Goal: Information Seeking & Learning: Find specific fact

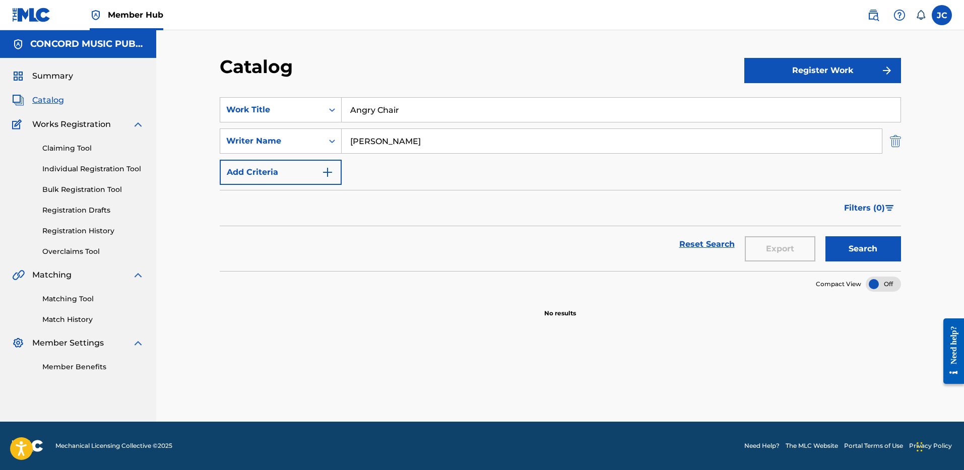
click at [898, 141] on img "Search Form" at bounding box center [895, 141] width 11 height 25
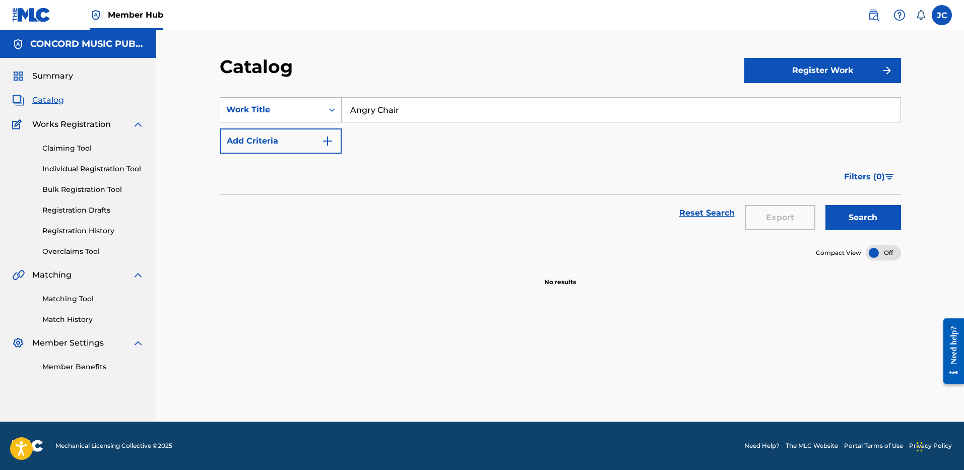
click at [323, 103] on div "Search Form" at bounding box center [332, 110] width 18 height 24
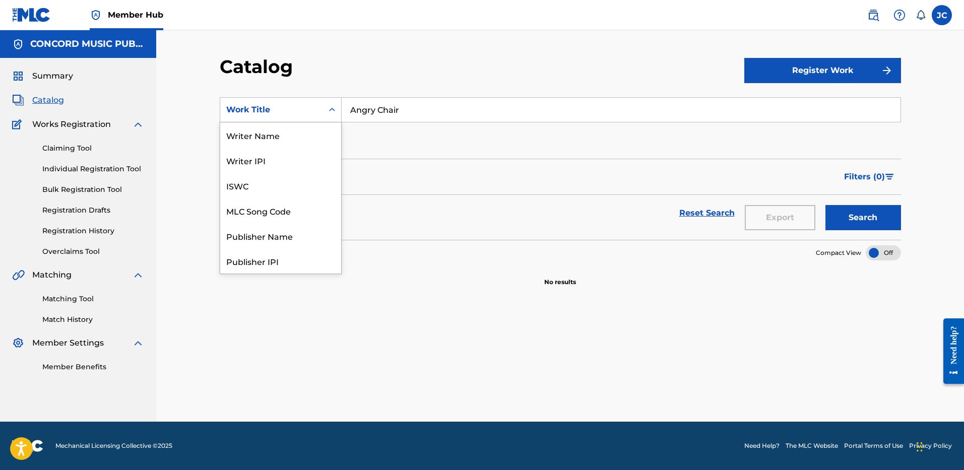
scroll to position [151, 0]
click at [303, 234] on div "ISRC" at bounding box center [280, 235] width 121 height 25
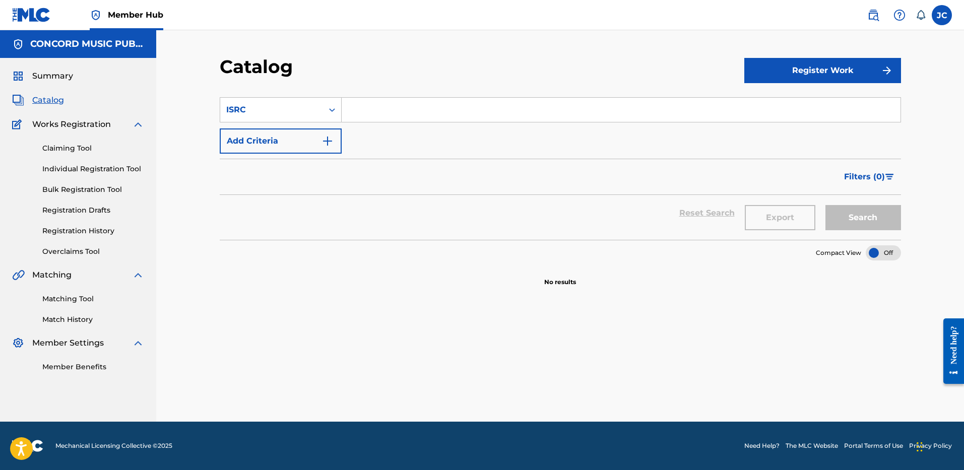
click at [437, 110] on input "Search Form" at bounding box center [621, 110] width 559 height 24
paste input "USUYG1751868"
type input "USUYG1751868"
click at [825, 205] on button "Search" at bounding box center [863, 217] width 76 height 25
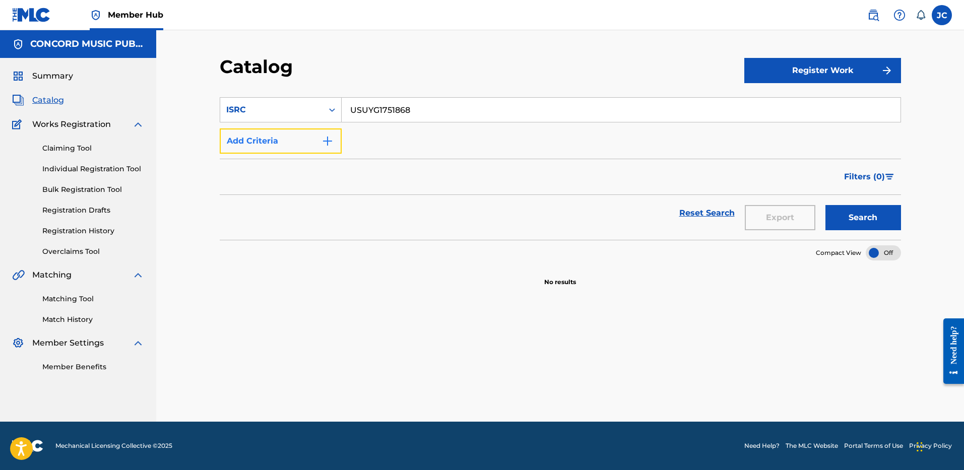
click at [296, 146] on button "Add Criteria" at bounding box center [281, 141] width 122 height 25
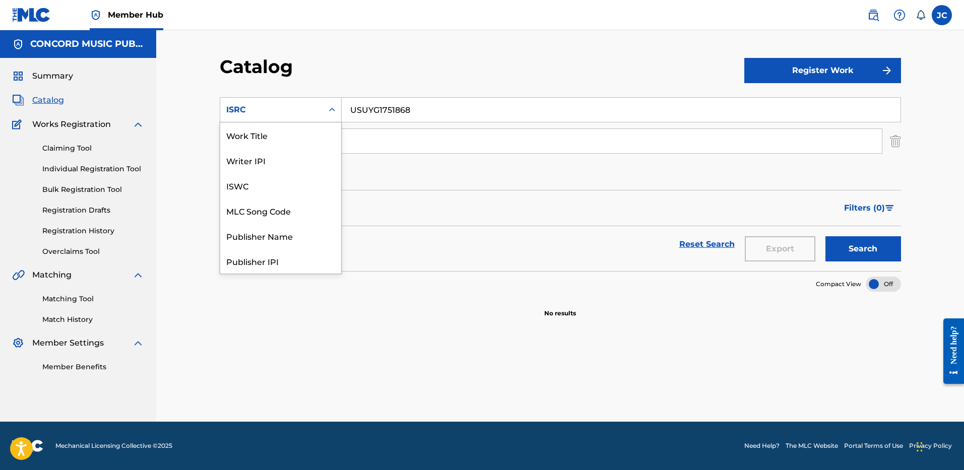
click at [309, 104] on div "ISRC" at bounding box center [271, 110] width 91 height 12
click at [277, 145] on div "Work Title" at bounding box center [280, 134] width 121 height 25
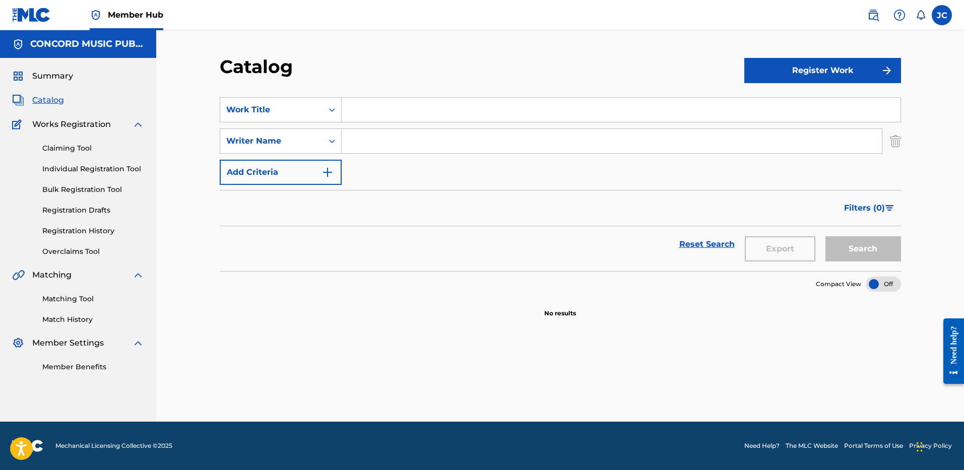
click at [477, 106] on input "Search Form" at bounding box center [621, 110] width 559 height 24
paste input "wASH U AWAY"
type input "wASH U AWAY"
click at [463, 142] on input "Search Form" at bounding box center [612, 141] width 540 height 24
paste input "[PERSON_NAME]"
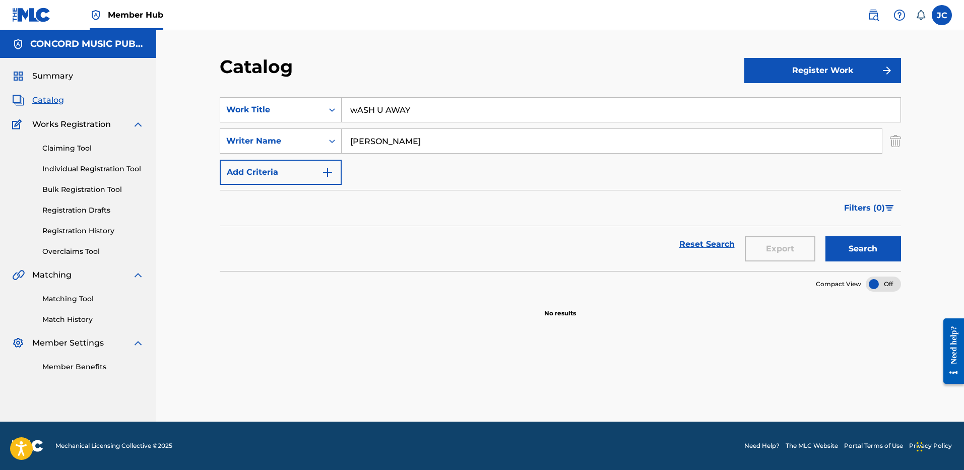
type input "[PERSON_NAME]"
click at [825, 236] on button "Search" at bounding box center [863, 248] width 76 height 25
click at [438, 104] on input "wASH U AWAY" at bounding box center [621, 110] width 559 height 24
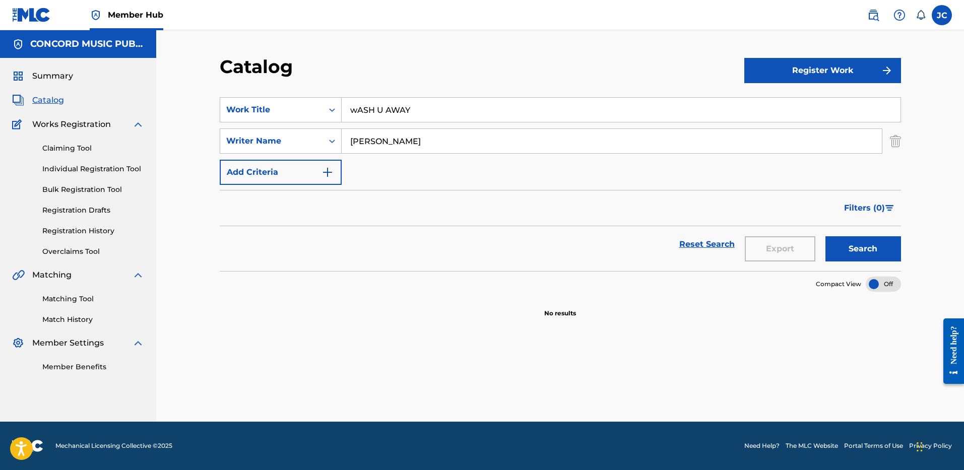
click at [411, 141] on input "[PERSON_NAME]" at bounding box center [612, 141] width 540 height 24
click at [897, 143] on img "Search Form" at bounding box center [895, 141] width 11 height 25
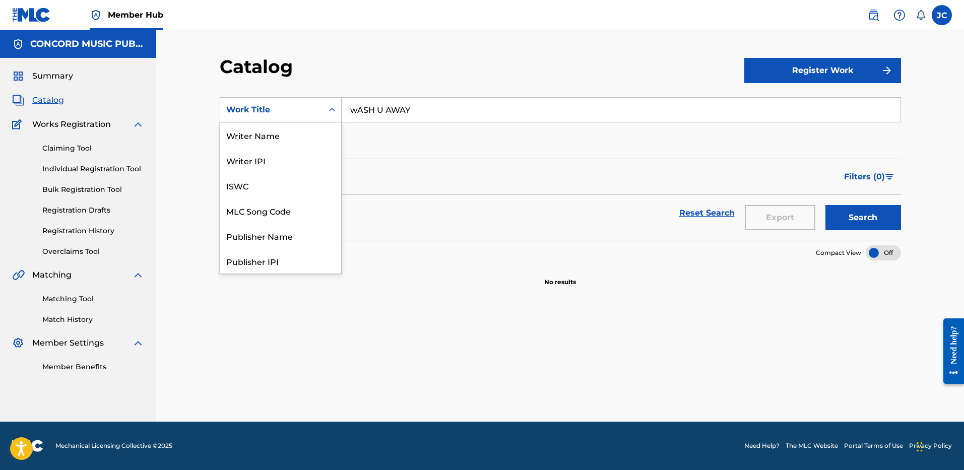
click at [323, 108] on div "Search Form" at bounding box center [332, 110] width 18 height 24
click at [300, 234] on div "ISRC" at bounding box center [280, 235] width 121 height 25
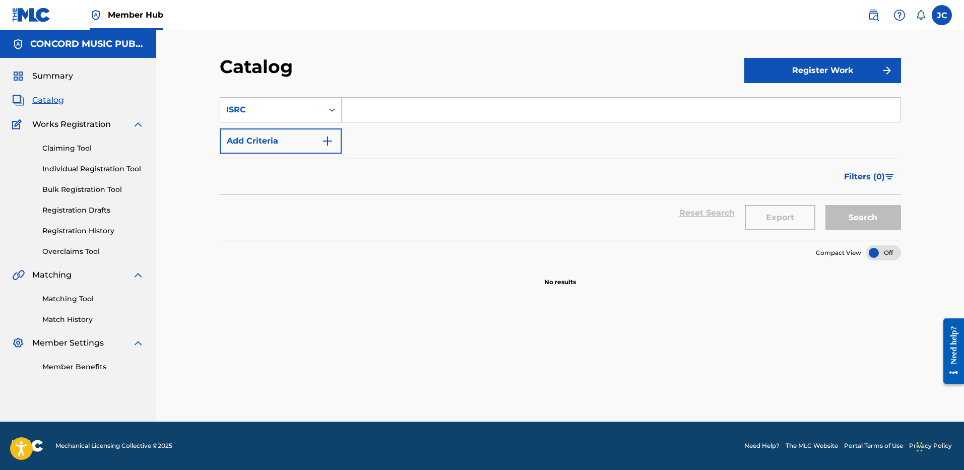
click at [397, 107] on input "Search Form" at bounding box center [621, 110] width 559 height 24
paste input "USSM12101860"
type input "USSM12101860"
click at [825, 205] on button "Search" at bounding box center [863, 217] width 76 height 25
click at [437, 113] on input "USSM12101860" at bounding box center [621, 110] width 559 height 24
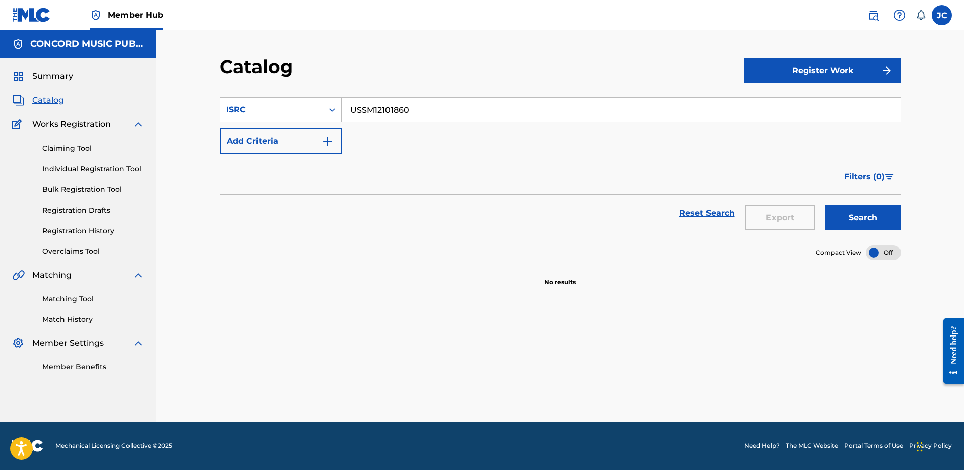
click at [437, 113] on input "USSM12101860" at bounding box center [621, 110] width 559 height 24
click at [825, 205] on button "Search" at bounding box center [863, 217] width 76 height 25
click at [327, 144] on img "Search Form" at bounding box center [328, 141] width 12 height 12
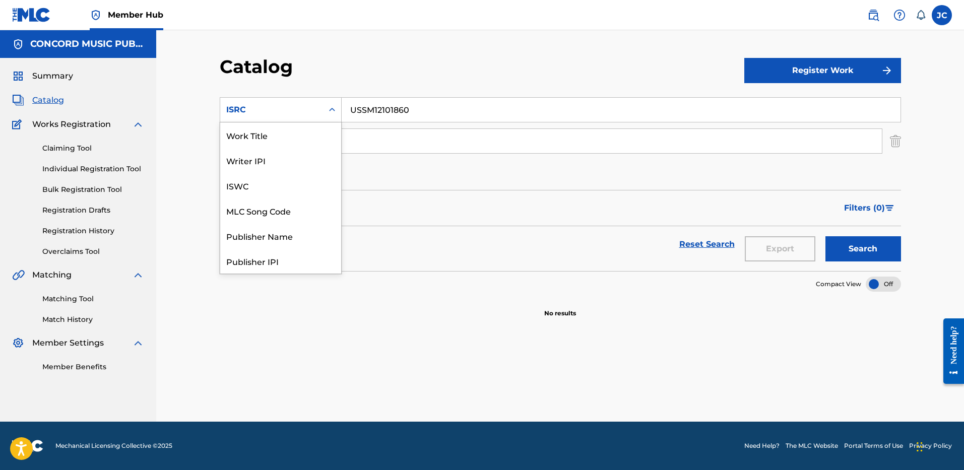
click at [300, 109] on div "ISRC" at bounding box center [271, 110] width 91 height 12
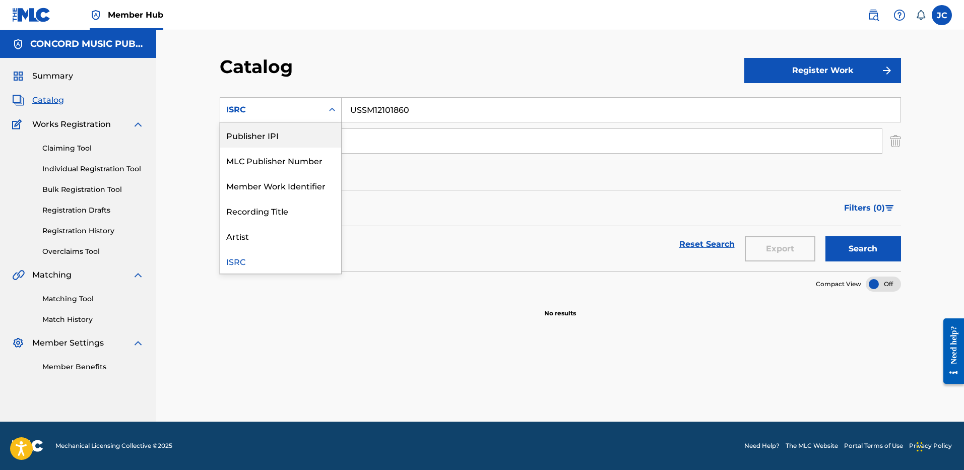
scroll to position [0, 0]
click at [286, 143] on div "Work Title" at bounding box center [280, 134] width 121 height 25
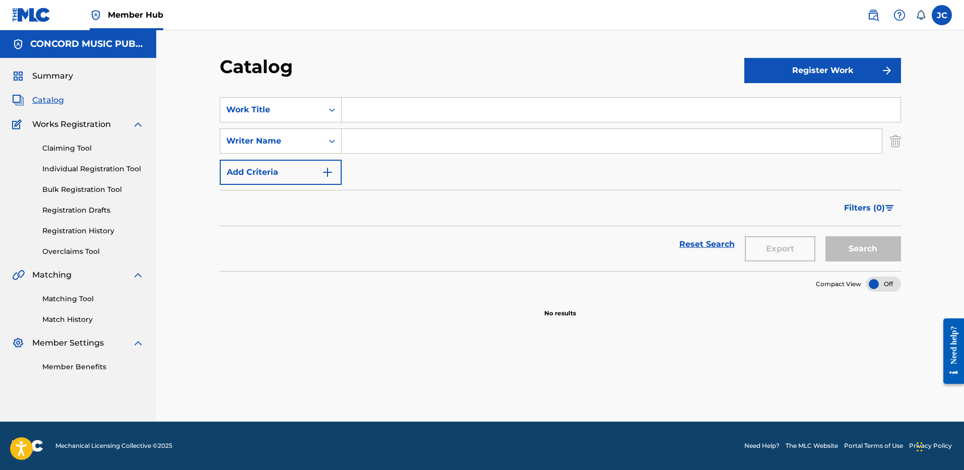
click at [372, 109] on input "Search Form" at bounding box center [621, 110] width 559 height 24
paste input "durag activity"
click at [825, 236] on button "Search" at bounding box center [863, 248] width 76 height 25
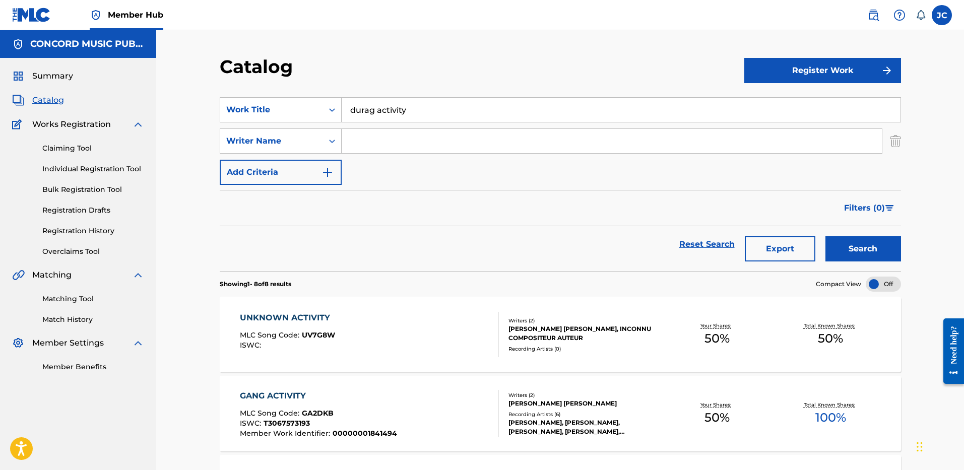
type input "durag activity"
click at [376, 140] on input "Search Form" at bounding box center [612, 141] width 540 height 24
type input "[PERSON_NAME]"
click at [825, 236] on button "Search" at bounding box center [863, 248] width 76 height 25
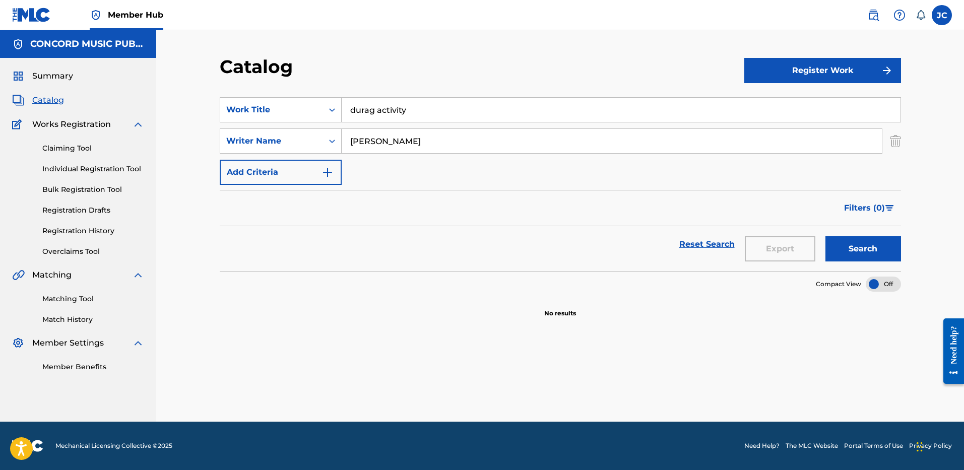
click at [402, 109] on input "durag activity" at bounding box center [621, 110] width 559 height 24
click at [892, 144] on img "Search Form" at bounding box center [895, 141] width 11 height 25
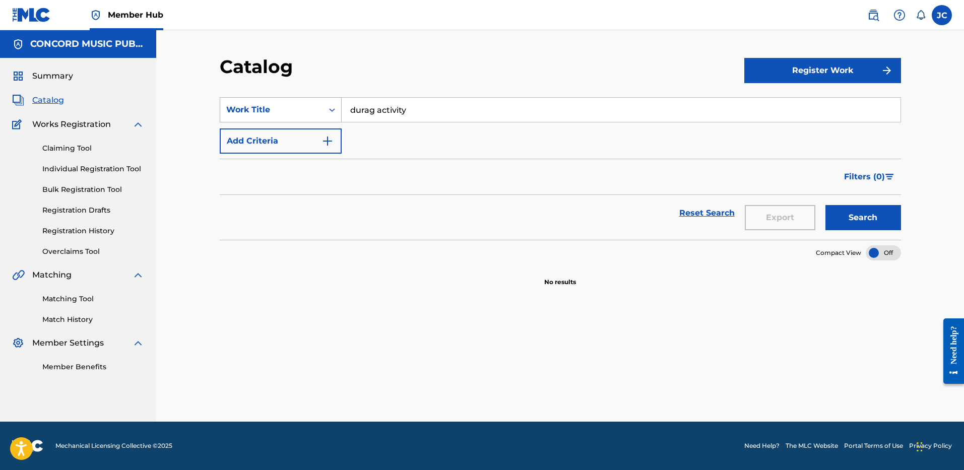
click at [319, 115] on div "Work Title" at bounding box center [271, 109] width 103 height 19
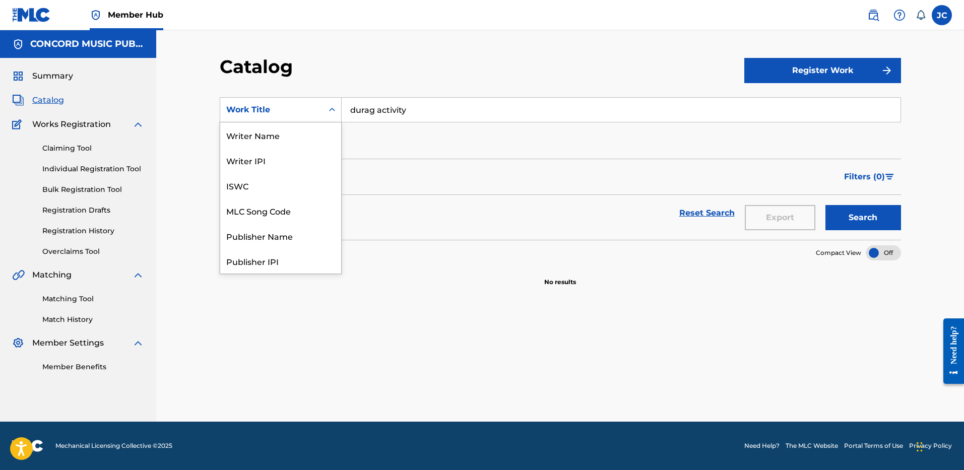
scroll to position [151, 0]
click at [291, 237] on div "ISRC" at bounding box center [280, 235] width 121 height 25
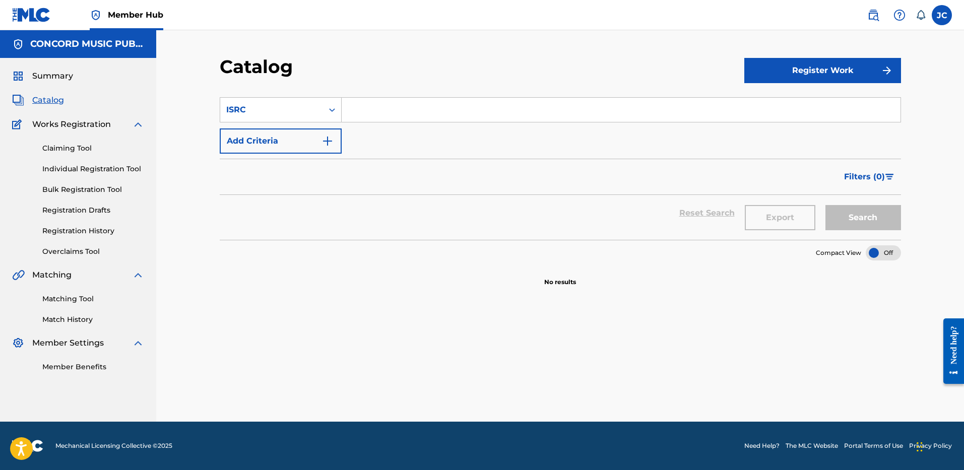
click at [386, 102] on input "Search Form" at bounding box center [621, 110] width 559 height 24
paste input "USWD10321459"
type input "USWD10321459"
click at [825, 205] on button "Search" at bounding box center [863, 217] width 76 height 25
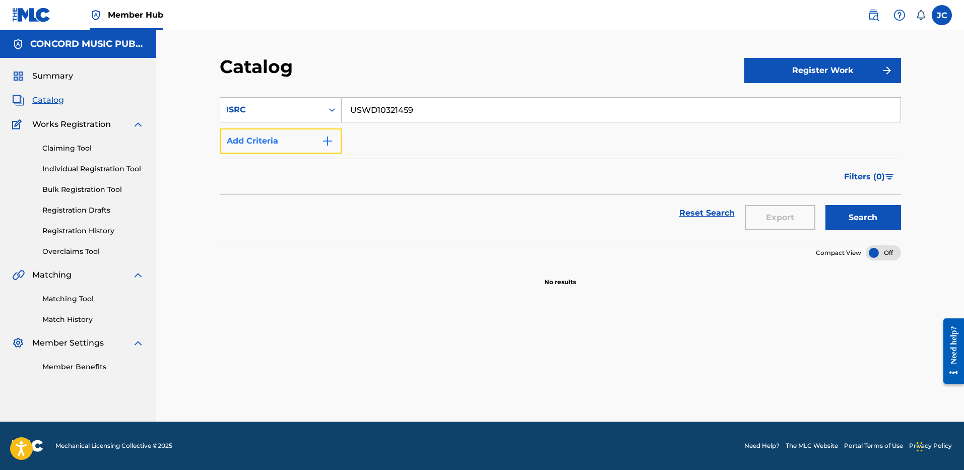
click at [317, 139] on button "Add Criteria" at bounding box center [281, 141] width 122 height 25
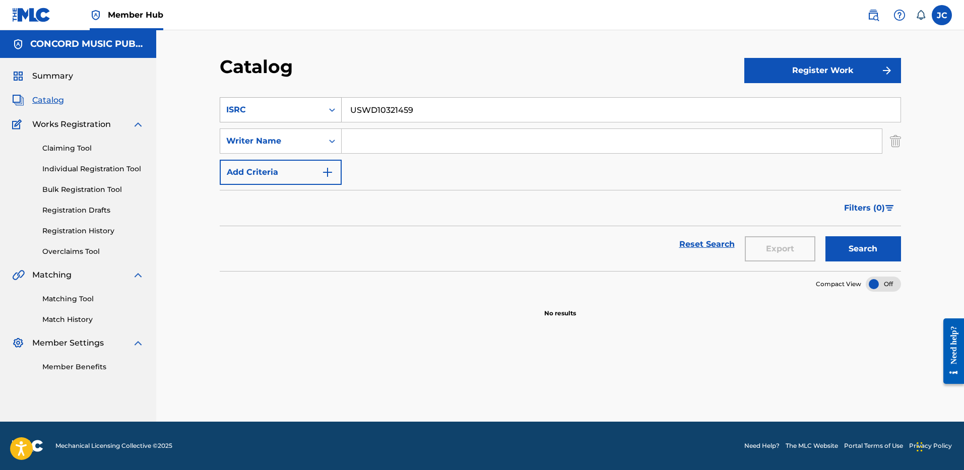
click at [330, 111] on icon "Search Form" at bounding box center [332, 110] width 10 height 10
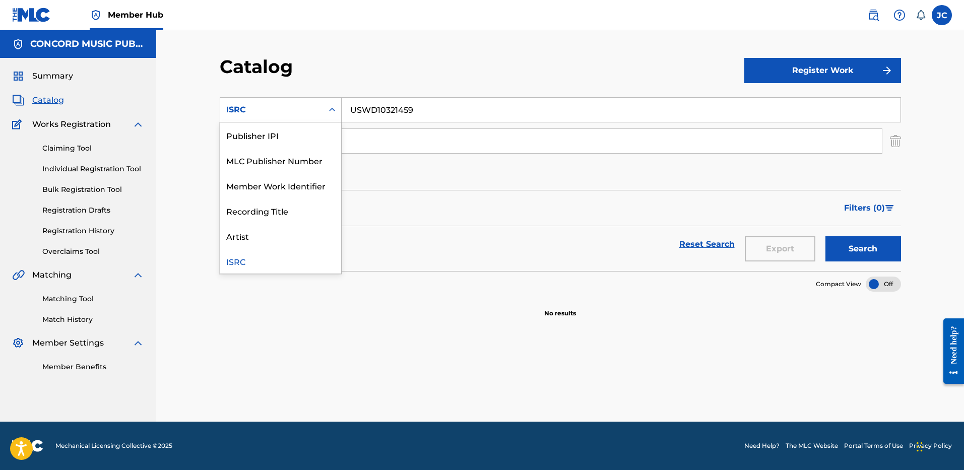
scroll to position [0, 0]
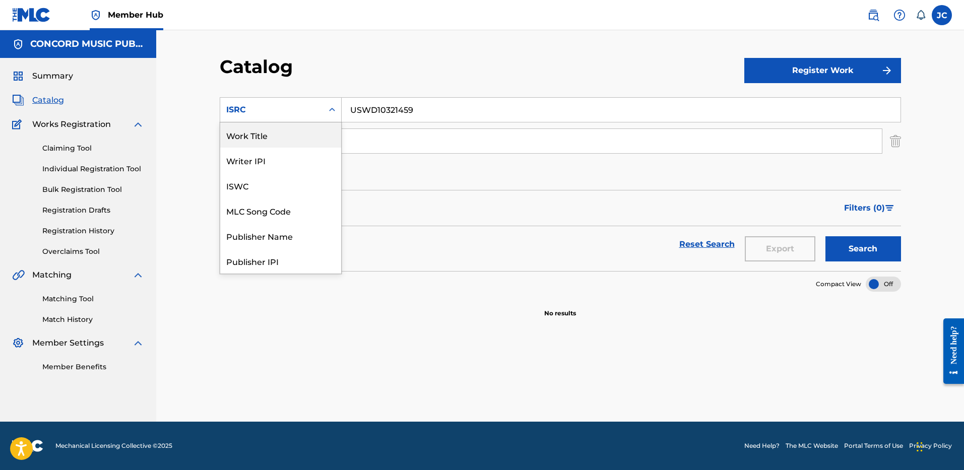
click at [290, 137] on div "Work Title" at bounding box center [280, 134] width 121 height 25
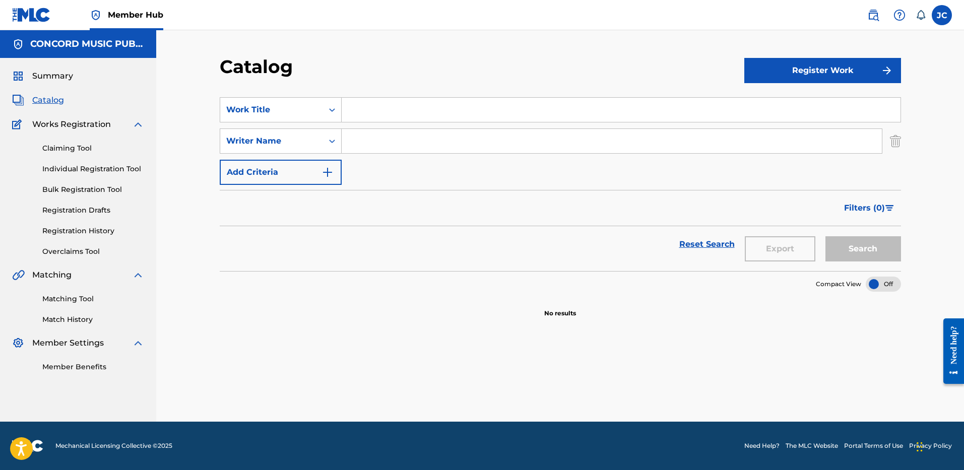
click at [386, 99] on input "Search Form" at bounding box center [621, 110] width 559 height 24
paste input "Come Clean"
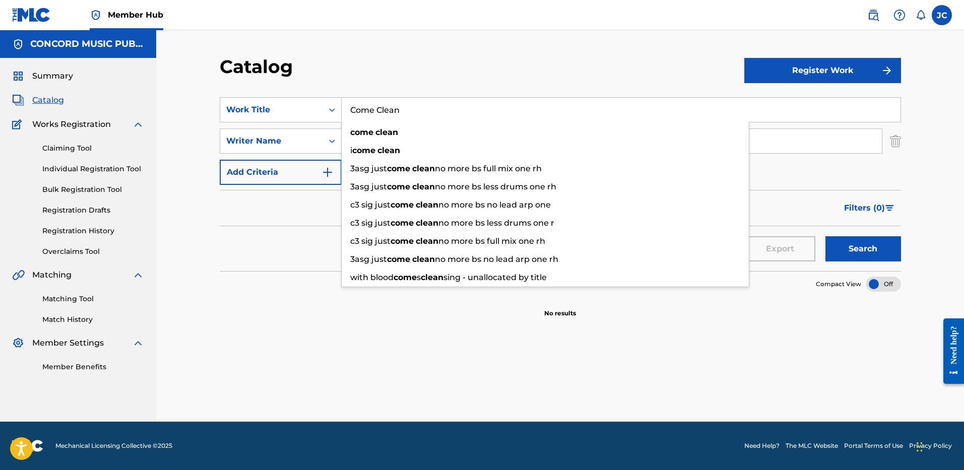
type input "Come Clean"
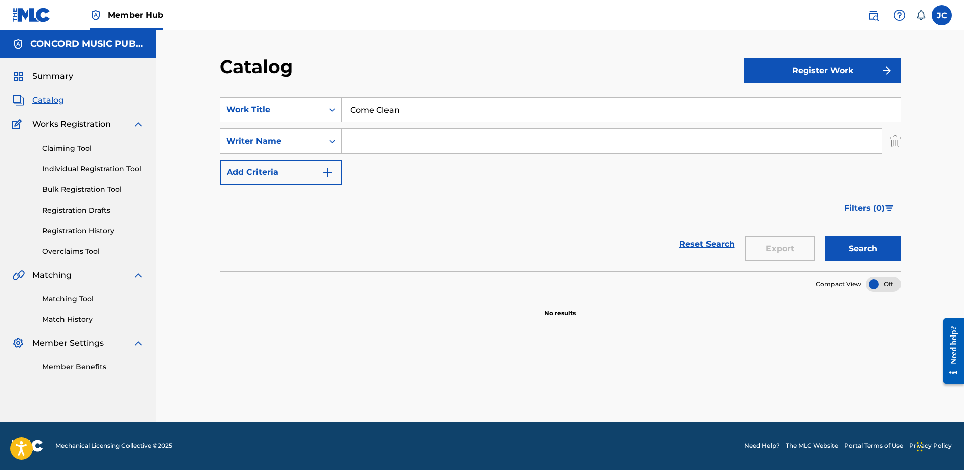
click at [392, 76] on div "Catalog" at bounding box center [482, 70] width 525 height 30
click at [402, 152] on input "Search Form" at bounding box center [612, 141] width 540 height 24
type input "[PERSON_NAME]"
click at [825, 236] on button "Search" at bounding box center [863, 248] width 76 height 25
click at [375, 101] on input "Come Clean" at bounding box center [621, 110] width 559 height 24
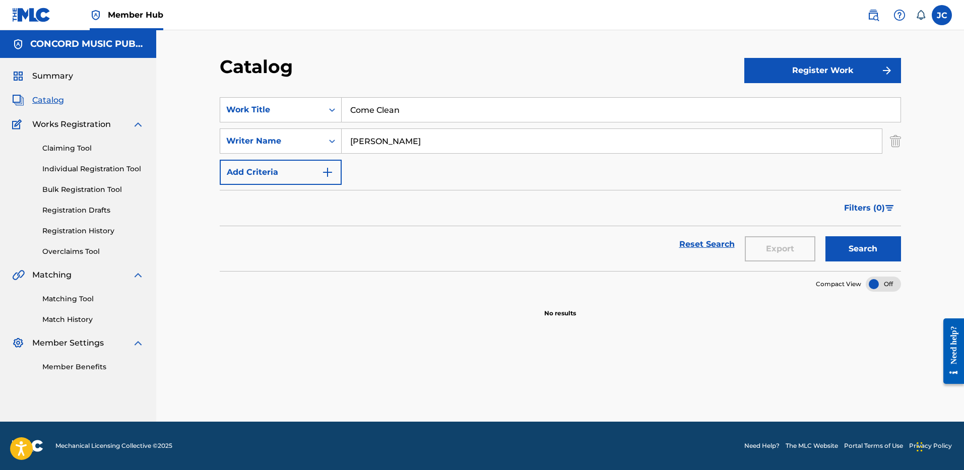
click at [375, 101] on input "Come Clean" at bounding box center [621, 110] width 559 height 24
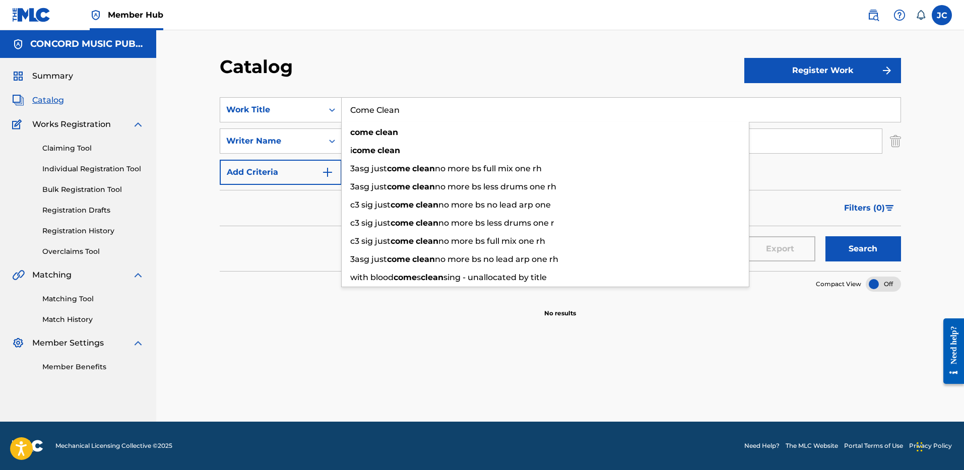
click at [375, 101] on input "Come Clean" at bounding box center [621, 110] width 559 height 24
click at [429, 69] on div "Catalog" at bounding box center [482, 70] width 525 height 30
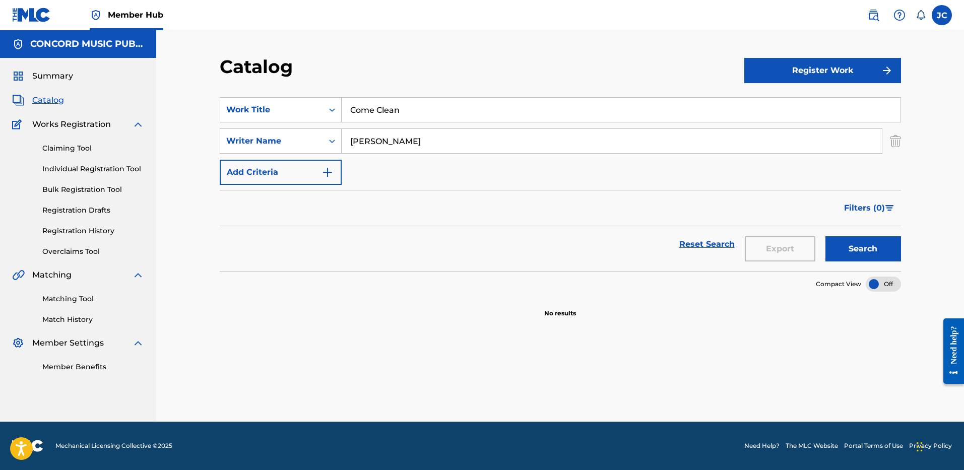
click at [902, 140] on div "Catalog Register Work SearchWithCriteriada5a5313-45c8-47a9-9d8f-f93ca2125f70 Wo…" at bounding box center [561, 238] width 706 height 366
click at [887, 144] on div "SearchWithCriteriad0f8c464-b7f4-4d6a-9dee-7fa7143fcdbc Writer Name [PERSON_NAME]" at bounding box center [560, 141] width 681 height 25
click at [896, 141] on img "Search Form" at bounding box center [895, 141] width 11 height 25
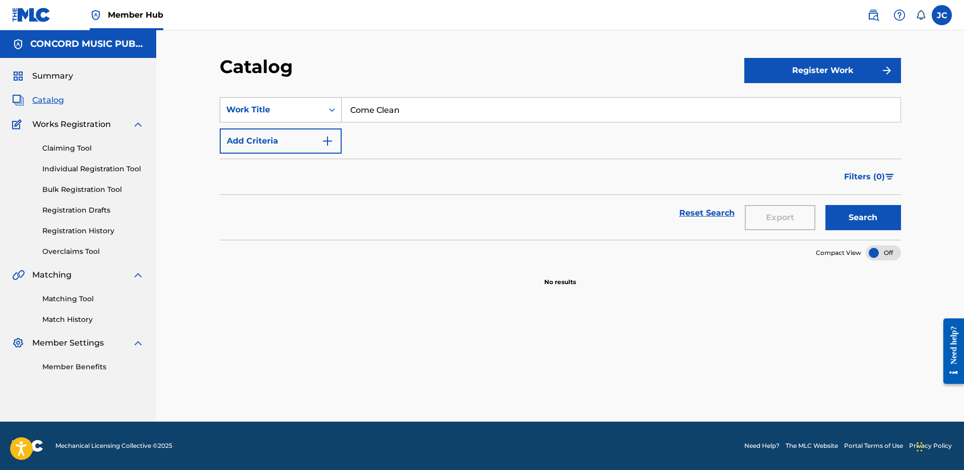
click at [310, 110] on div "Work Title" at bounding box center [271, 110] width 91 height 12
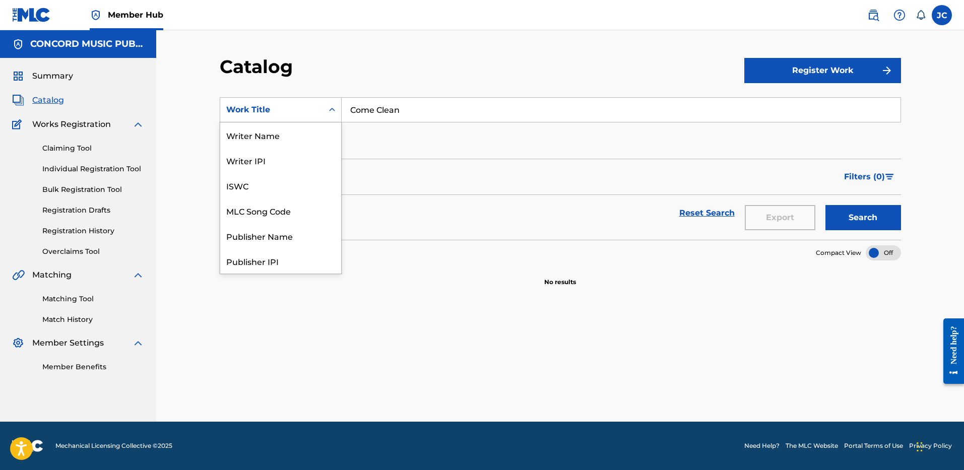
scroll to position [151, 0]
click at [308, 229] on div "ISRC" at bounding box center [280, 235] width 121 height 25
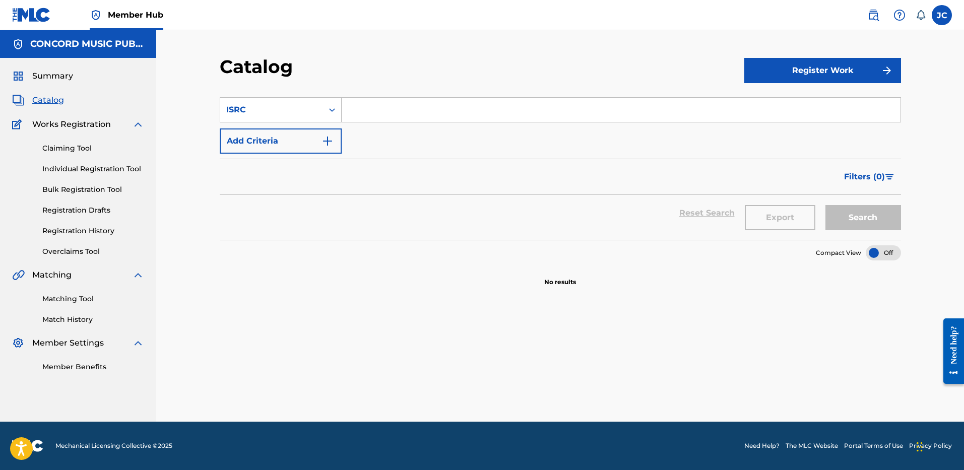
click at [421, 105] on input "Search Form" at bounding box center [621, 110] width 559 height 24
paste input "GBN9Y1100086"
type input "GBN9Y1100086"
click at [825, 205] on button "Search" at bounding box center [863, 217] width 76 height 25
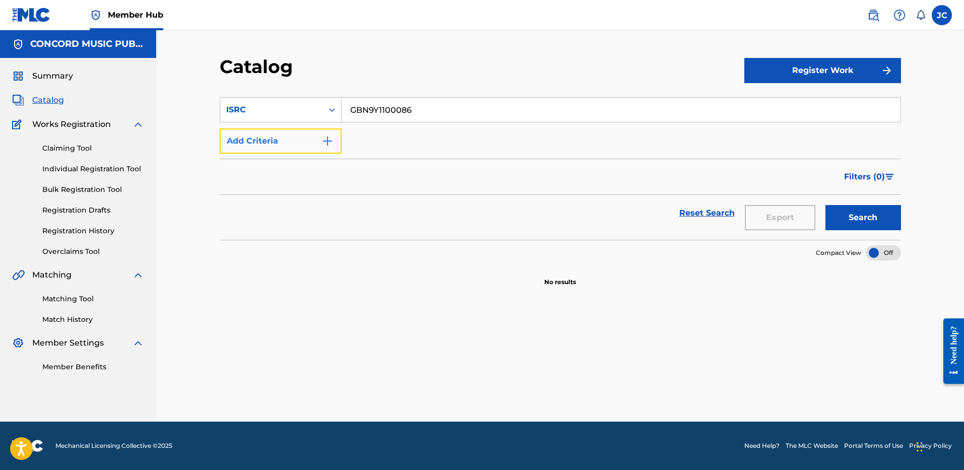
click at [281, 142] on button "Add Criteria" at bounding box center [281, 141] width 122 height 25
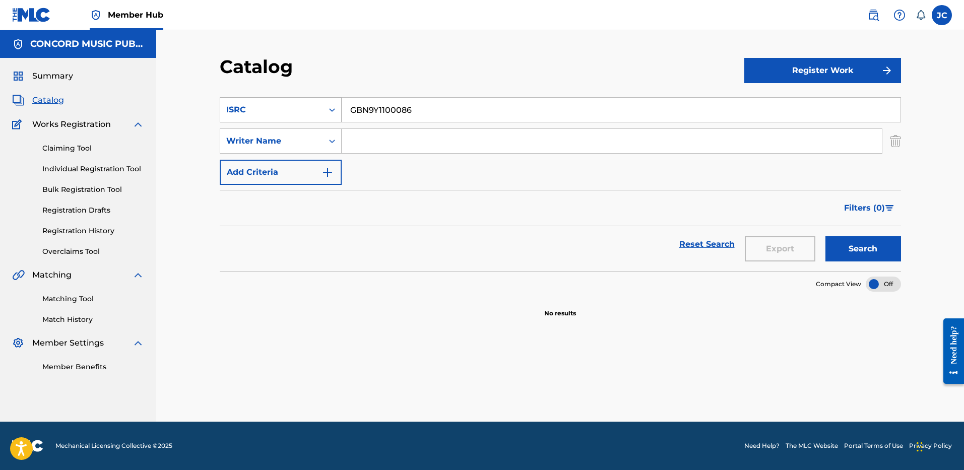
click at [313, 100] on div "ISRC" at bounding box center [271, 109] width 103 height 19
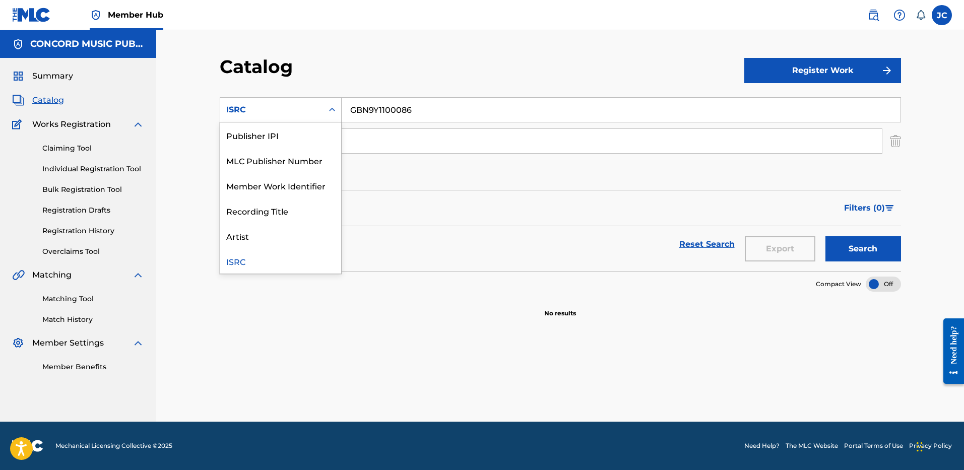
scroll to position [0, 0]
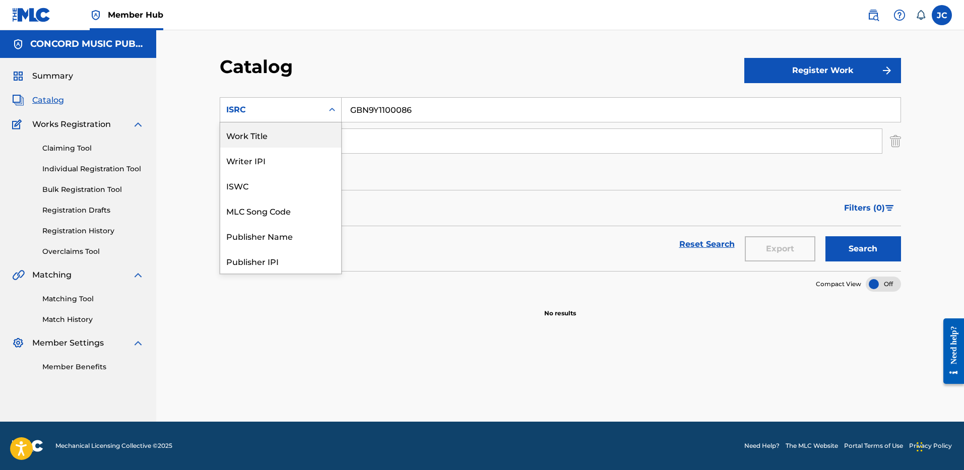
click at [295, 134] on div "Work Title" at bounding box center [280, 134] width 121 height 25
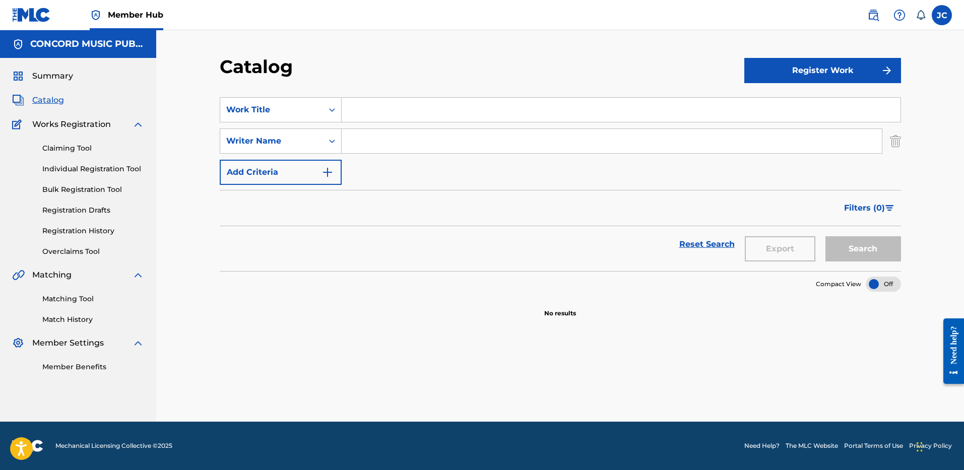
click at [385, 111] on input "Search Form" at bounding box center [621, 110] width 559 height 24
paste input "Welcome to the Machine"
type input "Welcome to the Machine"
click at [392, 156] on div "SearchWithCriteriac7c6631c-fceb-465e-8b94-b61de89978d6 Work Title Welcome to th…" at bounding box center [560, 141] width 681 height 88
click at [389, 141] on input "Search Form" at bounding box center [612, 141] width 540 height 24
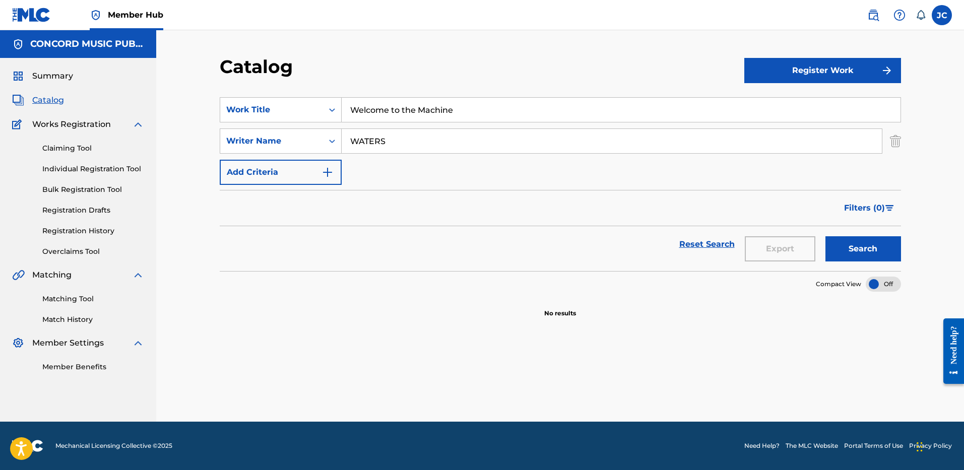
type input "WATERS"
click at [825, 236] on button "Search" at bounding box center [863, 248] width 76 height 25
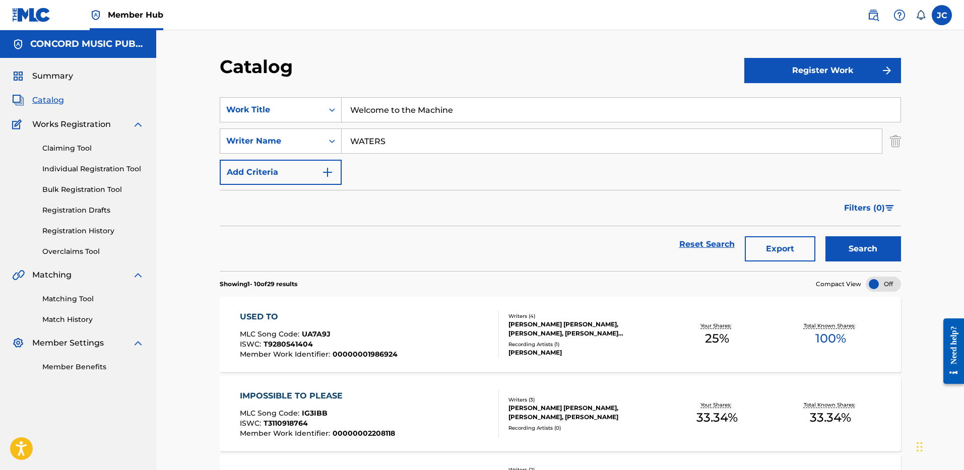
click at [422, 110] on input "Welcome to the Machine" at bounding box center [621, 110] width 559 height 24
click at [896, 143] on img "Search Form" at bounding box center [895, 141] width 11 height 25
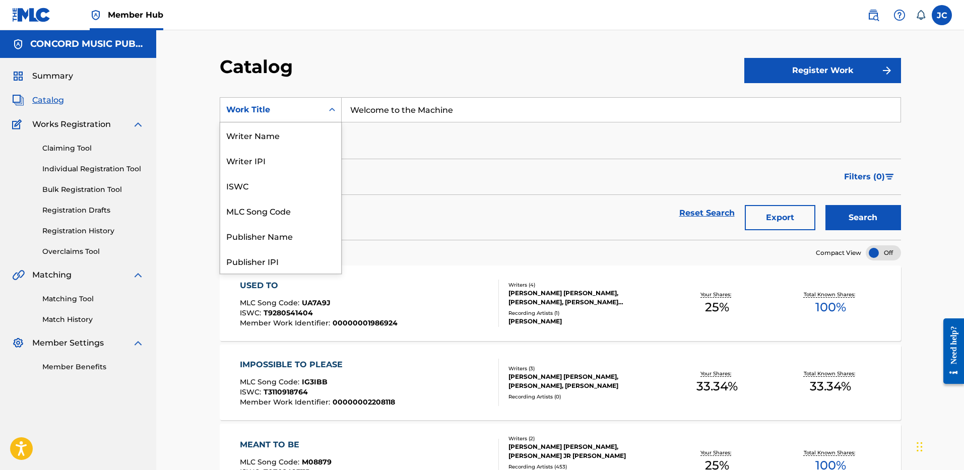
scroll to position [151, 0]
click at [331, 111] on icon "Search Form" at bounding box center [332, 110] width 6 height 4
click at [300, 238] on div "ISRC" at bounding box center [280, 235] width 121 height 25
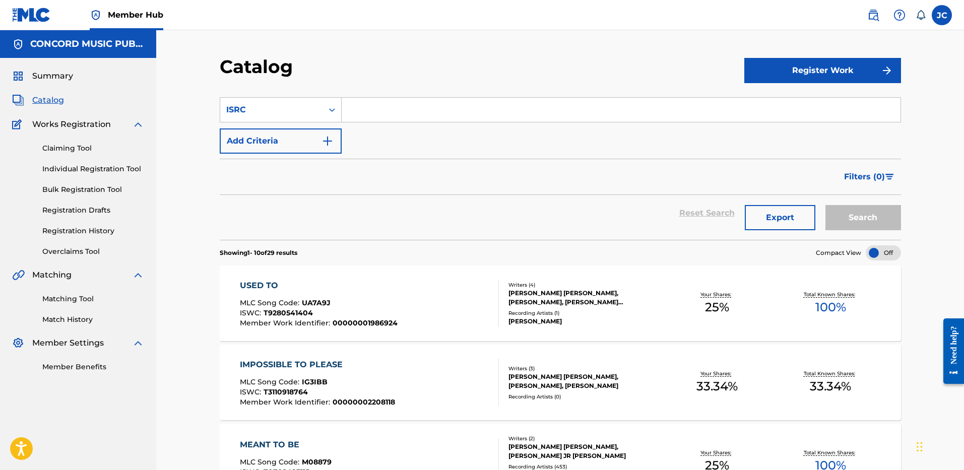
click at [389, 111] on input "Search Form" at bounding box center [621, 110] width 559 height 24
paste input "USUG11600975"
type input "USUG11600975"
click at [825, 205] on button "Search" at bounding box center [863, 217] width 76 height 25
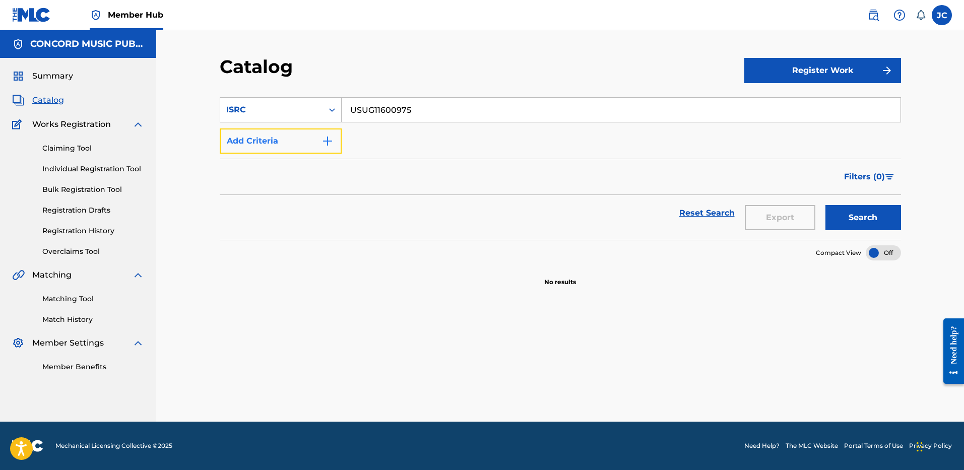
click at [313, 143] on button "Add Criteria" at bounding box center [281, 141] width 122 height 25
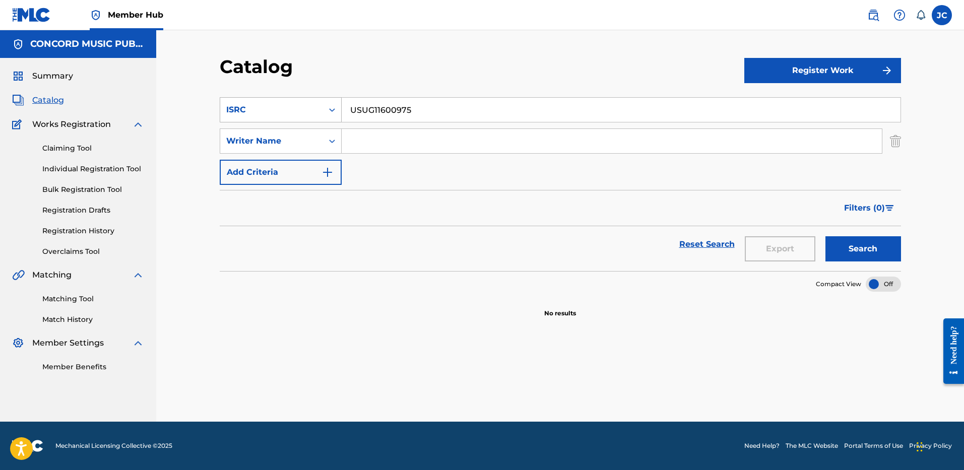
click at [315, 113] on div "ISRC" at bounding box center [271, 110] width 91 height 12
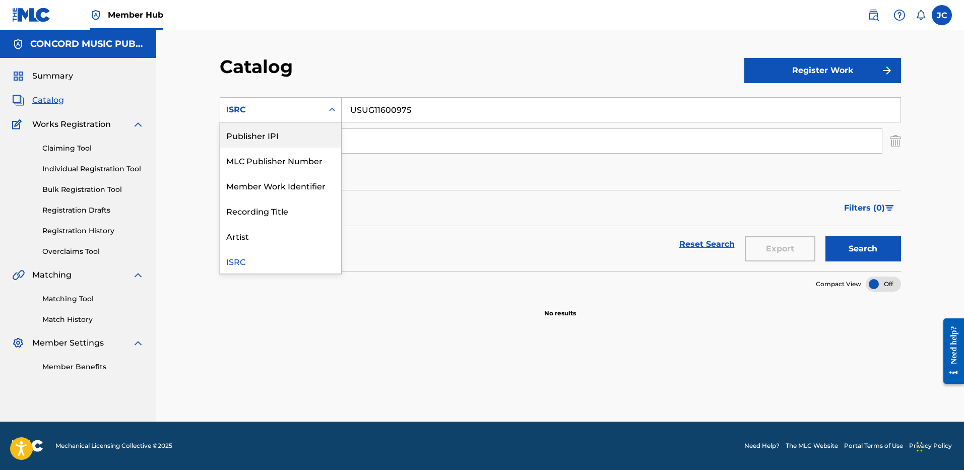
scroll to position [0, 0]
click at [299, 132] on div "Work Title" at bounding box center [280, 134] width 121 height 25
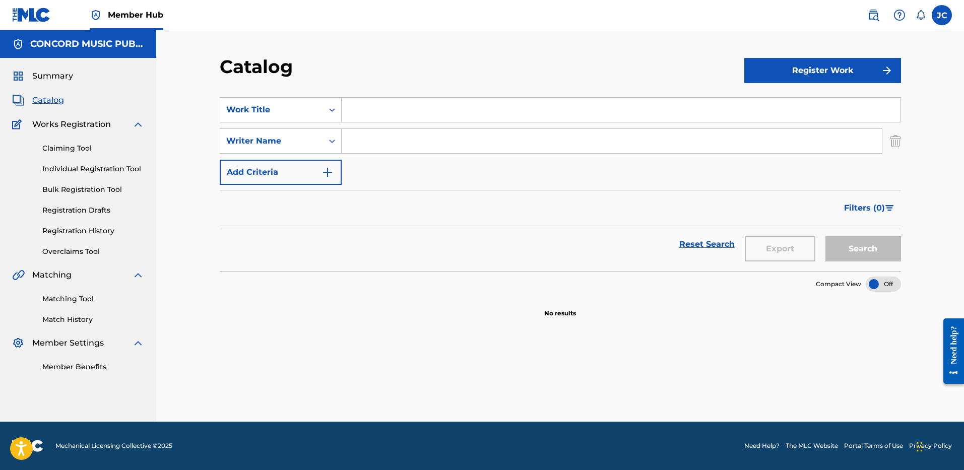
click at [369, 106] on input "Search Form" at bounding box center [621, 110] width 559 height 24
paste input "False Alarm"
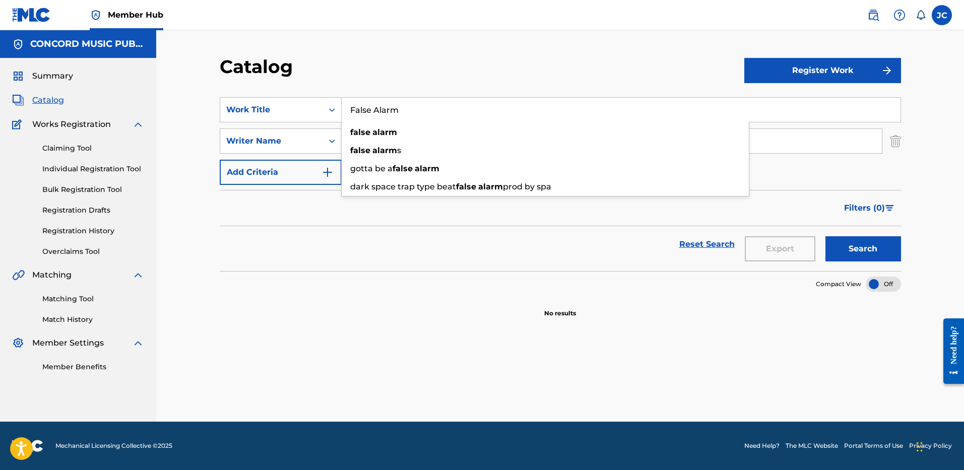
type input "False Alarm"
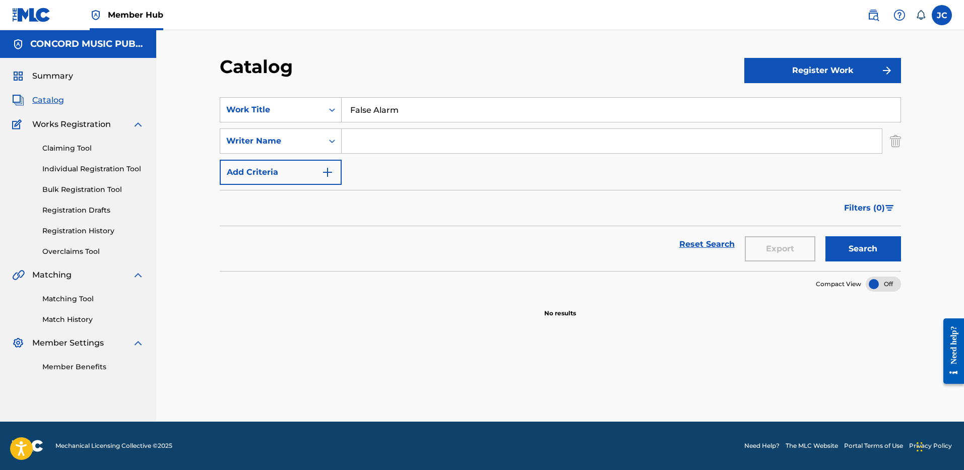
click at [403, 213] on div "Filters ( 0 )" at bounding box center [560, 208] width 681 height 36
click at [406, 142] on input "Search Form" at bounding box center [612, 141] width 540 height 24
type input "[PERSON_NAME]"
click at [825, 236] on button "Search" at bounding box center [863, 248] width 76 height 25
click at [381, 109] on input "False Alarm" at bounding box center [621, 110] width 559 height 24
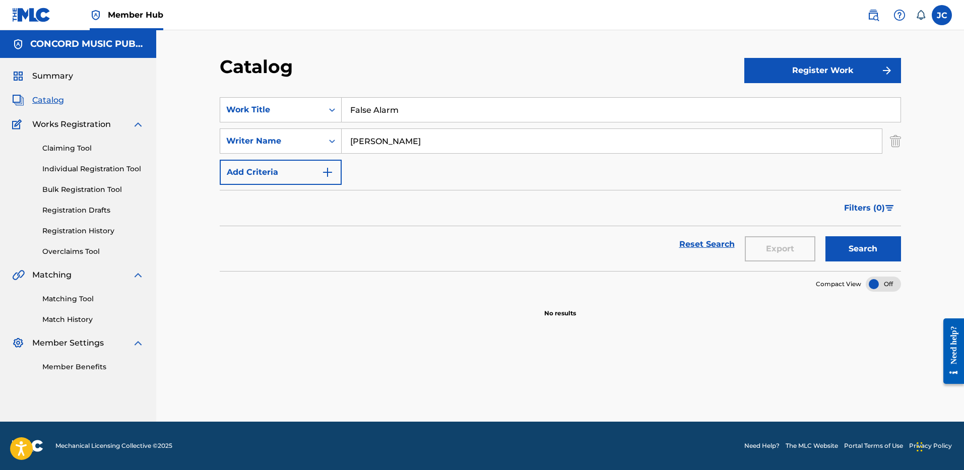
click at [381, 109] on input "False Alarm" at bounding box center [621, 110] width 559 height 24
click at [890, 143] on img "Search Form" at bounding box center [895, 141] width 11 height 25
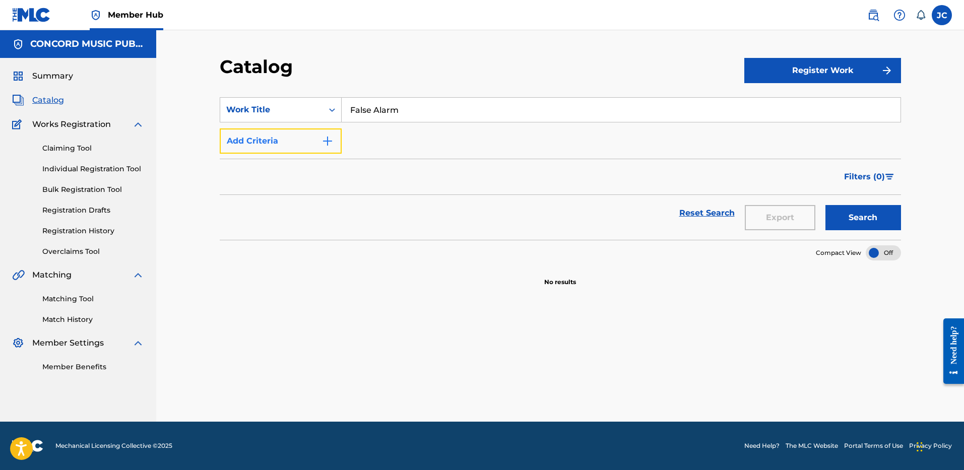
click at [319, 148] on button "Add Criteria" at bounding box center [281, 141] width 122 height 25
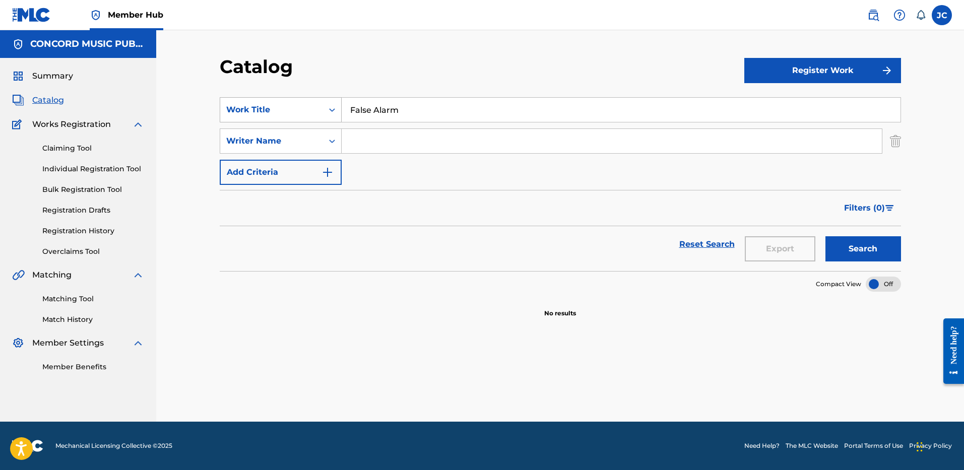
click at [330, 109] on icon "Search Form" at bounding box center [332, 110] width 6 height 4
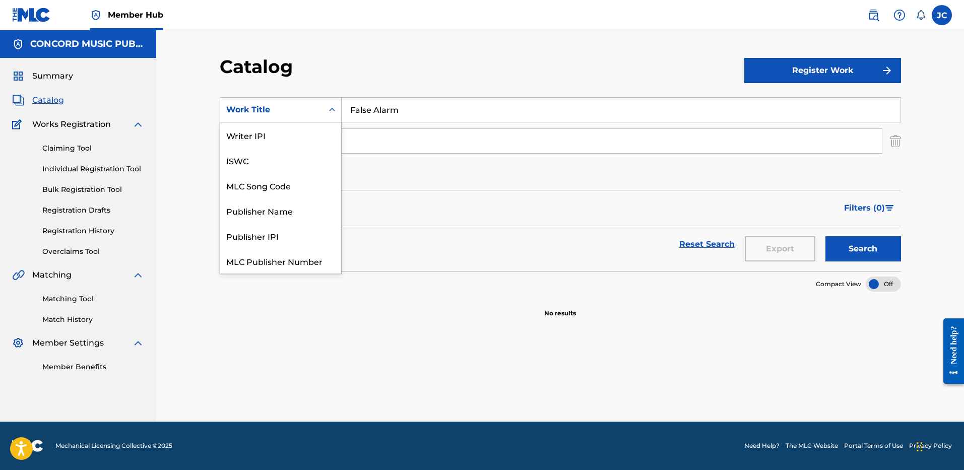
scroll to position [126, 0]
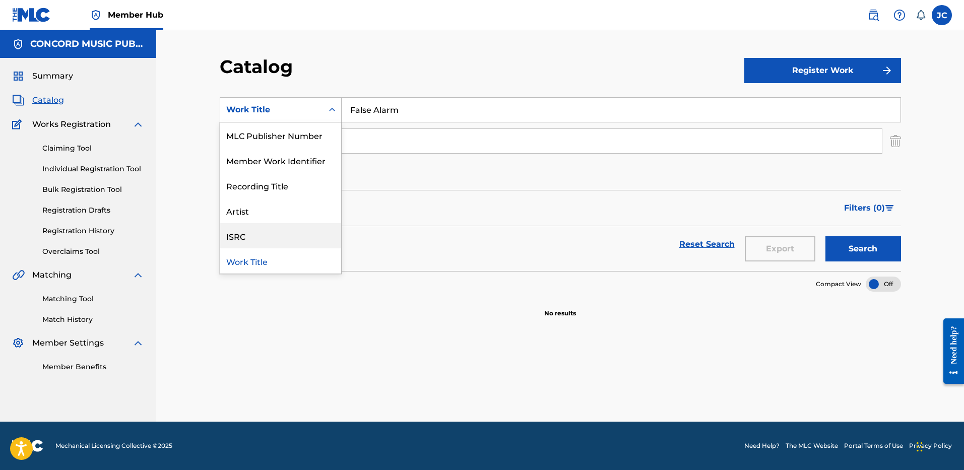
click at [297, 226] on div "ISRC" at bounding box center [280, 235] width 121 height 25
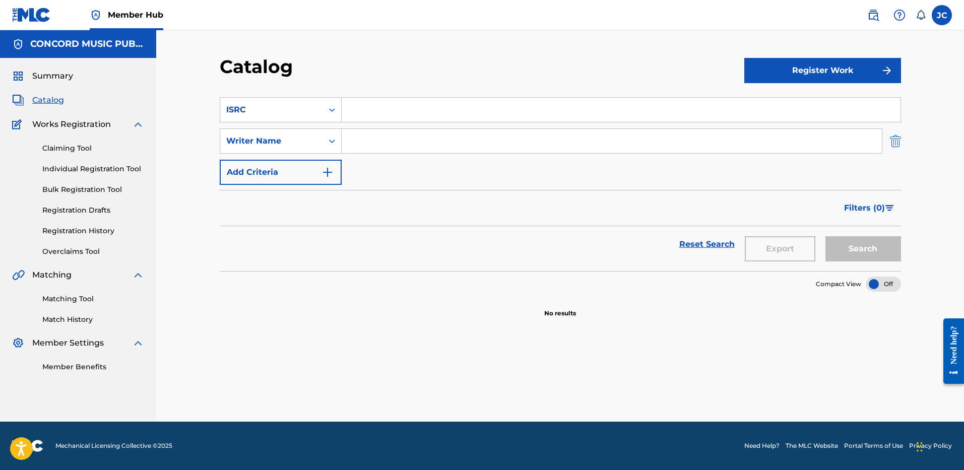
click at [896, 143] on img "Search Form" at bounding box center [895, 141] width 11 height 25
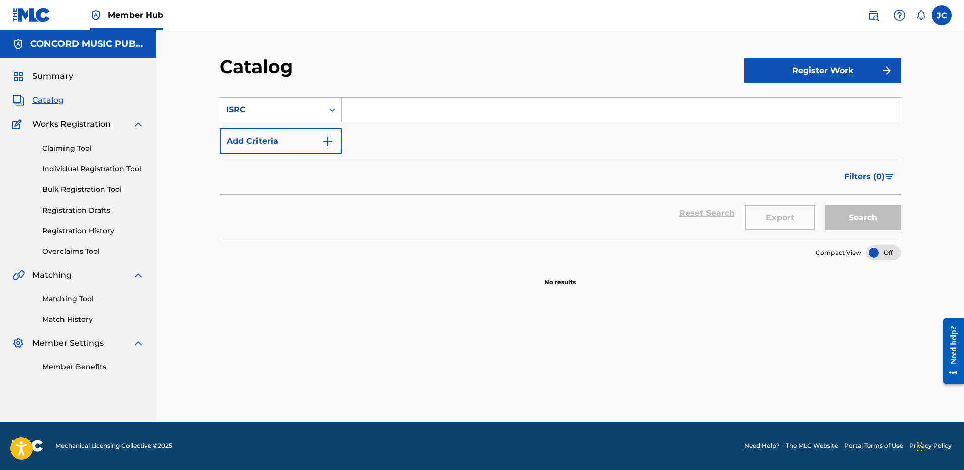
click at [455, 108] on input "Search Form" at bounding box center [621, 110] width 559 height 24
paste input "USRC12400012"
type input "USRC12400012"
click at [825, 205] on button "Search" at bounding box center [863, 217] width 76 height 25
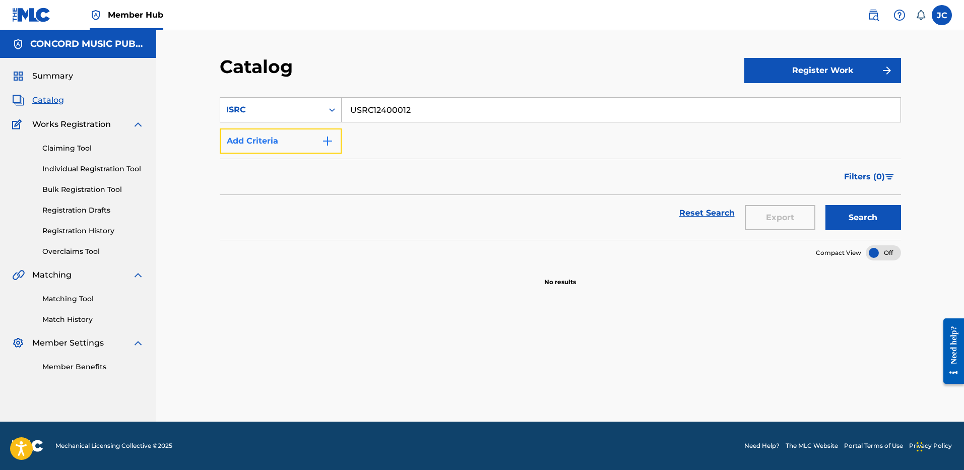
click at [323, 140] on img "Search Form" at bounding box center [328, 141] width 12 height 12
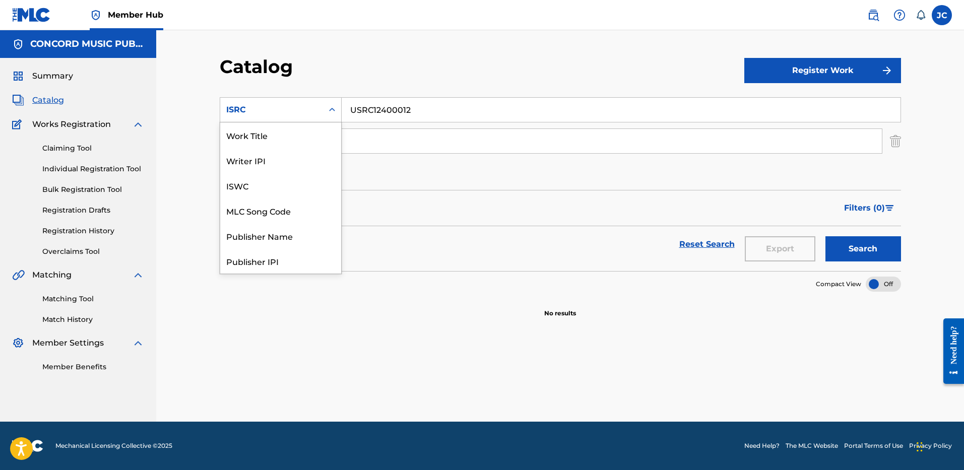
click at [322, 114] on div "ISRC" at bounding box center [271, 109] width 103 height 19
click at [302, 131] on div "Work Title" at bounding box center [280, 134] width 121 height 25
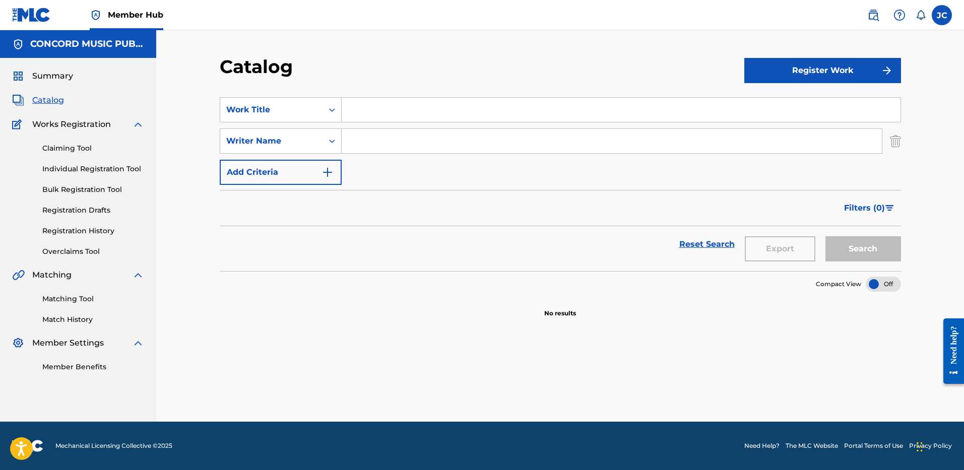
click at [422, 96] on section "SearchWithCriteriad54bc16e-32b5-49bf-8df1-bca377bcbd0c Work Title SearchWithCri…" at bounding box center [560, 178] width 681 height 186
click at [424, 113] on input "Search Form" at bounding box center [621, 110] width 559 height 24
paste input "Rainbow"
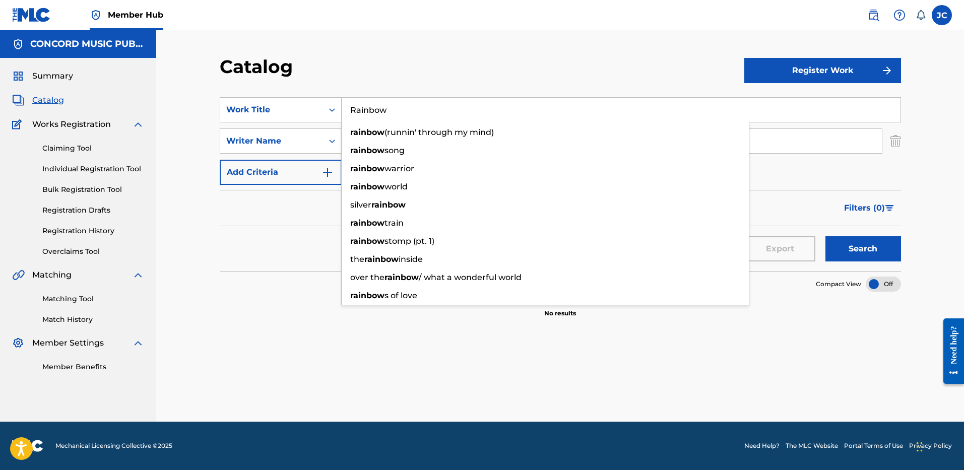
type input "Rainbow"
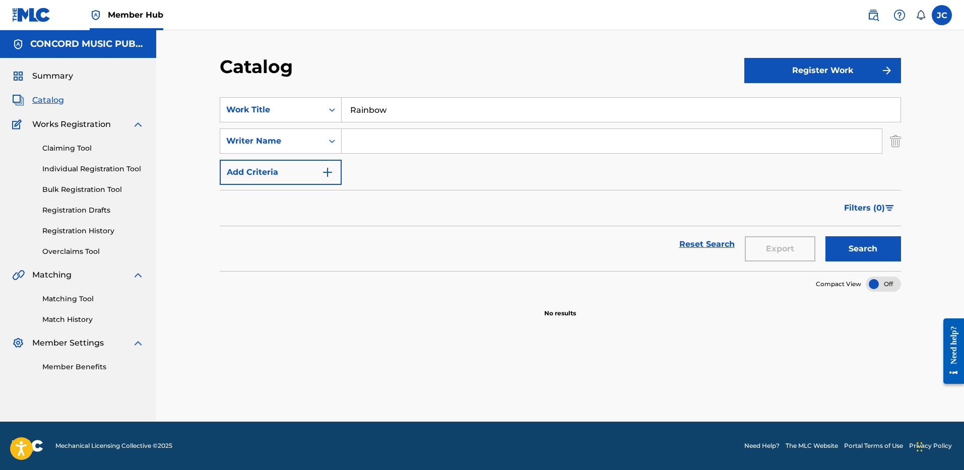
click at [306, 266] on div "Reset Search Export Search" at bounding box center [560, 248] width 681 height 45
click at [414, 146] on input "Search Form" at bounding box center [612, 141] width 540 height 24
type input "[PERSON_NAME]"
click at [825, 236] on button "Search" at bounding box center [863, 248] width 76 height 25
click at [420, 101] on input "Rainbow" at bounding box center [621, 110] width 559 height 24
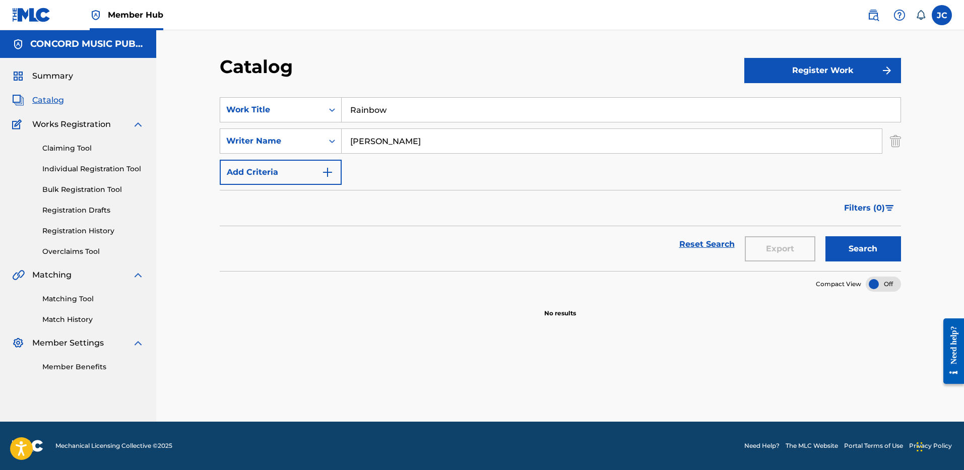
click at [420, 101] on input "Rainbow" at bounding box center [621, 110] width 559 height 24
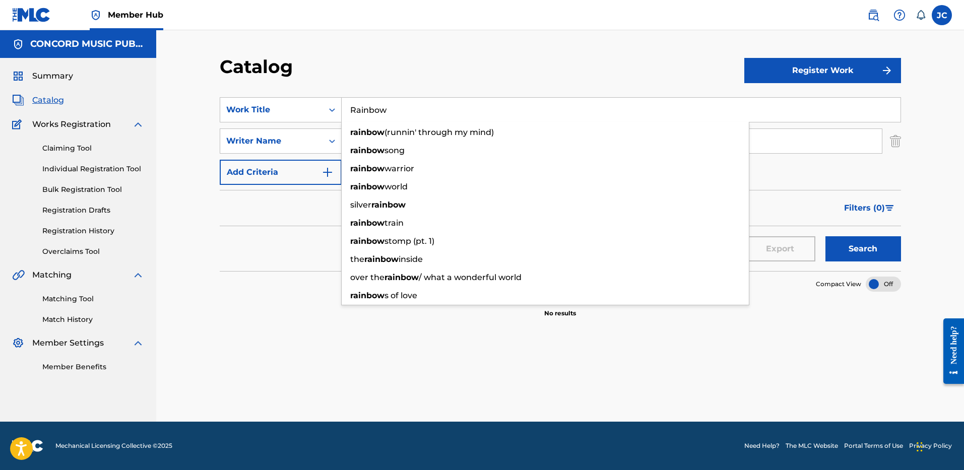
click at [368, 74] on div "Catalog" at bounding box center [482, 70] width 525 height 30
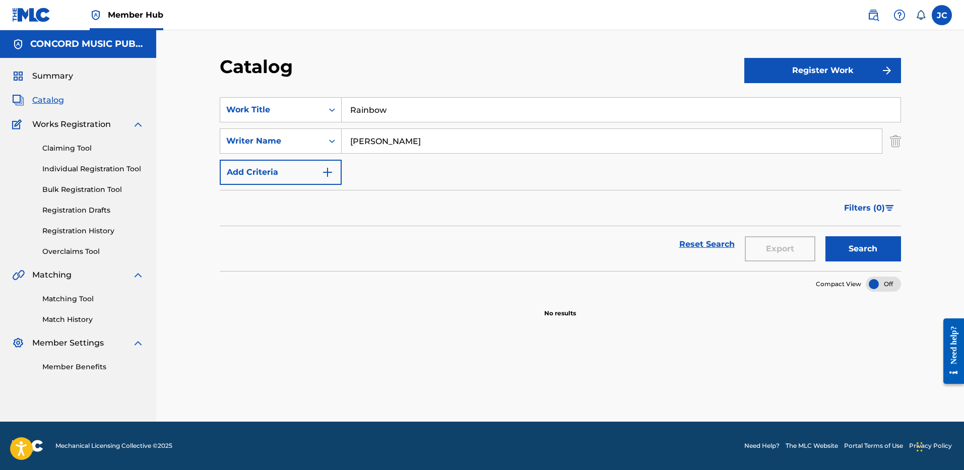
click at [388, 140] on input "[PERSON_NAME]" at bounding box center [612, 141] width 540 height 24
click at [892, 144] on img "Search Form" at bounding box center [895, 141] width 11 height 25
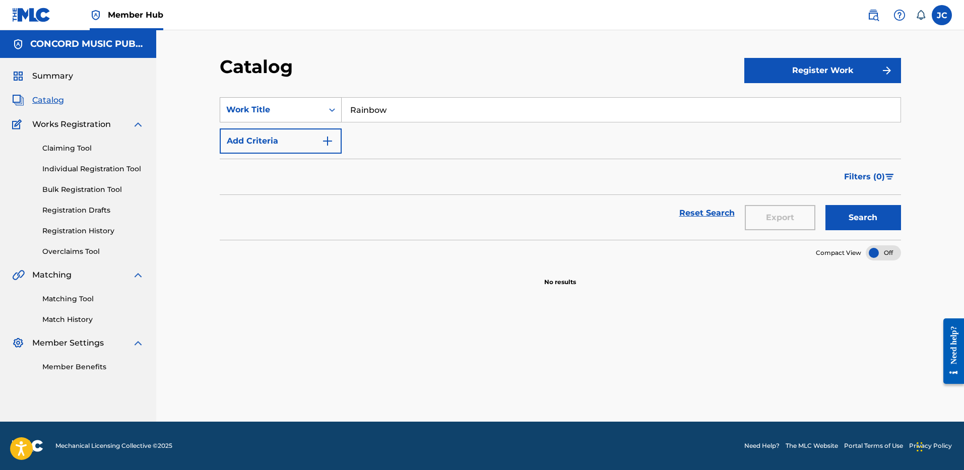
click at [316, 109] on div "Work Title" at bounding box center [271, 110] width 91 height 12
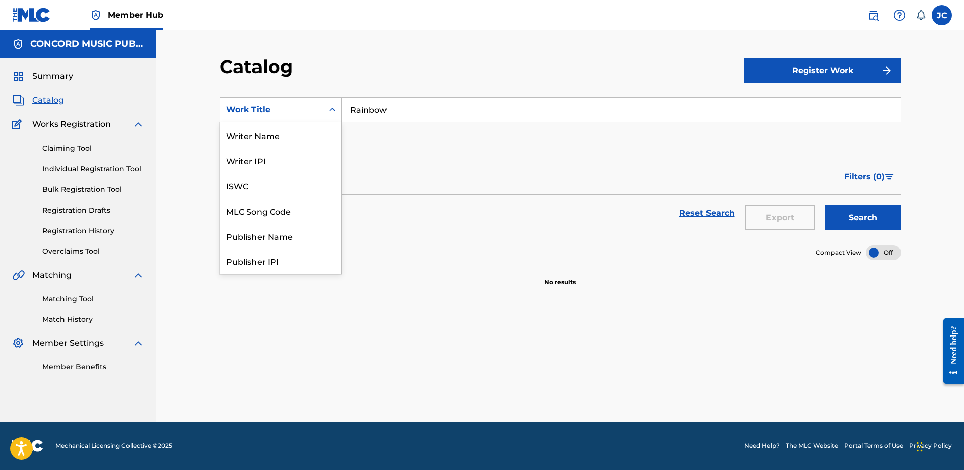
scroll to position [151, 0]
click at [300, 238] on div "ISRC" at bounding box center [280, 235] width 121 height 25
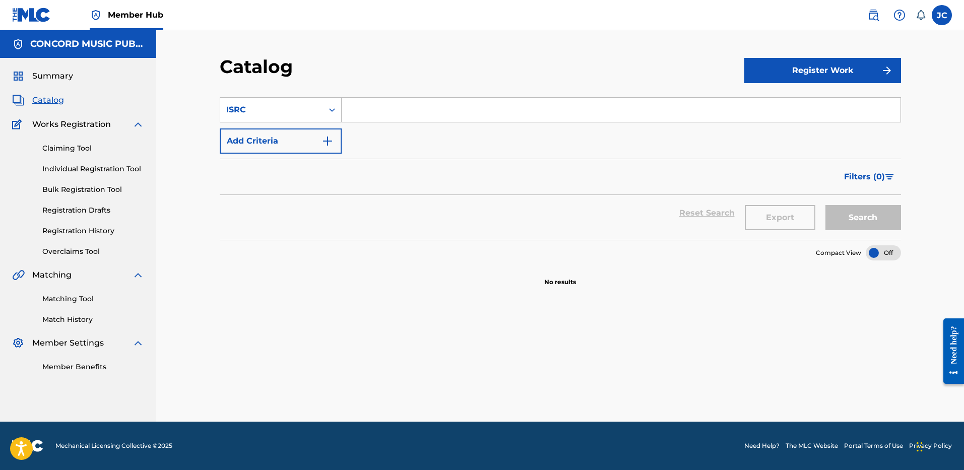
click at [373, 110] on input "Search Form" at bounding box center [621, 110] width 559 height 24
paste input "USUM71417732"
type input "USUM71417732"
click at [825, 205] on button "Search" at bounding box center [863, 217] width 76 height 25
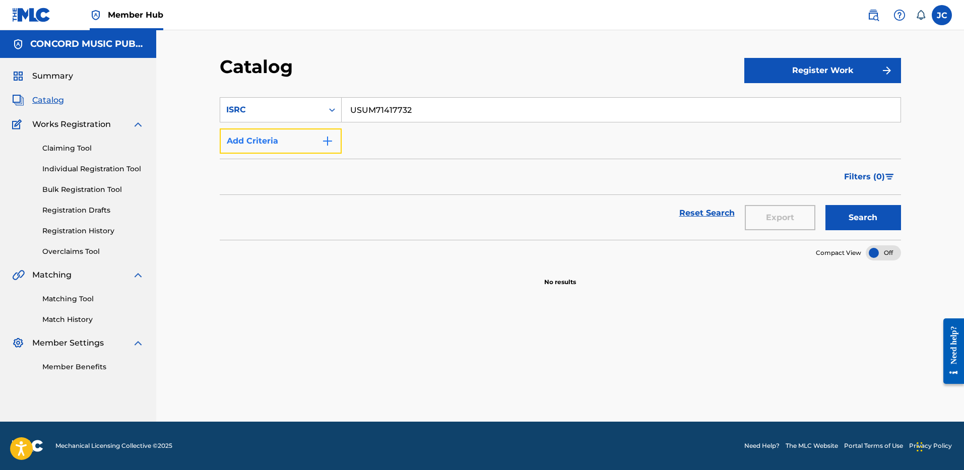
click at [323, 139] on img "Search Form" at bounding box center [328, 141] width 12 height 12
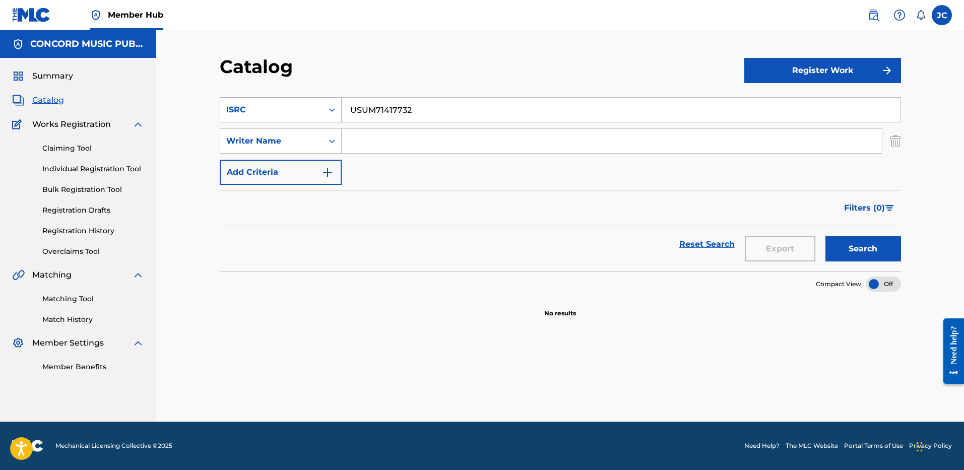
click at [323, 107] on div "Search Form" at bounding box center [332, 110] width 18 height 24
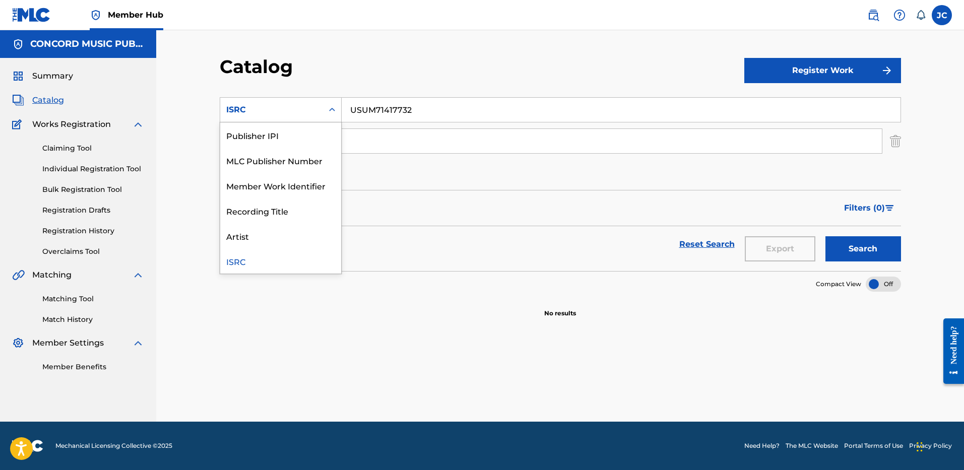
scroll to position [0, 0]
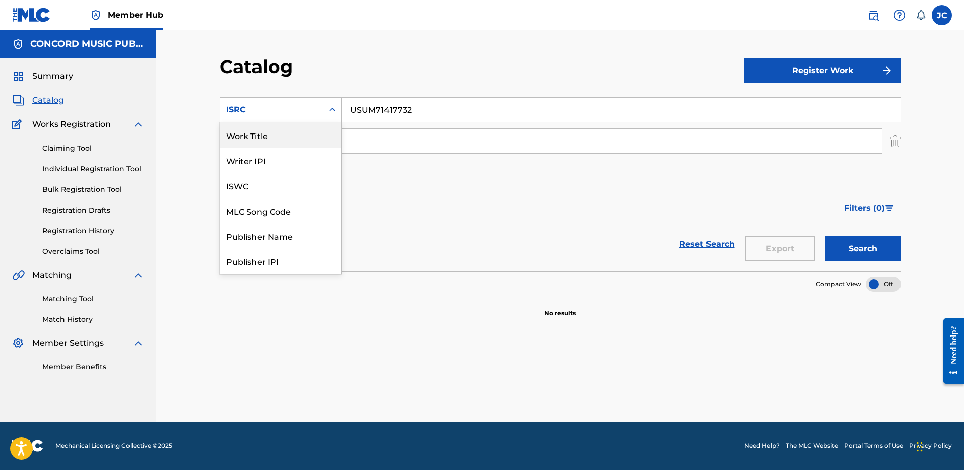
click at [308, 133] on div "Work Title" at bounding box center [280, 134] width 121 height 25
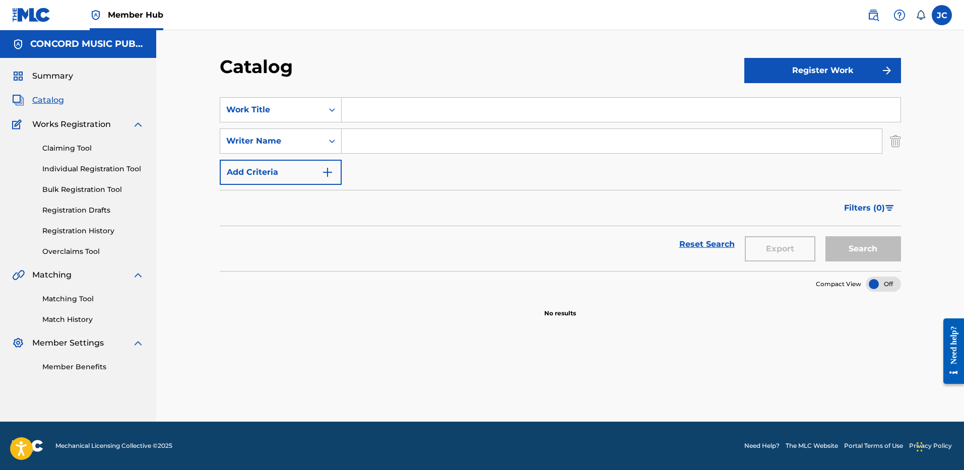
click at [375, 111] on input "Search Form" at bounding box center [621, 110] width 559 height 24
paste input "Irresistible"
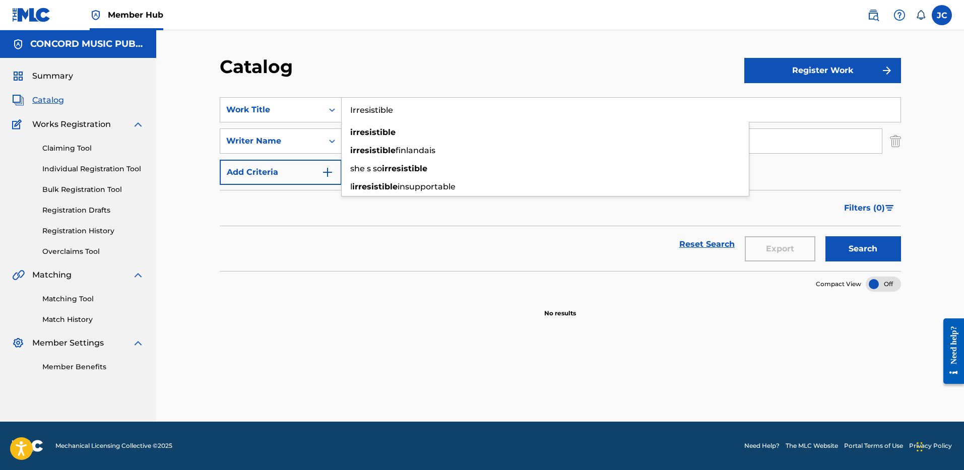
type input "Irresistible"
click at [381, 243] on div "Reset Search Export Search" at bounding box center [560, 244] width 681 height 36
click at [386, 142] on input "Search Form" at bounding box center [612, 141] width 540 height 24
type input "[PERSON_NAME]"
click at [825, 236] on button "Search" at bounding box center [863, 248] width 76 height 25
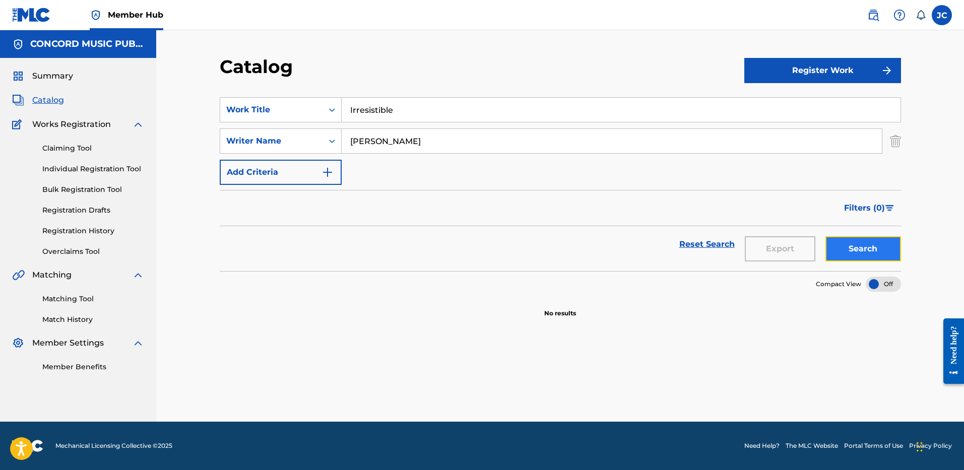
click at [850, 248] on button "Search" at bounding box center [863, 248] width 76 height 25
click at [460, 107] on input "Irresistible" at bounding box center [621, 110] width 559 height 24
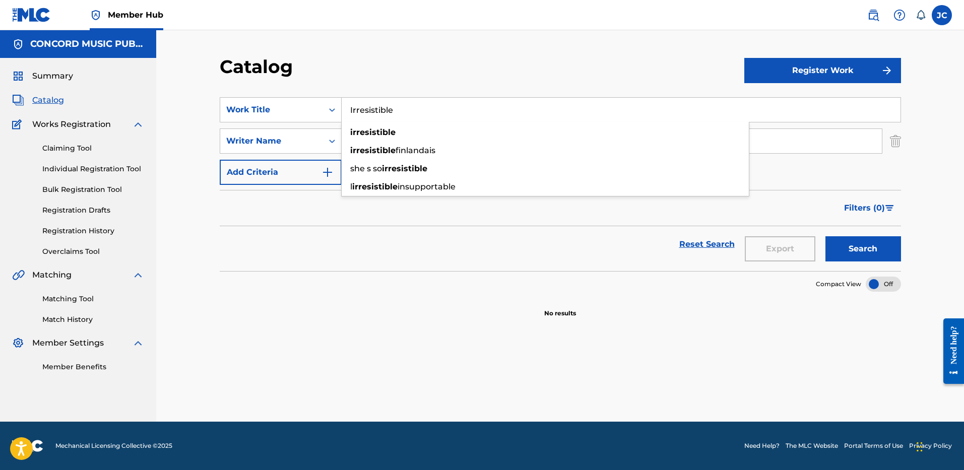
click at [460, 107] on input "Irresistible" at bounding box center [621, 110] width 559 height 24
click at [401, 69] on div "Catalog" at bounding box center [482, 70] width 525 height 30
click at [400, 145] on input "[PERSON_NAME]" at bounding box center [612, 141] width 540 height 24
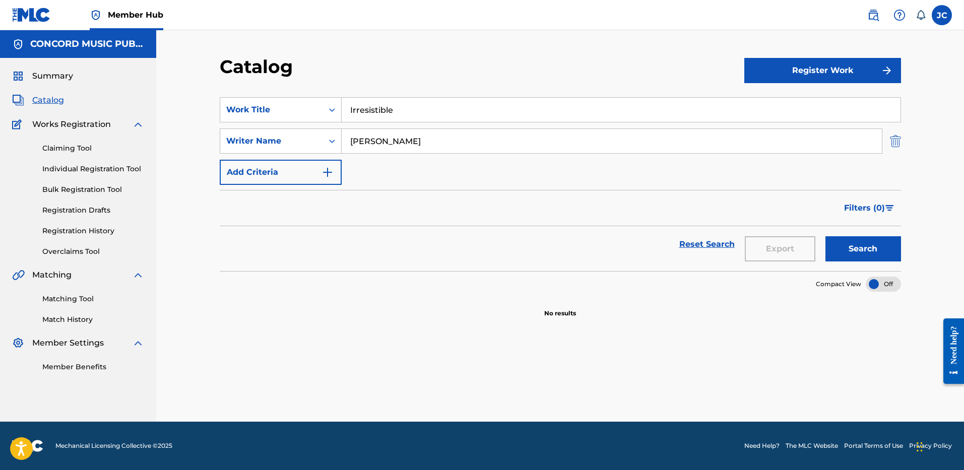
click at [897, 140] on img "Search Form" at bounding box center [895, 141] width 11 height 25
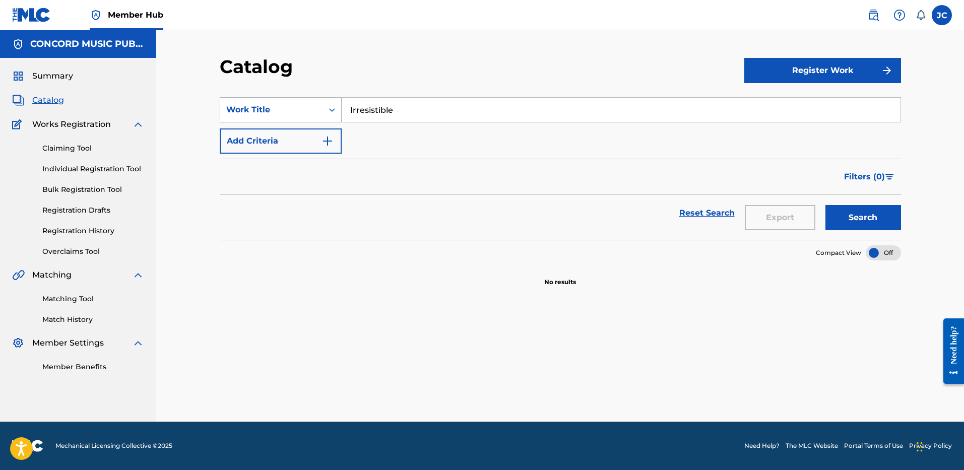
click at [331, 104] on div "Search Form" at bounding box center [332, 110] width 18 height 18
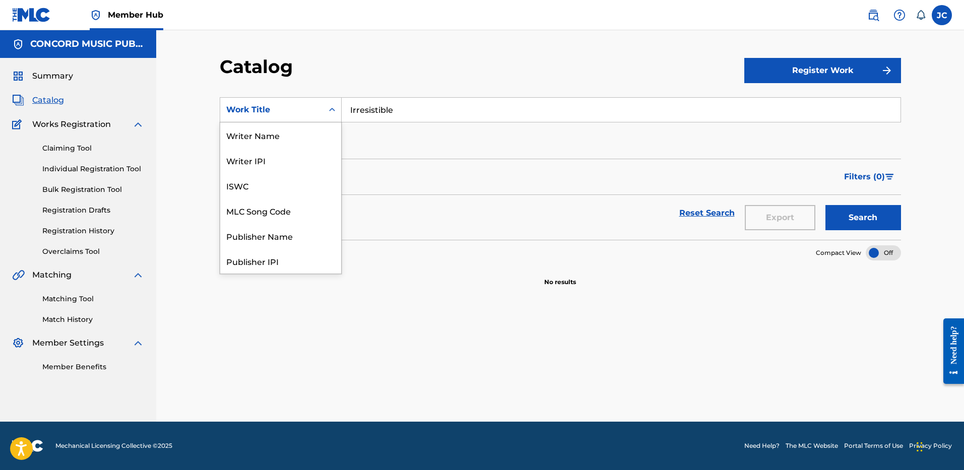
scroll to position [151, 0]
click at [299, 239] on div "ISRC" at bounding box center [280, 235] width 121 height 25
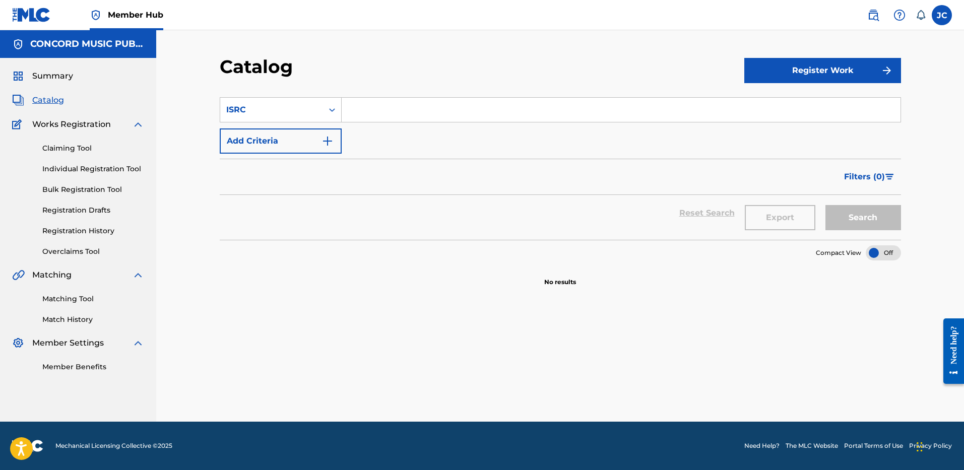
click at [408, 106] on input "Search Form" at bounding box center [621, 110] width 559 height 24
paste input "GBAHS2100596"
type input "GBAHS2100596"
click at [825, 205] on button "Search" at bounding box center [863, 217] width 76 height 25
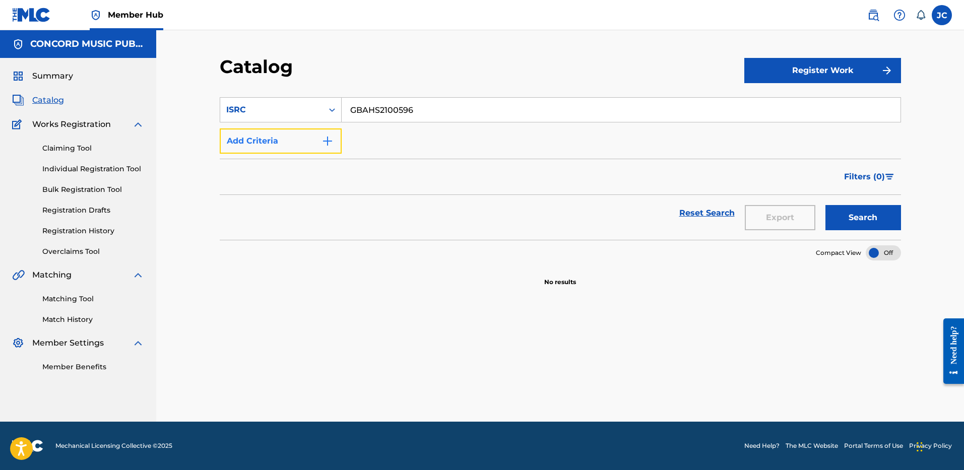
click at [315, 146] on button "Add Criteria" at bounding box center [281, 141] width 122 height 25
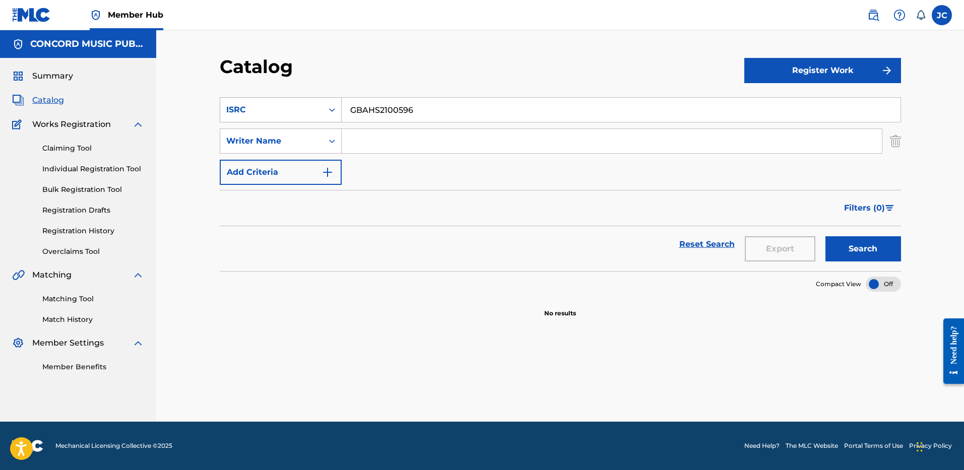
click at [317, 115] on div "ISRC" at bounding box center [271, 109] width 103 height 19
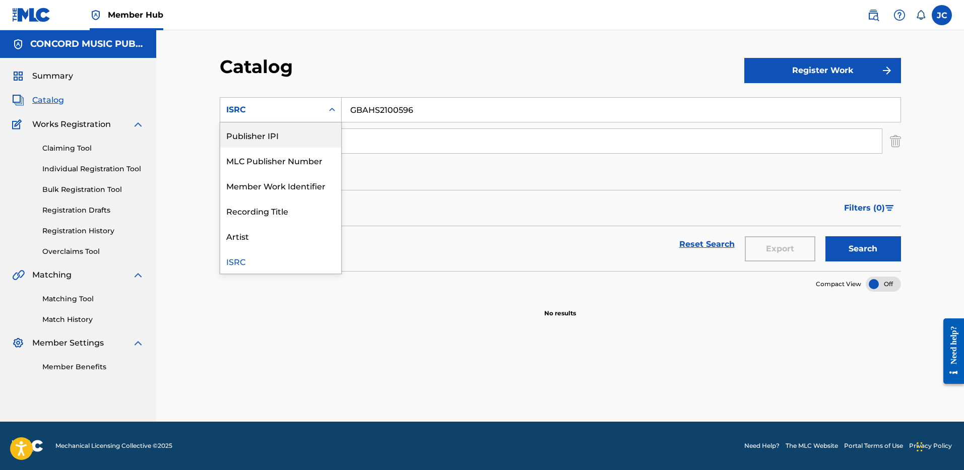
scroll to position [0, 0]
click at [293, 129] on div "Work Title" at bounding box center [280, 134] width 121 height 25
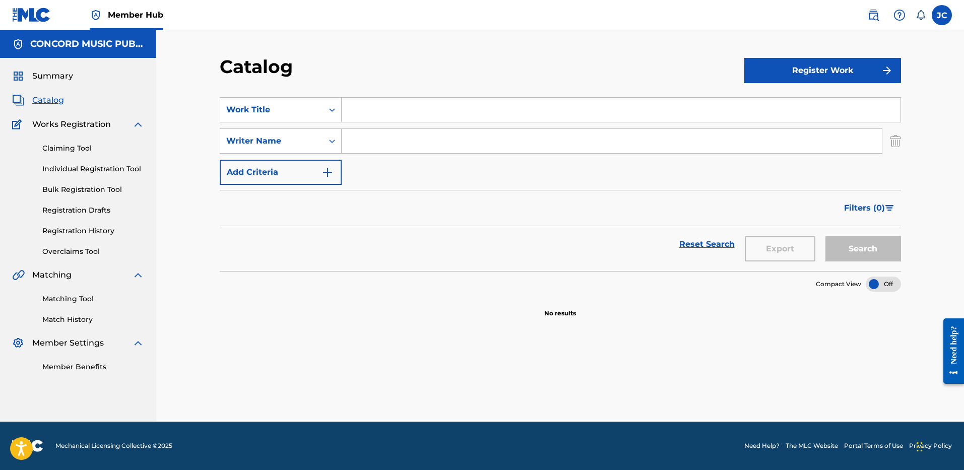
click at [388, 112] on input "Search Form" at bounding box center [621, 110] width 559 height 24
paste input "Good Ones"
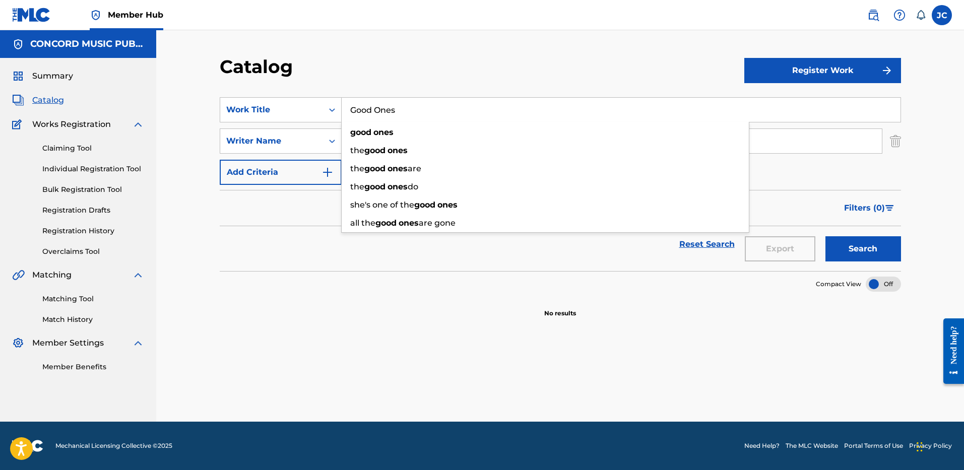
type input "Good Ones"
click at [351, 271] on section "Compact View" at bounding box center [560, 281] width 681 height 21
click at [379, 145] on input "Search Form" at bounding box center [612, 141] width 540 height 24
type input "AITCHISON"
click at [825, 236] on button "Search" at bounding box center [863, 248] width 76 height 25
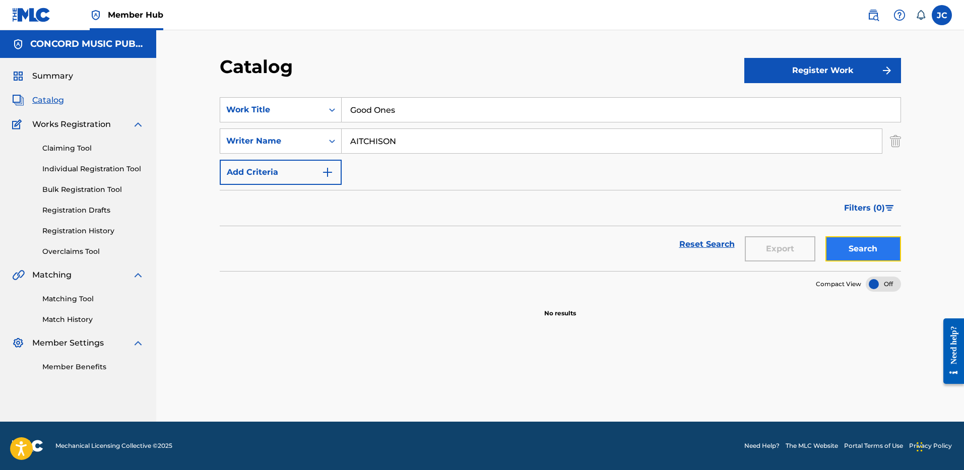
click at [839, 239] on button "Search" at bounding box center [863, 248] width 76 height 25
click at [387, 102] on input "Good Ones" at bounding box center [621, 110] width 559 height 24
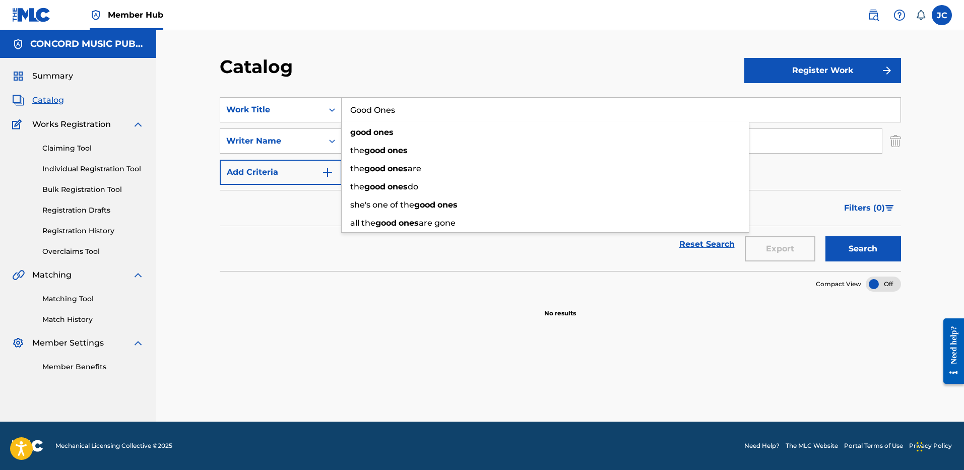
click at [387, 102] on input "Good Ones" at bounding box center [621, 110] width 559 height 24
click at [400, 79] on div "Catalog" at bounding box center [482, 70] width 525 height 30
click at [404, 135] on input "AITCHISON" at bounding box center [612, 141] width 540 height 24
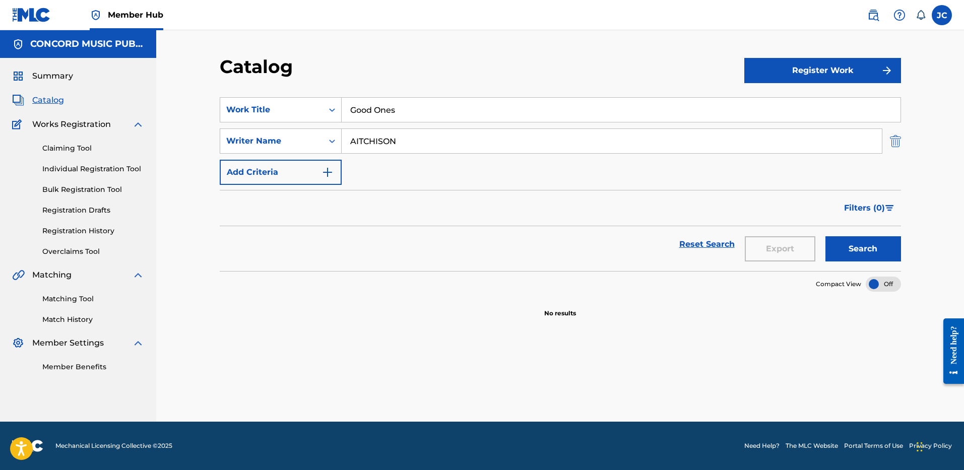
click at [890, 138] on img "Search Form" at bounding box center [895, 141] width 11 height 25
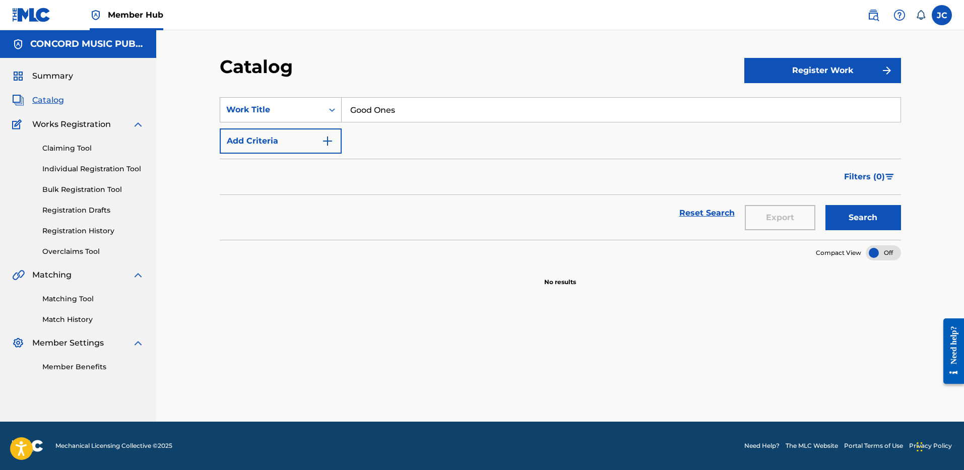
click at [270, 106] on div "Work Title" at bounding box center [271, 110] width 91 height 12
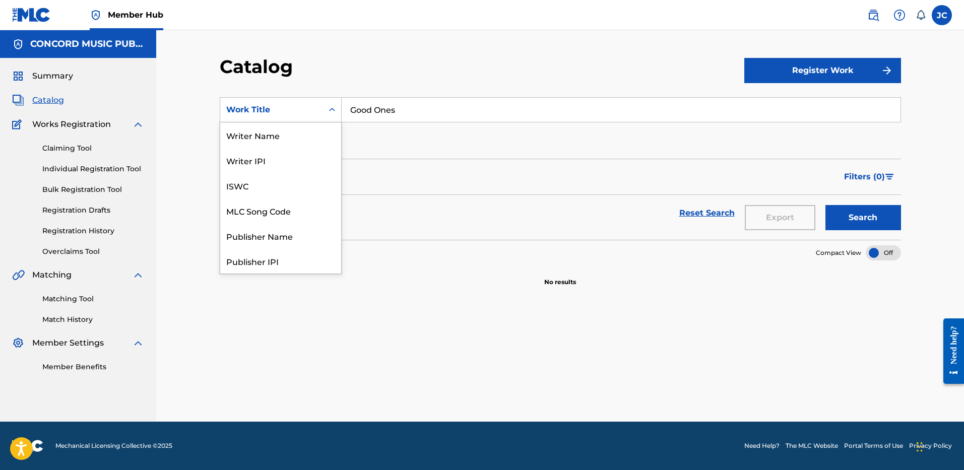
scroll to position [151, 0]
click at [282, 234] on div "ISRC" at bounding box center [280, 235] width 121 height 25
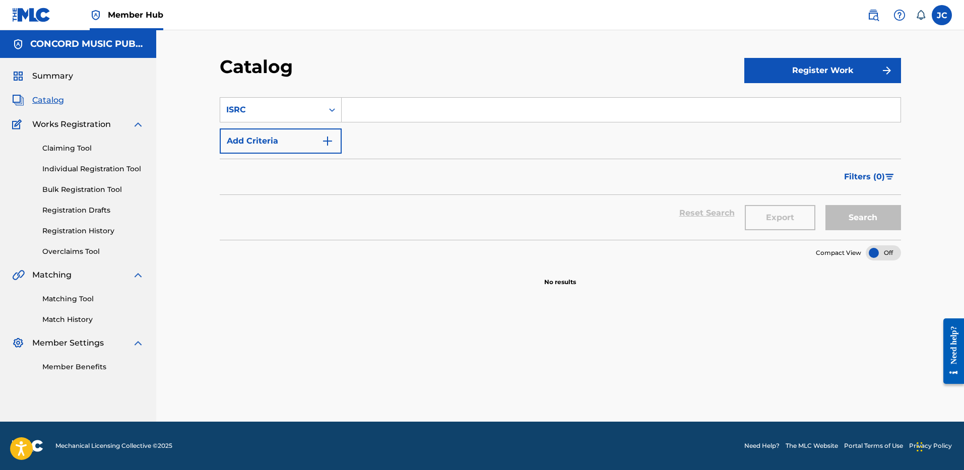
click at [380, 108] on input "Search Form" at bounding box center [621, 110] width 559 height 24
paste input "USUG11802104"
type input "USUG11802104"
click at [825, 205] on button "Search" at bounding box center [863, 217] width 76 height 25
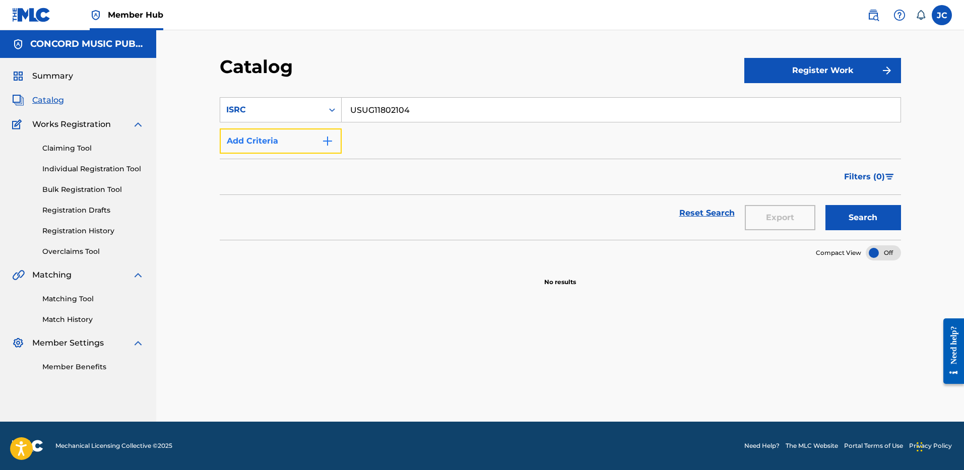
click at [314, 138] on button "Add Criteria" at bounding box center [281, 141] width 122 height 25
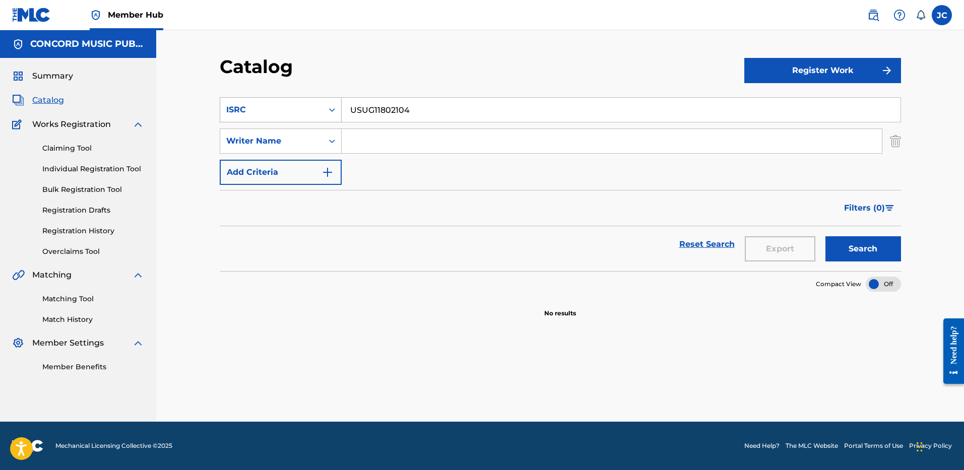
click at [314, 109] on div "ISRC" at bounding box center [271, 110] width 91 height 12
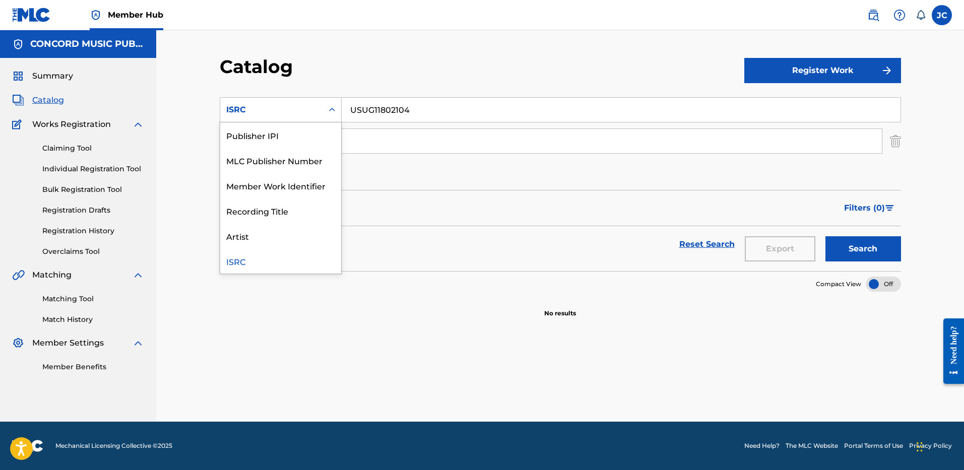
scroll to position [0, 0]
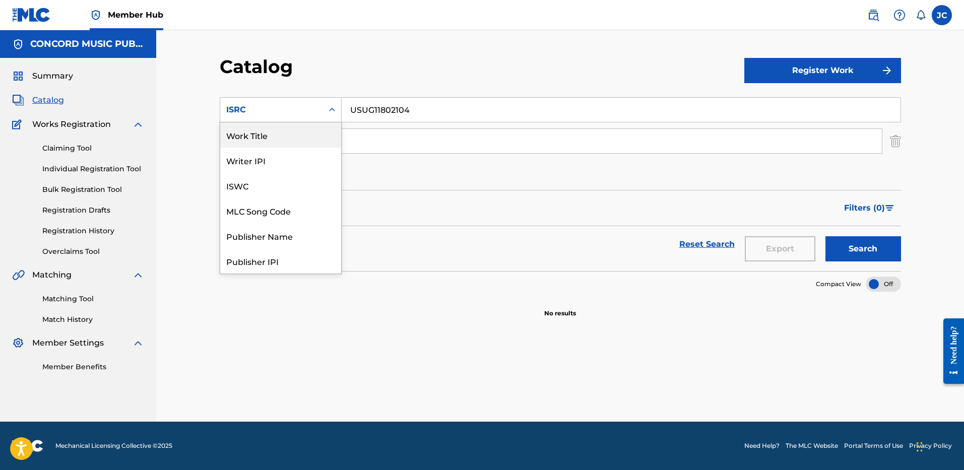
click at [305, 133] on div "Work Title" at bounding box center [280, 134] width 121 height 25
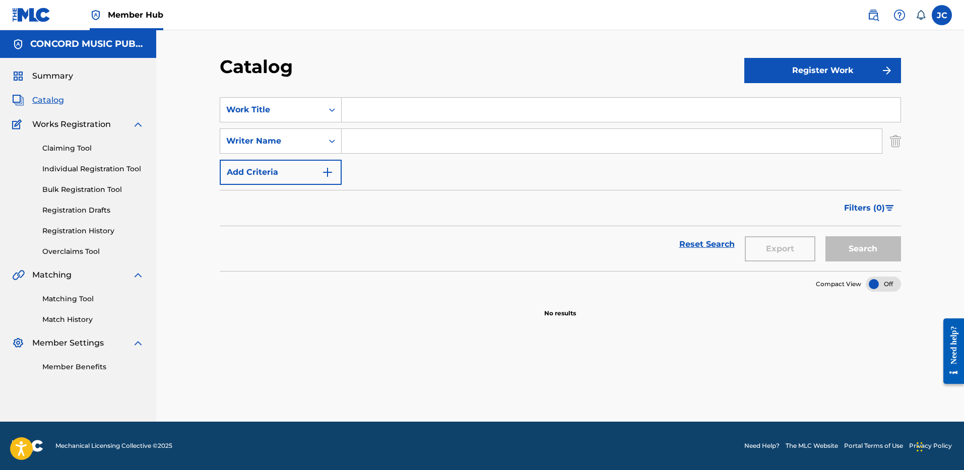
click at [389, 108] on input "Search Form" at bounding box center [621, 110] width 559 height 24
paste input "Dedicate"
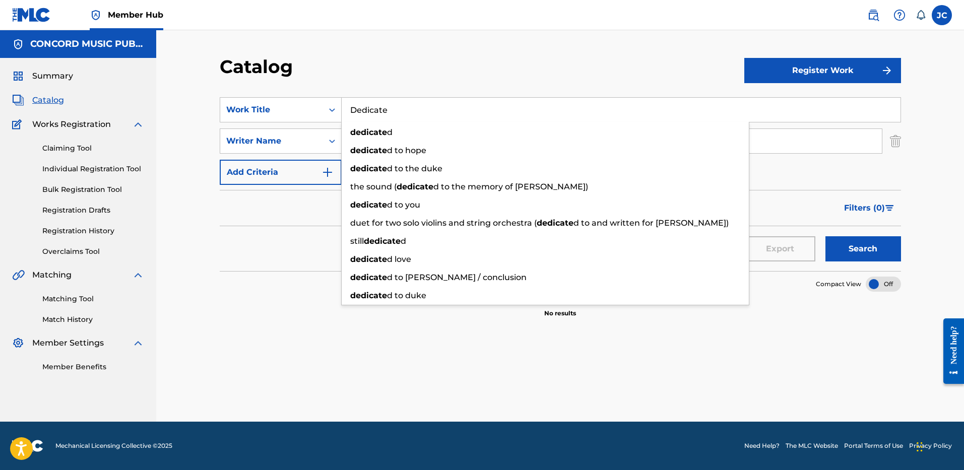
type input "Dedicate"
click at [456, 42] on div "Catalog Register Work SearchWithCriteria4a902ef7-9052-4bcd-b7ed-5b05279f70d0 Wo…" at bounding box center [560, 226] width 808 height 392
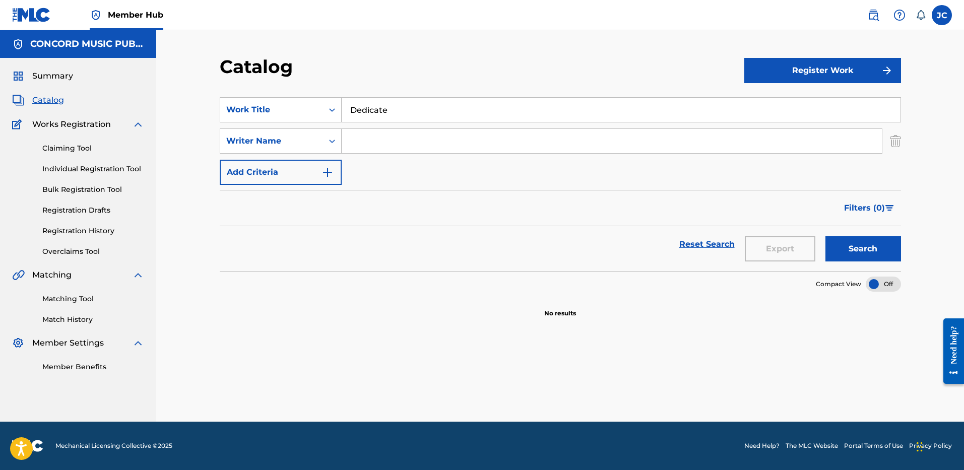
click at [436, 133] on input "Search Form" at bounding box center [612, 141] width 540 height 24
type input "[PERSON_NAME]"
click at [825, 236] on button "Search" at bounding box center [863, 248] width 76 height 25
click at [456, 106] on input "Dedicate" at bounding box center [621, 110] width 559 height 24
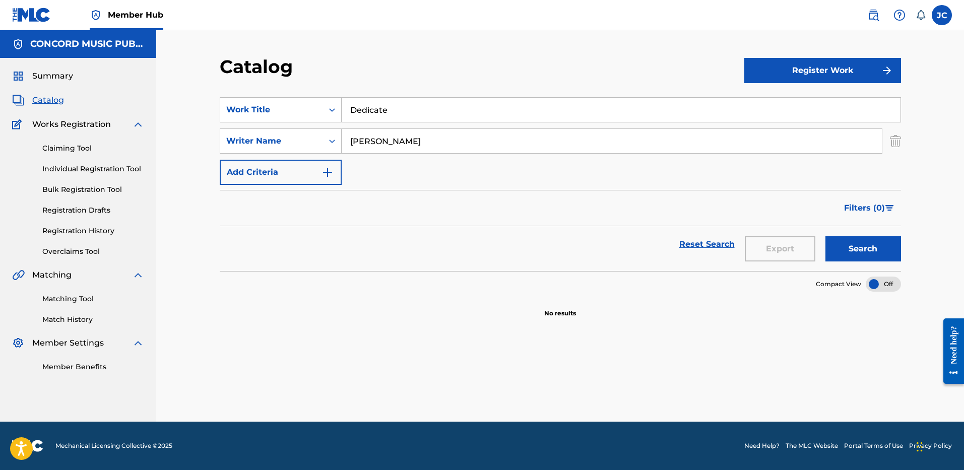
click at [467, 75] on div "Catalog" at bounding box center [482, 70] width 525 height 30
click at [894, 142] on img "Search Form" at bounding box center [895, 141] width 11 height 25
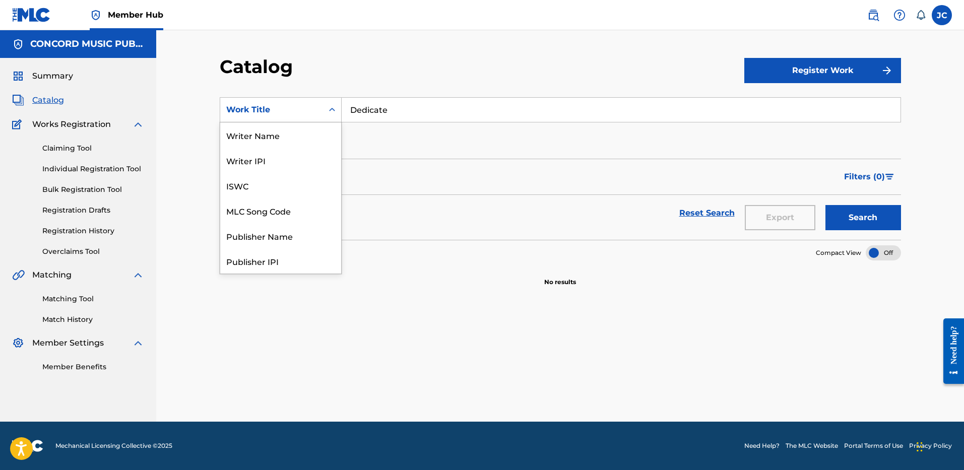
click at [294, 106] on div "Work Title" at bounding box center [271, 110] width 91 height 12
click at [282, 234] on div "ISRC" at bounding box center [280, 235] width 121 height 25
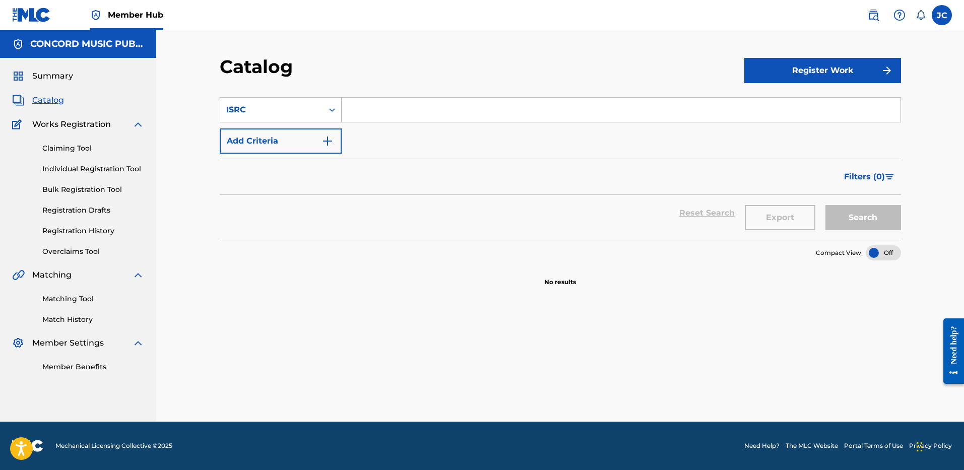
click at [394, 120] on input "Search Form" at bounding box center [621, 110] width 559 height 24
click at [395, 113] on input "Search Form" at bounding box center [621, 110] width 559 height 24
paste input "USUG11700151"
type input "USUG11700151"
click at [825, 205] on button "Search" at bounding box center [863, 217] width 76 height 25
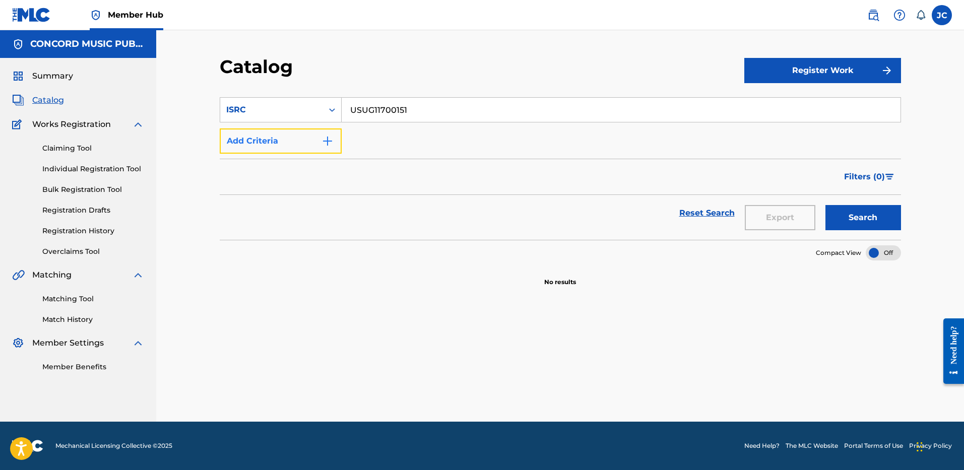
click at [316, 141] on button "Add Criteria" at bounding box center [281, 141] width 122 height 25
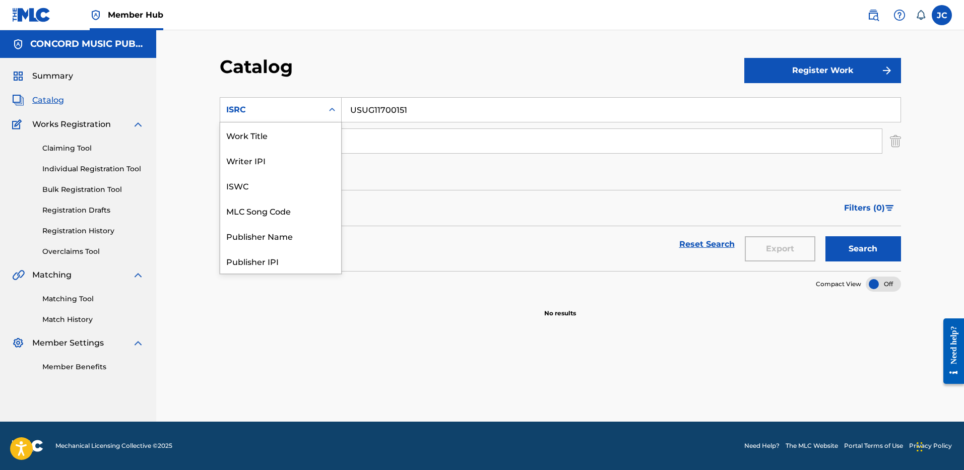
click at [320, 101] on div "ISRC" at bounding box center [271, 109] width 103 height 19
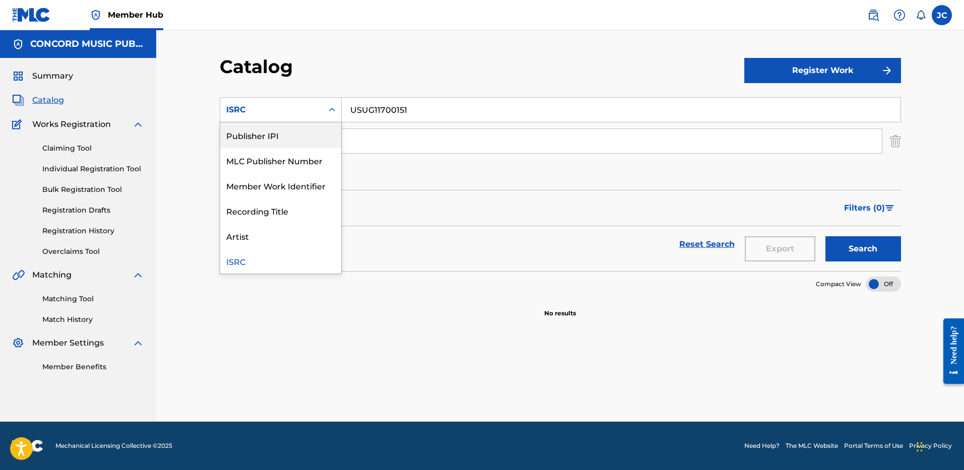
scroll to position [0, 0]
click at [280, 137] on div "Work Title" at bounding box center [280, 134] width 121 height 25
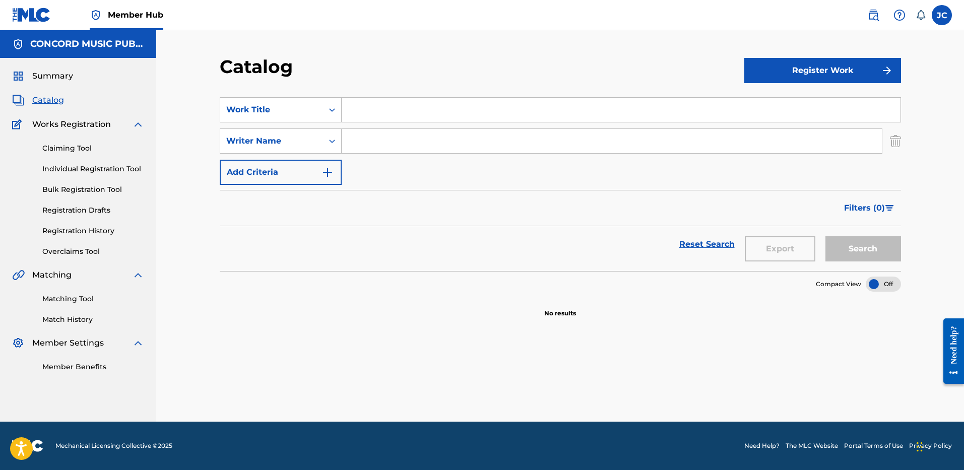
click at [383, 101] on input "Search Form" at bounding box center [621, 110] width 559 height 24
paste input "Wild Irish Roses"
type input "Wild Irish Roses"
click at [387, 142] on input "Search Form" at bounding box center [612, 141] width 540 height 24
paste input "[PERSON_NAME]"
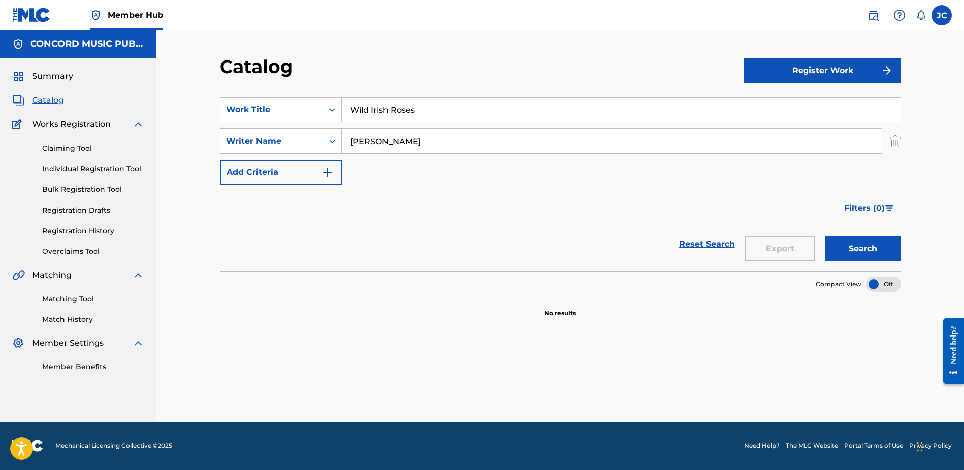
click at [825, 236] on button "Search" at bounding box center [863, 248] width 76 height 25
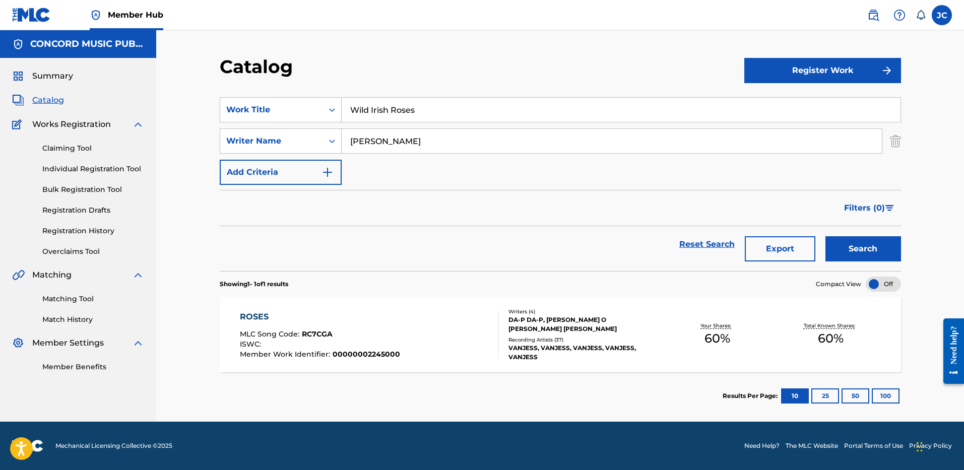
click at [389, 139] on input "[PERSON_NAME]" at bounding box center [612, 141] width 540 height 24
paste input "[PERSON_NAME]"
click at [353, 140] on input "[PERSON_NAME]" at bounding box center [612, 141] width 540 height 24
type input "[PERSON_NAME]"
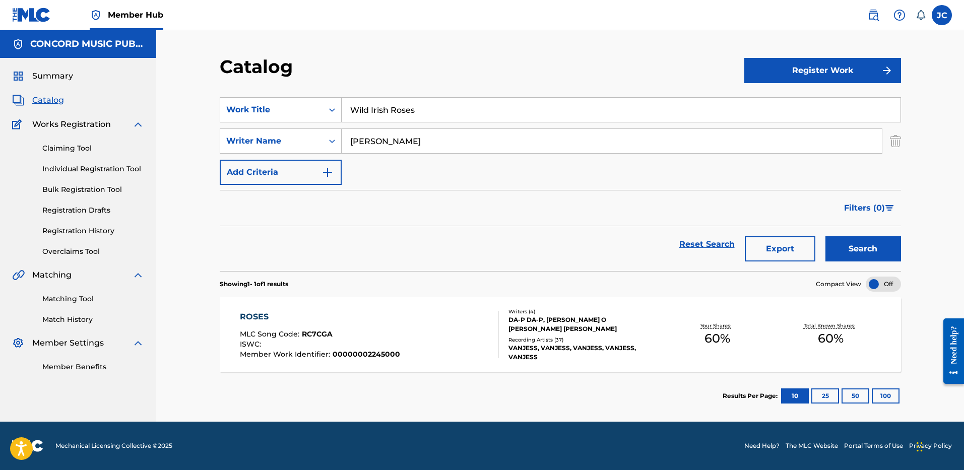
click at [825, 236] on button "Search" at bounding box center [863, 248] width 76 height 25
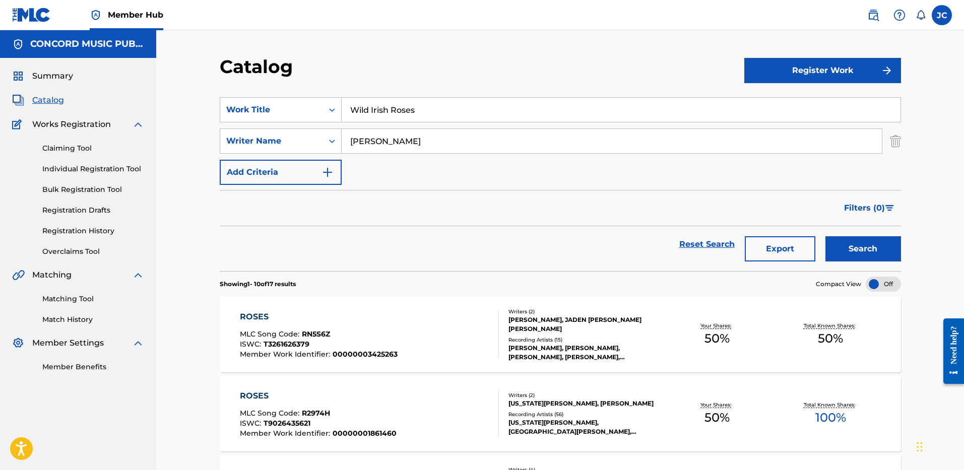
click at [366, 111] on input "Wild Irish Roses" at bounding box center [621, 110] width 559 height 24
click at [896, 142] on img "Search Form" at bounding box center [895, 141] width 11 height 25
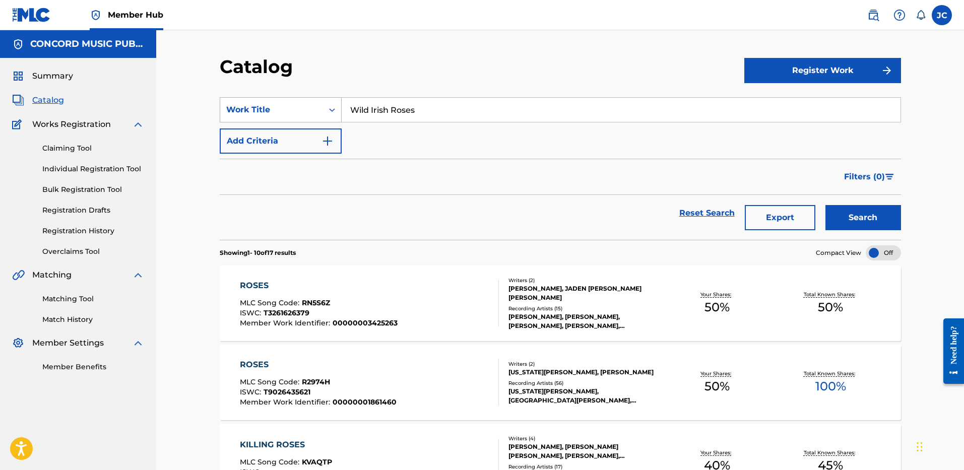
click at [324, 112] on div "Search Form" at bounding box center [332, 110] width 18 height 18
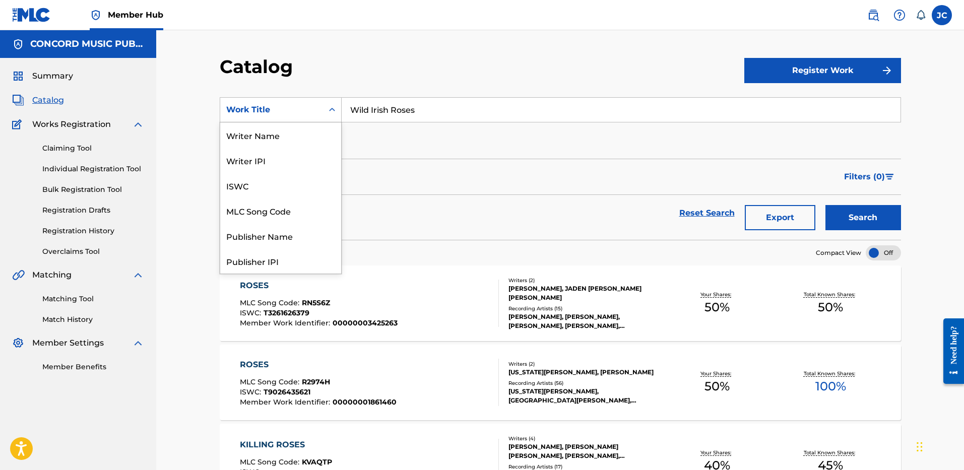
scroll to position [151, 0]
click at [290, 240] on div "ISRC" at bounding box center [280, 235] width 121 height 25
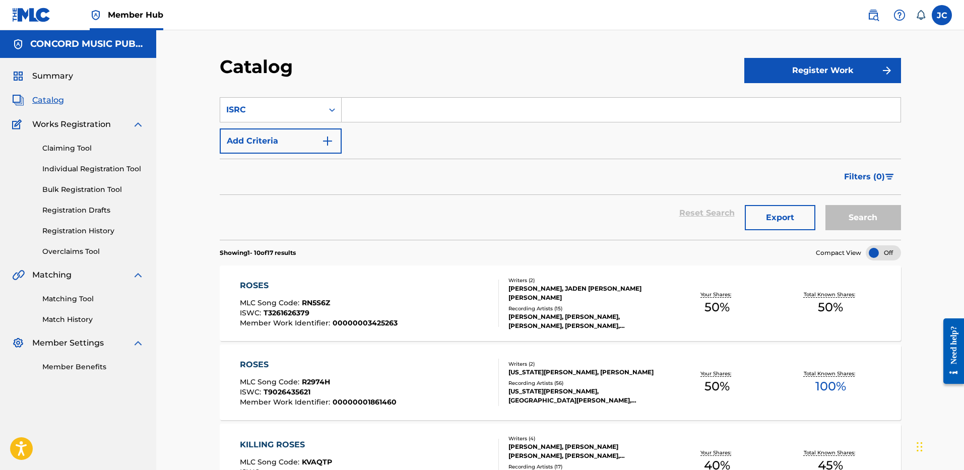
click at [404, 117] on input "Search Form" at bounding box center [621, 110] width 559 height 24
paste input "USSM10012737"
type input "USSM10012737"
click at [825, 205] on button "Search" at bounding box center [863, 217] width 76 height 25
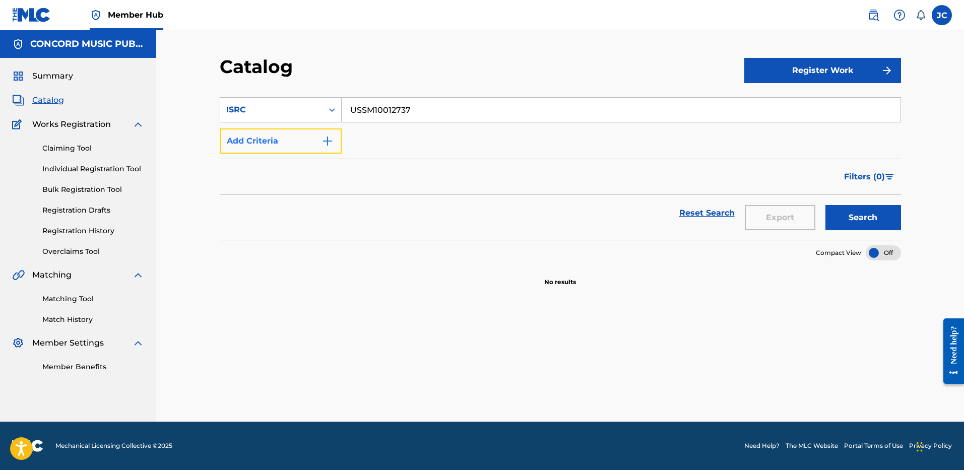
click at [305, 146] on button "Add Criteria" at bounding box center [281, 141] width 122 height 25
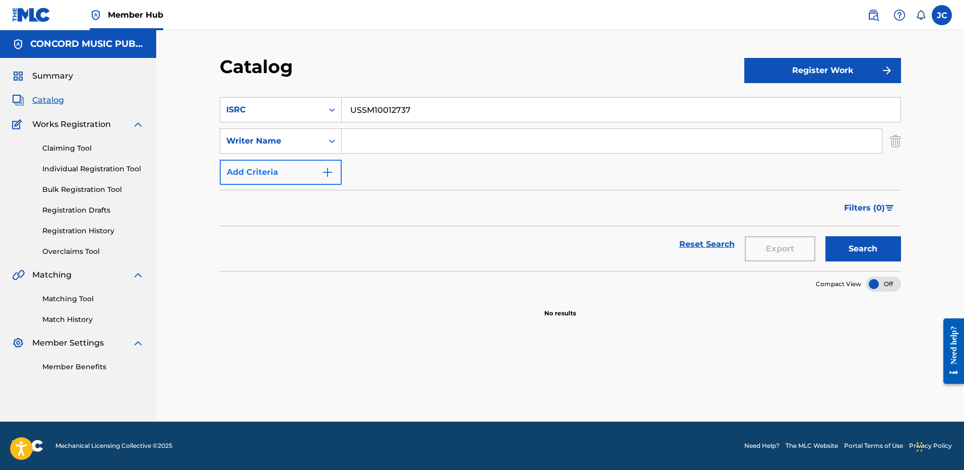
click at [305, 146] on div "Writer Name" at bounding box center [271, 141] width 91 height 12
click at [374, 184] on div "SearchWithCriteriad6e7400c-8be4-4d05-9896-172dd6393ed6 ISRC USSM10012737 Search…" at bounding box center [560, 141] width 681 height 88
click at [300, 113] on div "ISRC" at bounding box center [271, 110] width 91 height 12
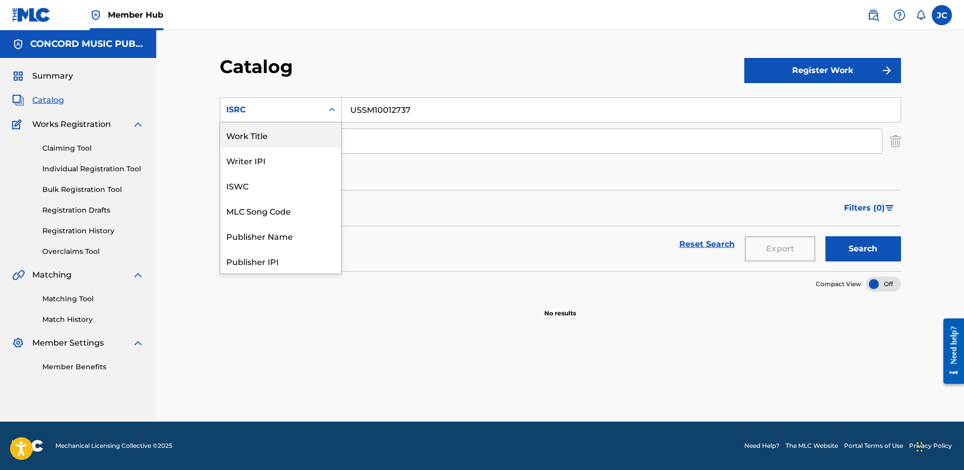
click at [306, 137] on div "Work Title" at bounding box center [280, 134] width 121 height 25
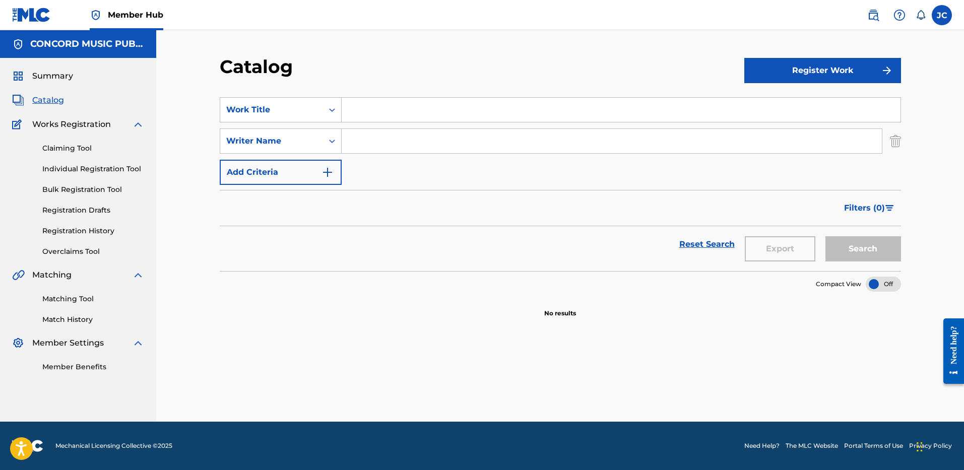
click at [373, 114] on input "Search Form" at bounding box center [621, 110] width 559 height 24
click at [899, 147] on img "Search Form" at bounding box center [895, 141] width 11 height 25
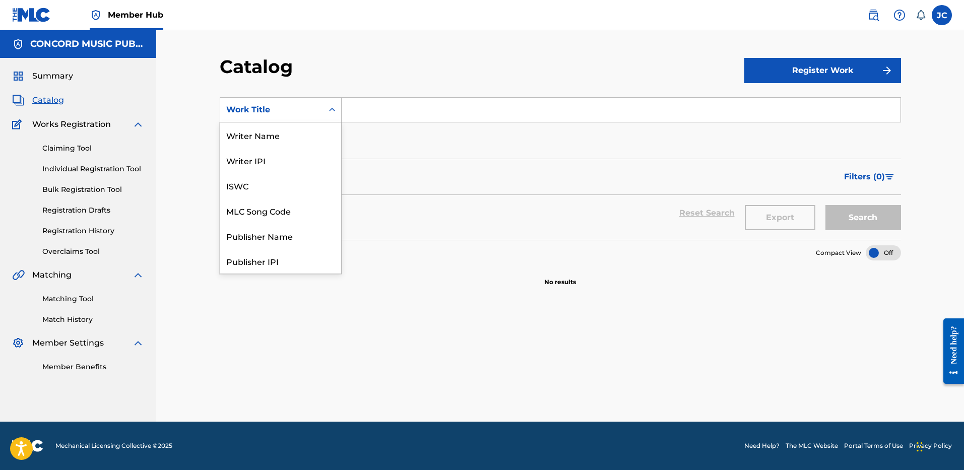
click at [323, 101] on div "Search Form" at bounding box center [332, 110] width 18 height 18
click at [282, 241] on div "ISRC" at bounding box center [280, 235] width 121 height 25
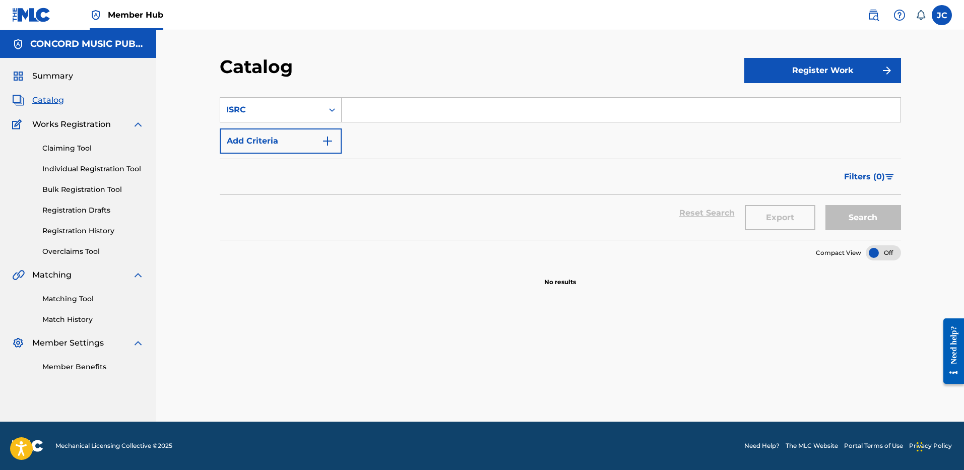
click at [393, 115] on input "Search Form" at bounding box center [621, 110] width 559 height 24
paste input "USSM10012737"
type input "USSM10012737"
click at [825, 205] on button "Search" at bounding box center [863, 217] width 76 height 25
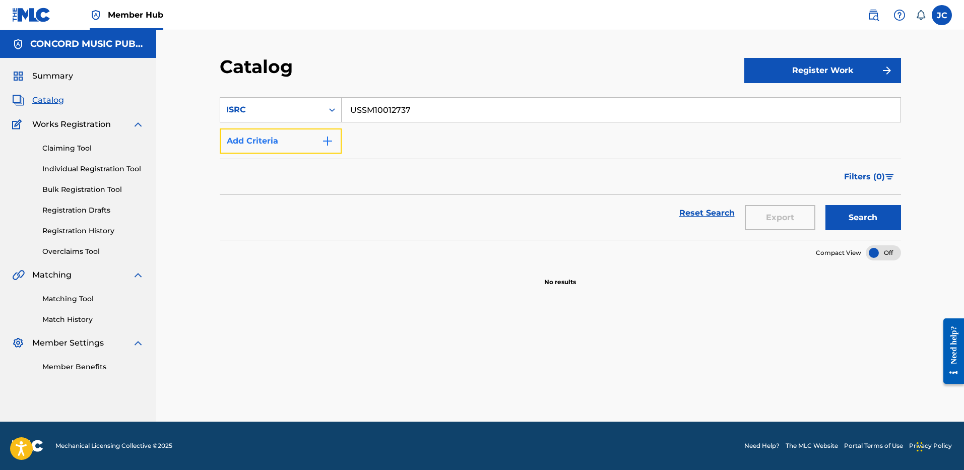
click at [322, 146] on img "Search Form" at bounding box center [328, 141] width 12 height 12
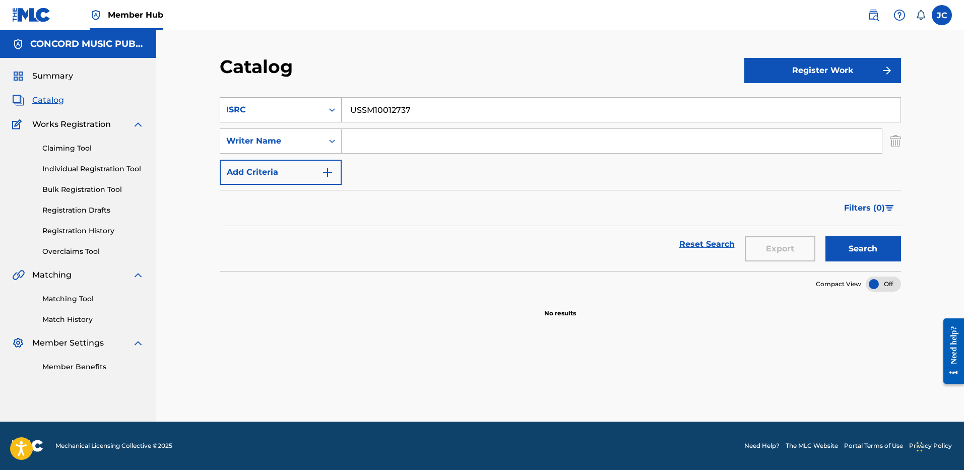
click at [314, 111] on div "ISRC" at bounding box center [271, 110] width 91 height 12
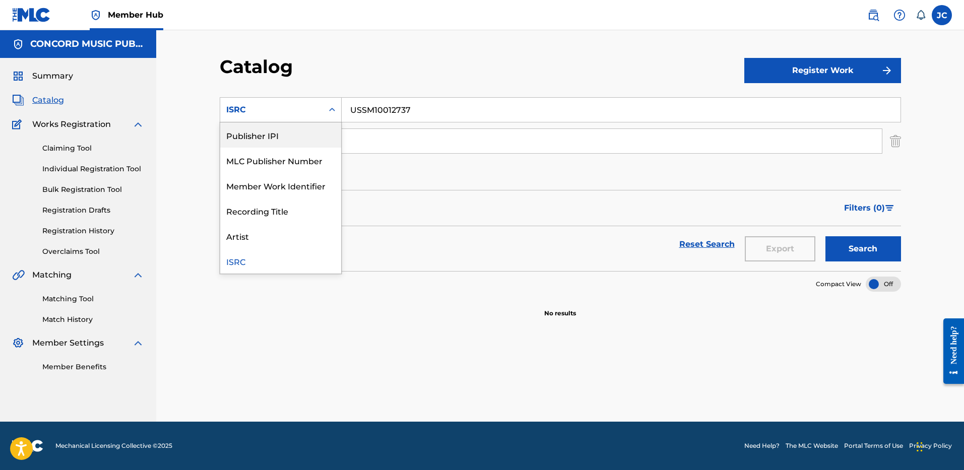
scroll to position [0, 0]
click at [296, 134] on div "Work Title" at bounding box center [280, 134] width 121 height 25
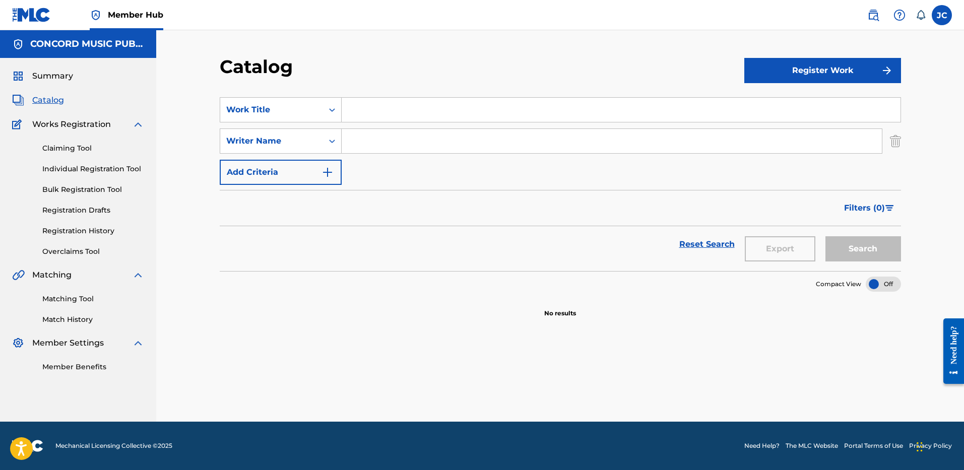
click at [410, 105] on input "Search Form" at bounding box center [621, 110] width 559 height 24
paste input "Modern Day [PERSON_NAME] and [PERSON_NAME]"
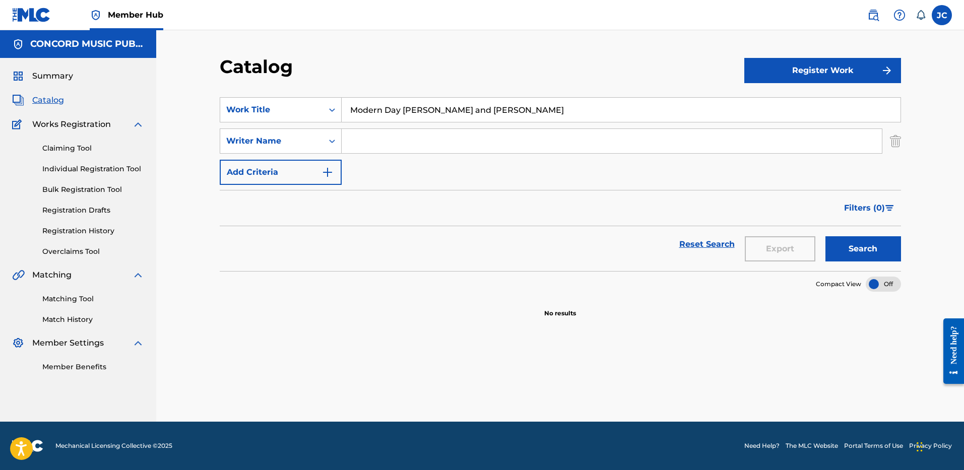
type input "Modern Day [PERSON_NAME] and [PERSON_NAME]"
click at [487, 132] on input "Search Form" at bounding box center [612, 141] width 540 height 24
paste input "[PERSON_NAME]"
type input "[PERSON_NAME]"
click at [825, 236] on button "Search" at bounding box center [863, 248] width 76 height 25
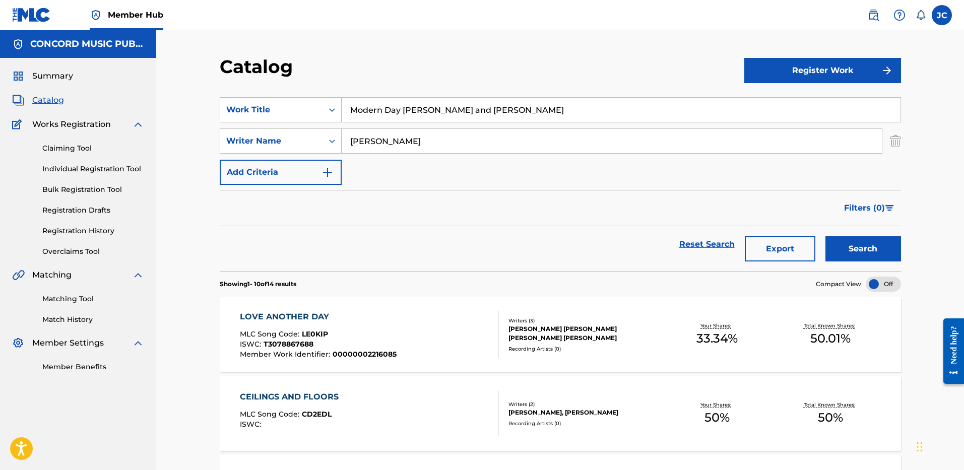
click at [385, 106] on input "Modern Day [PERSON_NAME] and [PERSON_NAME]" at bounding box center [621, 110] width 559 height 24
click at [370, 141] on input "[PERSON_NAME]" at bounding box center [612, 141] width 540 height 24
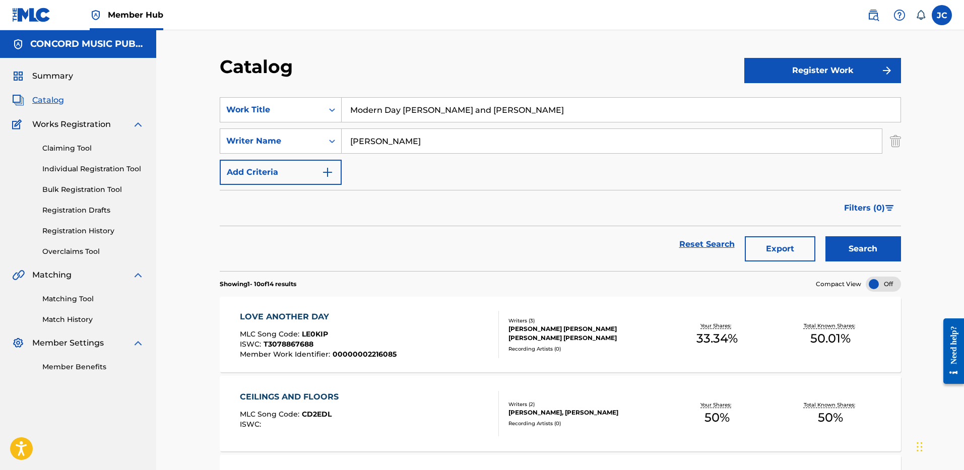
click at [394, 107] on input "Modern Day [PERSON_NAME] and [PERSON_NAME]" at bounding box center [621, 110] width 559 height 24
click at [892, 140] on img "Search Form" at bounding box center [895, 141] width 11 height 25
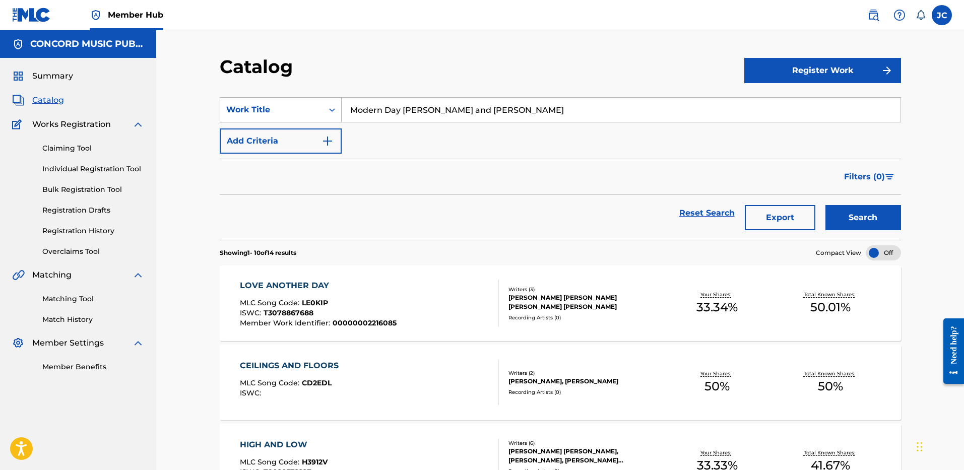
click at [317, 106] on div "Work Title" at bounding box center [271, 109] width 103 height 19
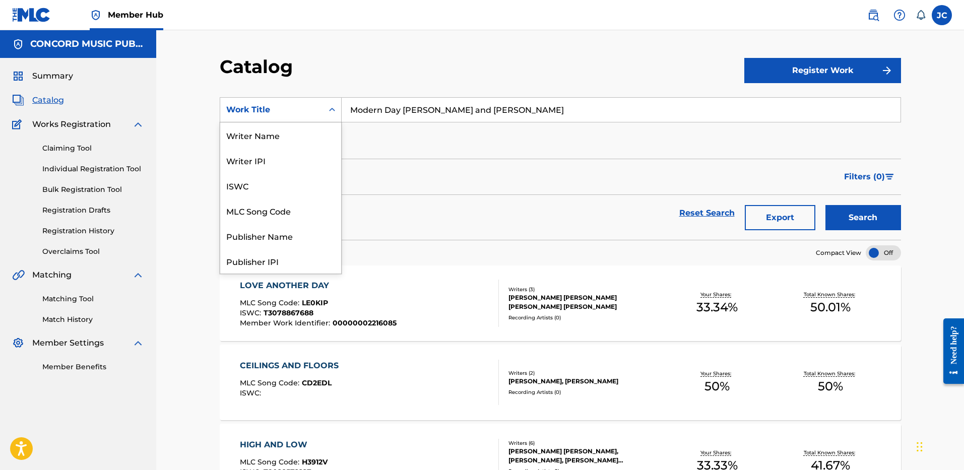
scroll to position [151, 0]
click at [289, 231] on div "ISRC" at bounding box center [280, 235] width 121 height 25
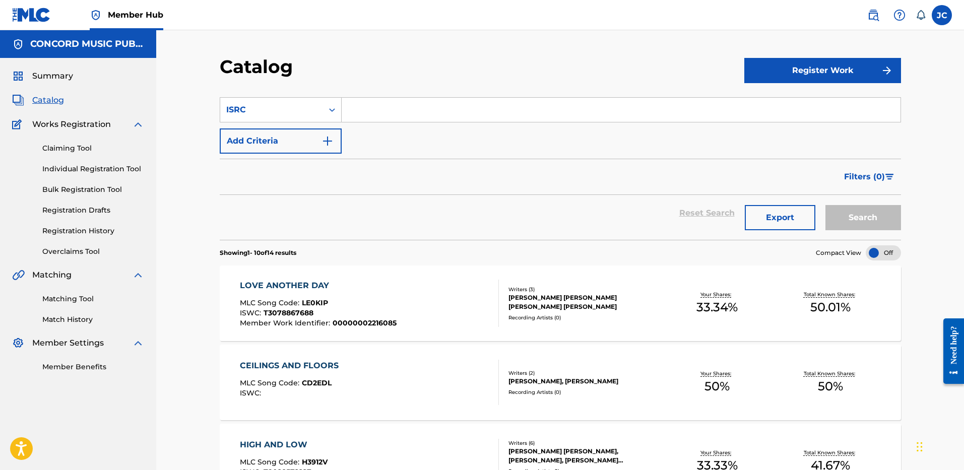
click at [386, 112] on input "Search Form" at bounding box center [621, 110] width 559 height 24
paste input "GBUM72104573"
type input "GBUM72104573"
click at [825, 205] on button "Search" at bounding box center [863, 217] width 76 height 25
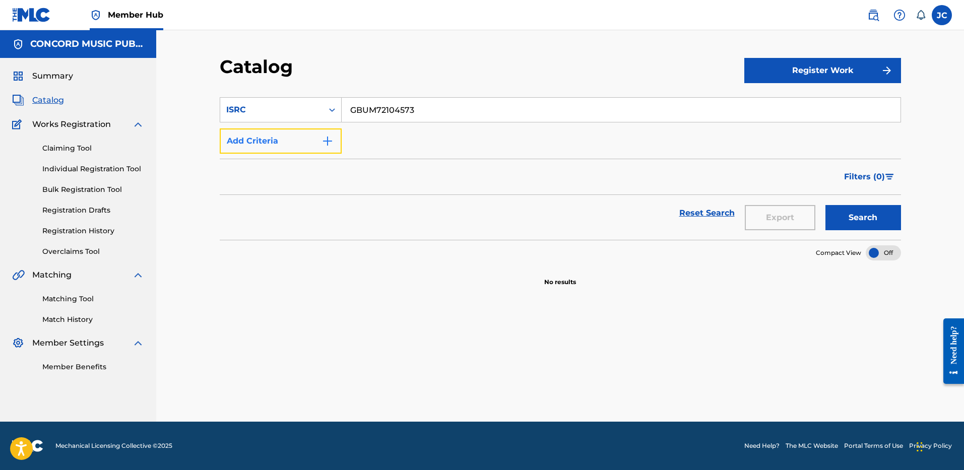
click at [305, 142] on button "Add Criteria" at bounding box center [281, 141] width 122 height 25
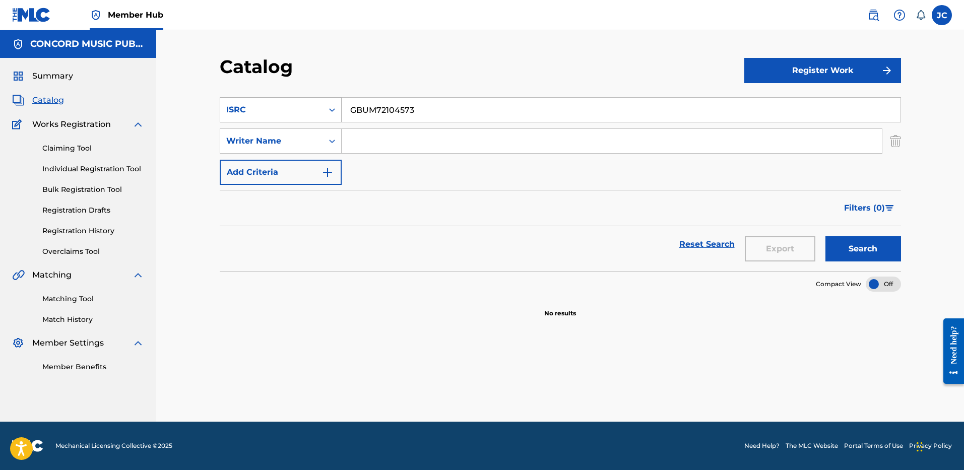
click at [311, 103] on div "ISRC" at bounding box center [271, 109] width 103 height 19
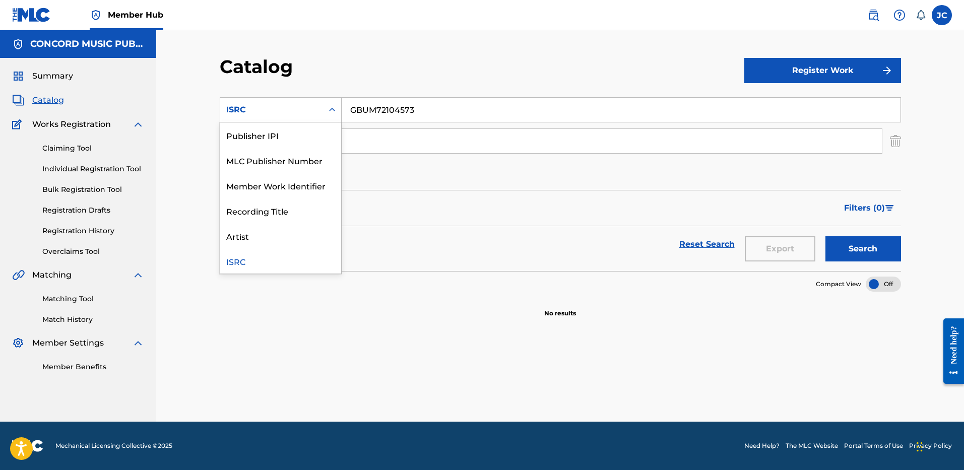
scroll to position [0, 0]
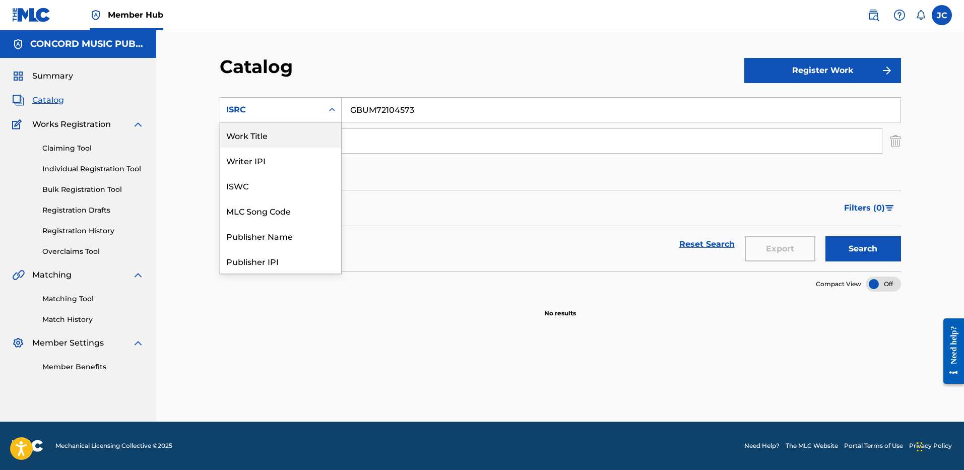
click at [310, 135] on div "Work Title" at bounding box center [280, 134] width 121 height 25
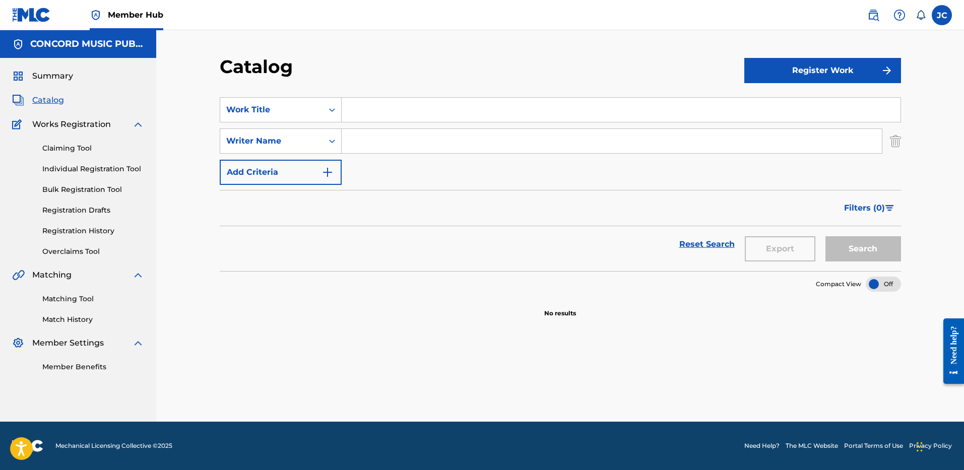
click at [404, 108] on input "Search Form" at bounding box center [621, 110] width 559 height 24
paste input "Living Legend"
type input "Living Legend"
click at [437, 175] on div "SearchWithCriteriae448b1fa-543c-4791-9a94-26147099d28a Work Title Living Legend…" at bounding box center [560, 141] width 681 height 88
click at [438, 150] on input "Search Form" at bounding box center [612, 141] width 540 height 24
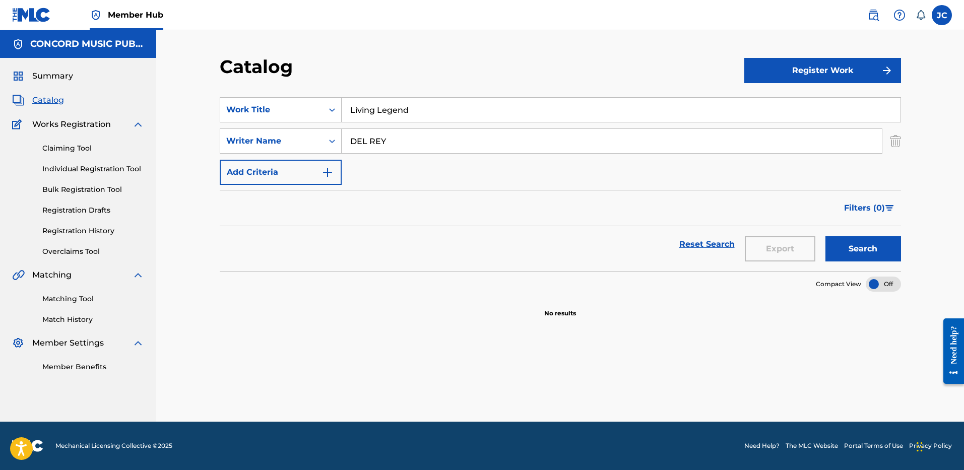
click at [825, 236] on button "Search" at bounding box center [863, 248] width 76 height 25
click at [398, 107] on input "Living Legend" at bounding box center [621, 110] width 559 height 24
click at [496, 207] on div "Filters ( 0 )" at bounding box center [560, 208] width 681 height 36
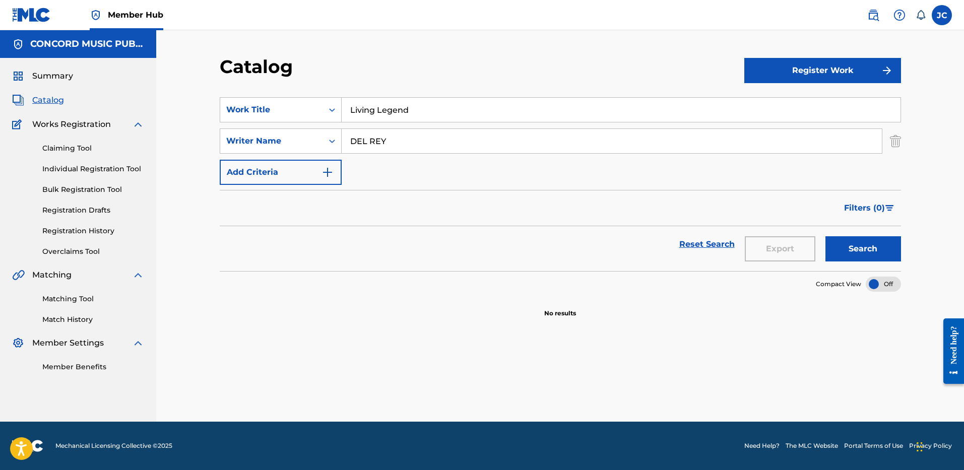
click at [471, 131] on input "DEL REY" at bounding box center [612, 141] width 540 height 24
click at [825, 236] on button "Search" at bounding box center [863, 248] width 76 height 25
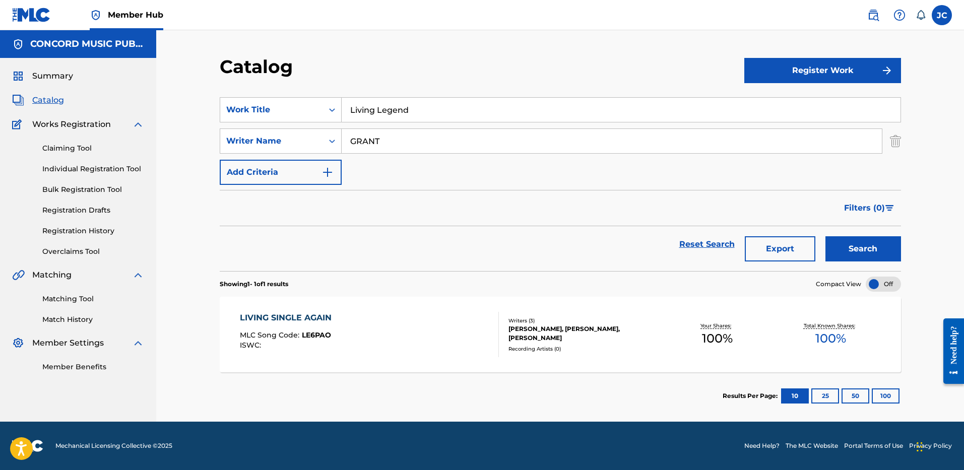
click at [438, 136] on input "GRANT" at bounding box center [612, 141] width 540 height 24
click at [380, 140] on input "GRANT" at bounding box center [612, 141] width 540 height 24
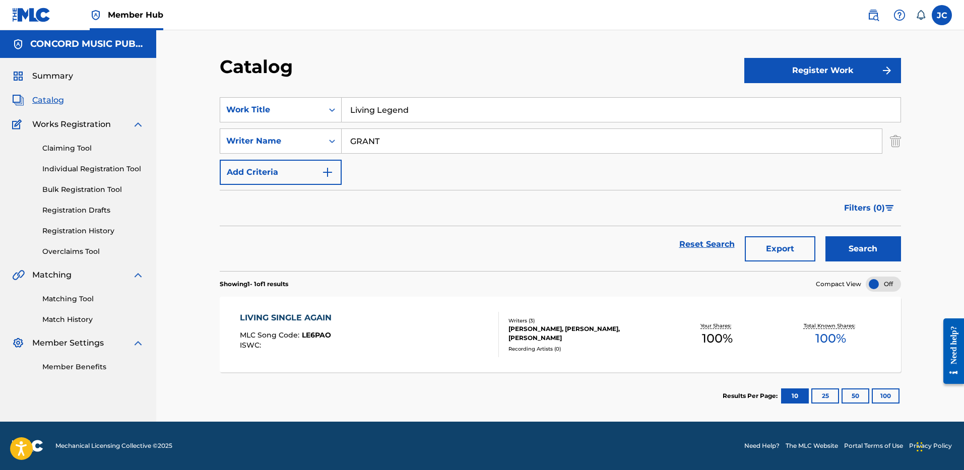
click at [380, 140] on input "GRANT" at bounding box center [612, 141] width 540 height 24
type input "[PERSON_NAME]"
click at [825, 236] on button "Search" at bounding box center [863, 248] width 76 height 25
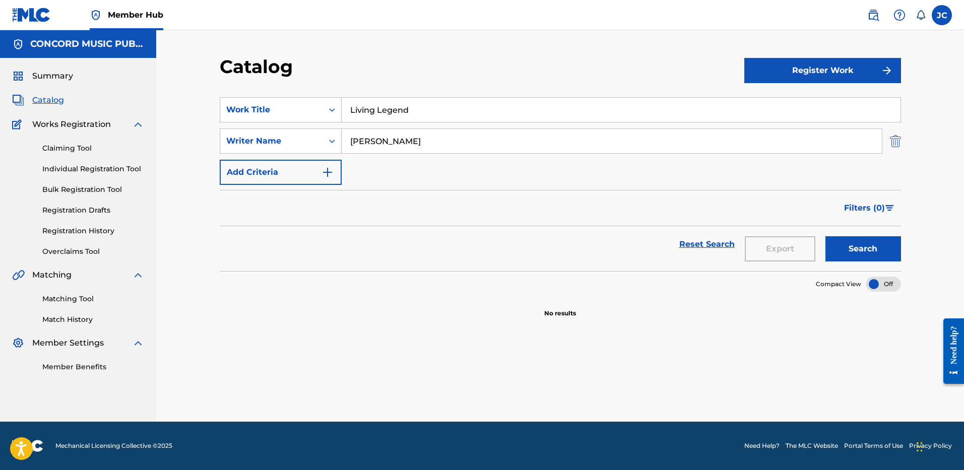
click at [896, 143] on img "Search Form" at bounding box center [895, 141] width 11 height 25
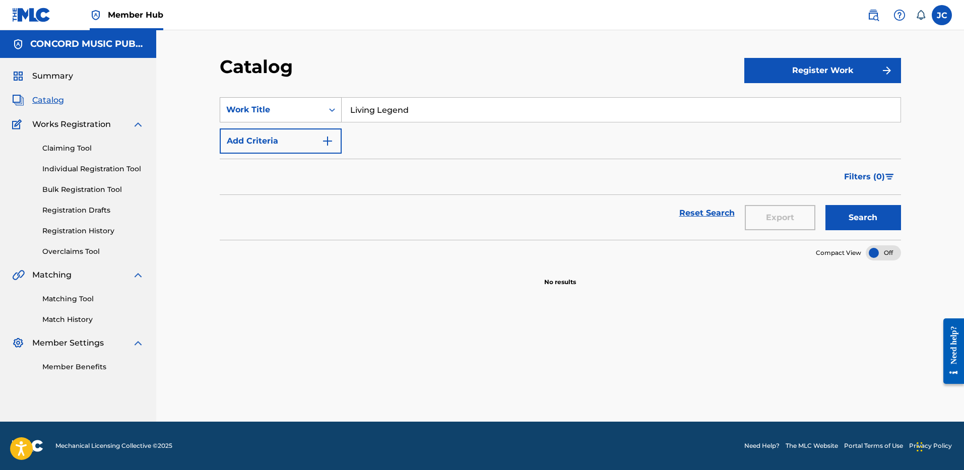
click at [326, 112] on div "Search Form" at bounding box center [332, 110] width 18 height 18
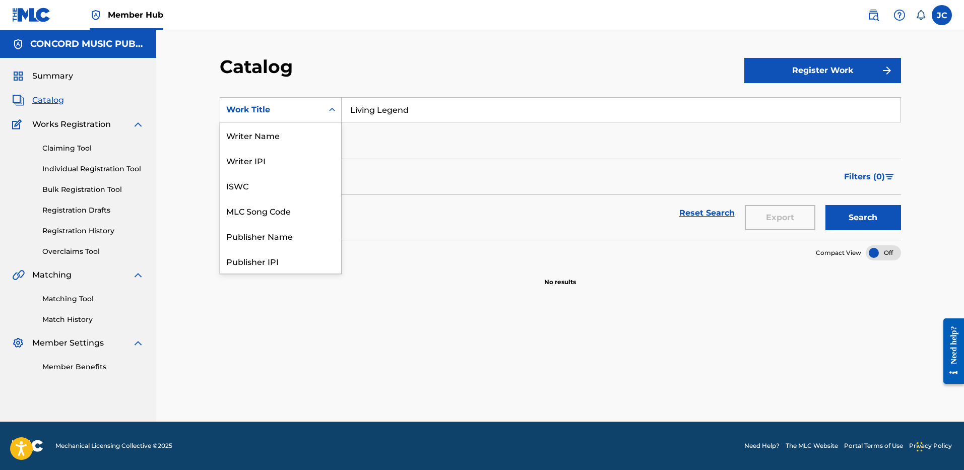
scroll to position [151, 0]
click at [321, 224] on div "ISRC" at bounding box center [280, 235] width 121 height 25
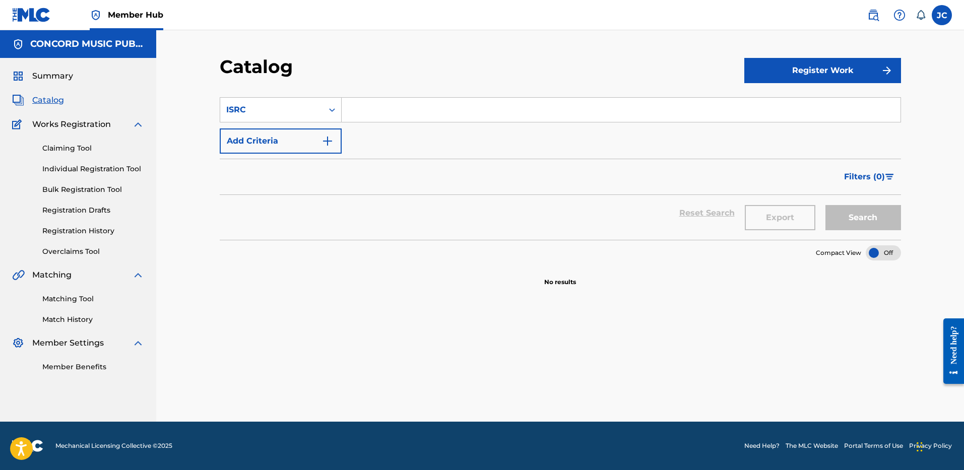
click at [409, 101] on input "Search Form" at bounding box center [621, 110] width 559 height 24
paste input "USUM72509639"
type input "USUM72509639"
click at [825, 205] on button "Search" at bounding box center [863, 217] width 76 height 25
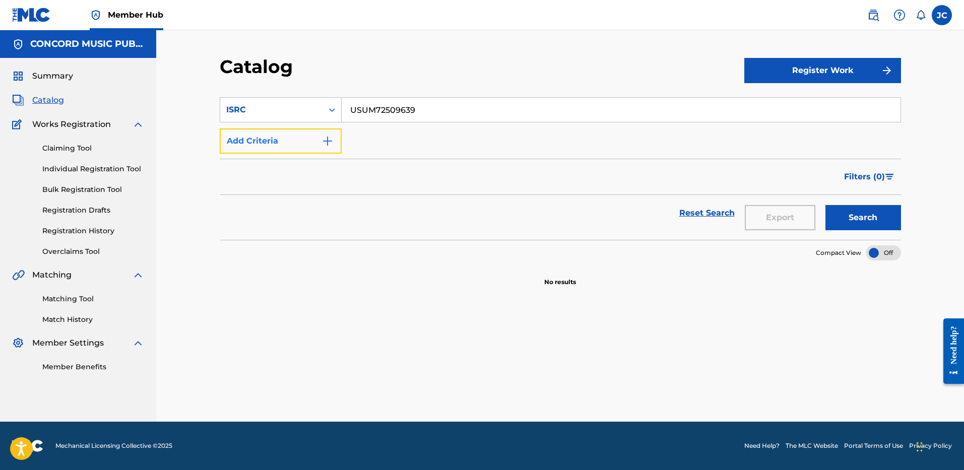
click at [305, 143] on button "Add Criteria" at bounding box center [281, 141] width 122 height 25
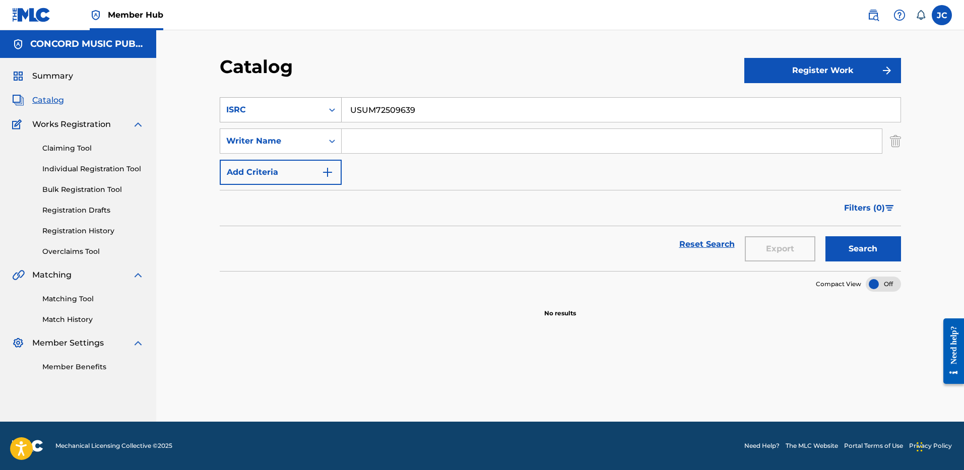
click at [301, 111] on div "ISRC" at bounding box center [271, 110] width 91 height 12
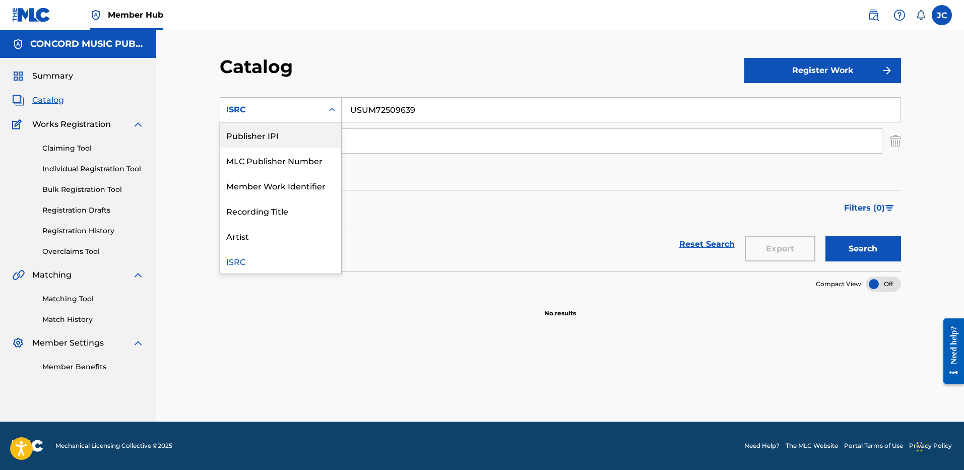
scroll to position [0, 0]
click at [294, 135] on div "Work Title" at bounding box center [280, 134] width 121 height 25
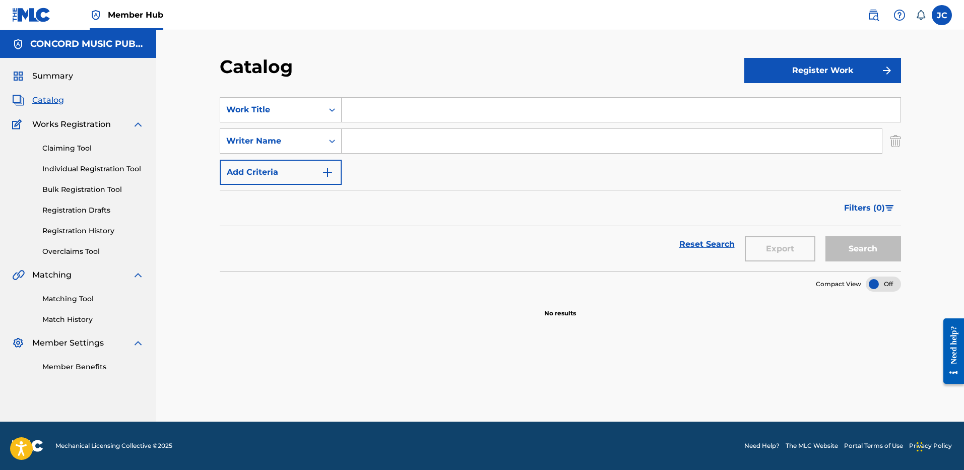
click at [387, 110] on input "Search Form" at bounding box center [621, 110] width 559 height 24
paste input "Bodies (BNYX® Mix)"
type input "Bodies (BNYX® Mix)"
click at [430, 187] on form "SearchWithCriteria4d35cada-5350-45a0-981f-1eadd997b967 Work Title Bodies (BNYX®…" at bounding box center [560, 184] width 681 height 174
click at [420, 132] on input "Search Form" at bounding box center [612, 141] width 540 height 24
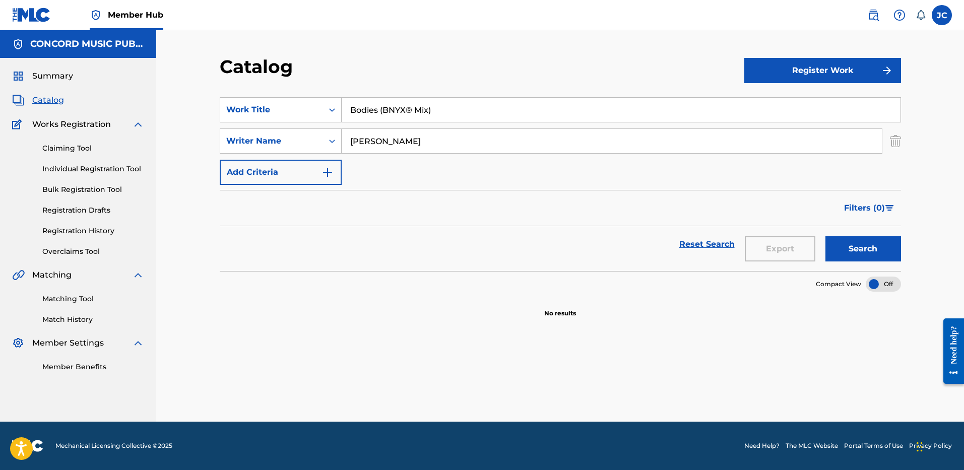
type input "[PERSON_NAME]"
click at [825, 236] on button "Search" at bounding box center [863, 248] width 76 height 25
click at [454, 113] on input "Bodies (BNYX® Mix)" at bounding box center [621, 110] width 559 height 24
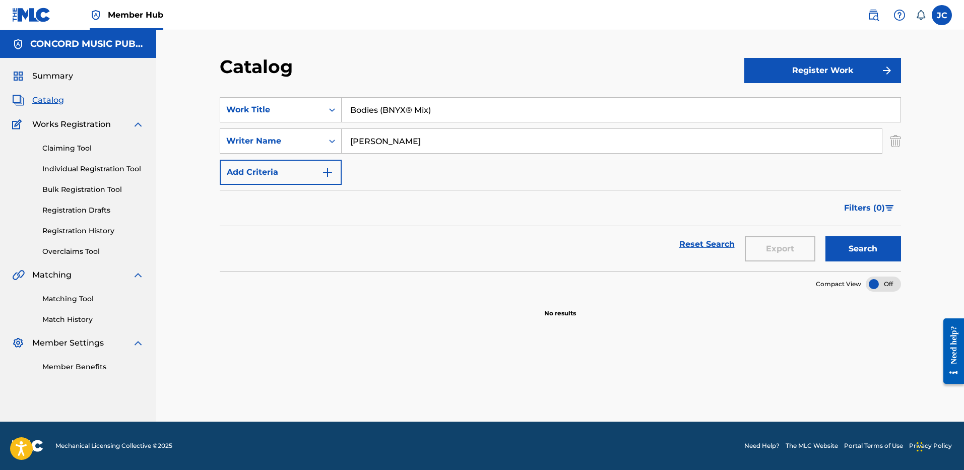
click at [441, 135] on input "[PERSON_NAME]" at bounding box center [612, 141] width 540 height 24
click at [890, 146] on img "Search Form" at bounding box center [895, 141] width 11 height 25
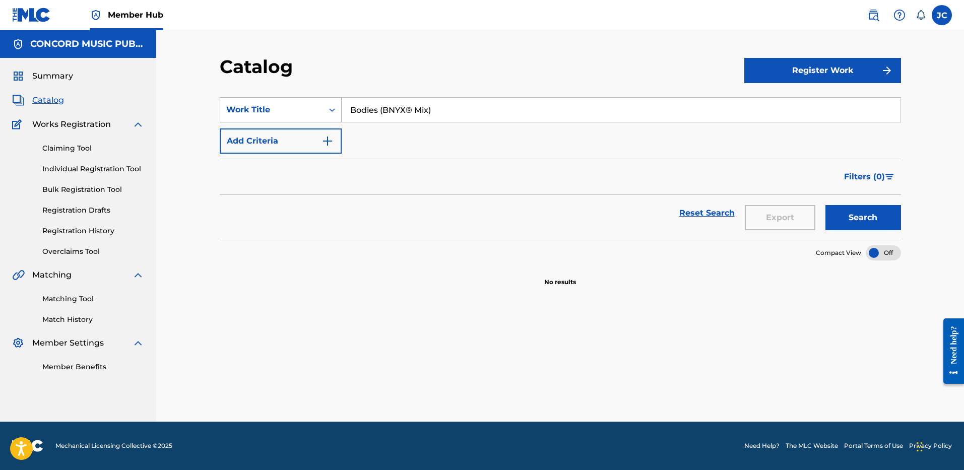
click at [322, 108] on div "Work Title" at bounding box center [271, 109] width 103 height 19
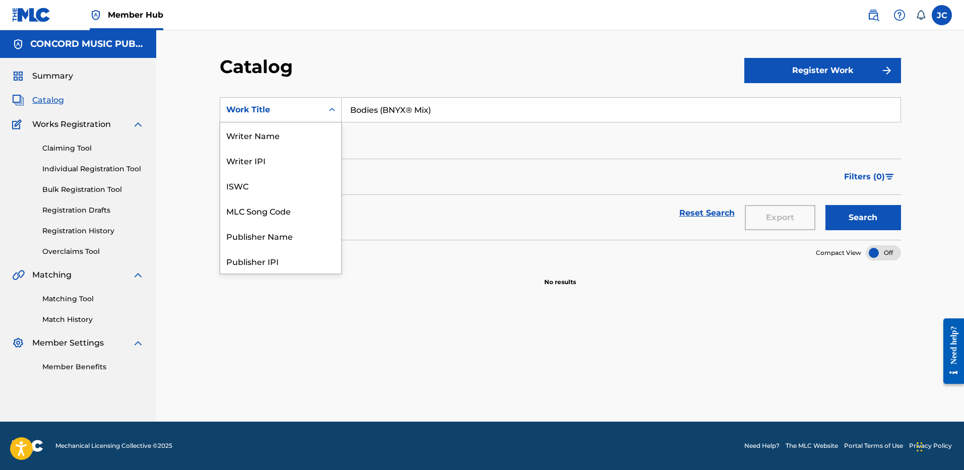
scroll to position [151, 0]
click at [299, 232] on div "ISRC" at bounding box center [280, 235] width 121 height 25
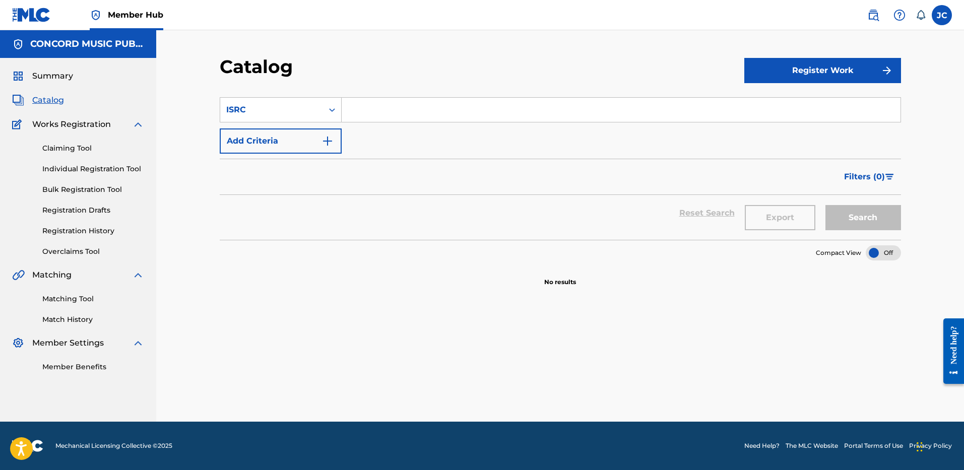
click at [387, 103] on input "Search Form" at bounding box center [621, 110] width 559 height 24
paste input "USMC19239020"
type input "USMC19239020"
click at [825, 205] on button "Search" at bounding box center [863, 217] width 76 height 25
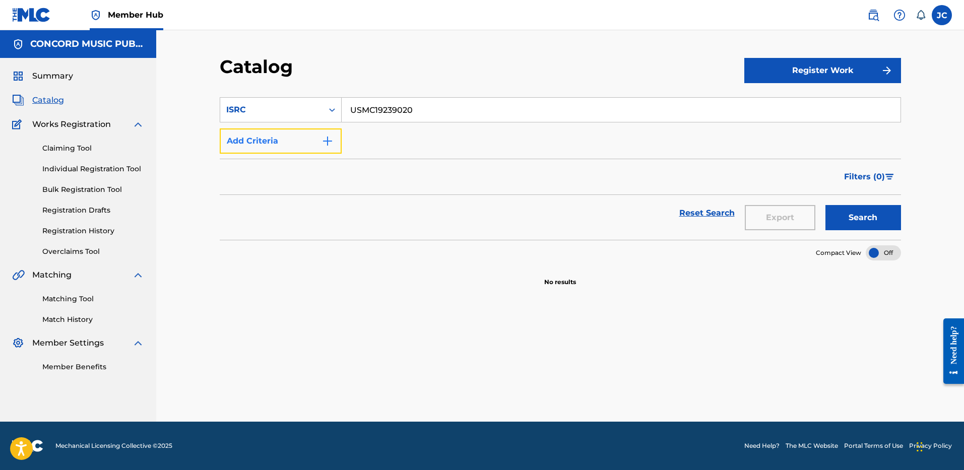
click at [316, 149] on button "Add Criteria" at bounding box center [281, 141] width 122 height 25
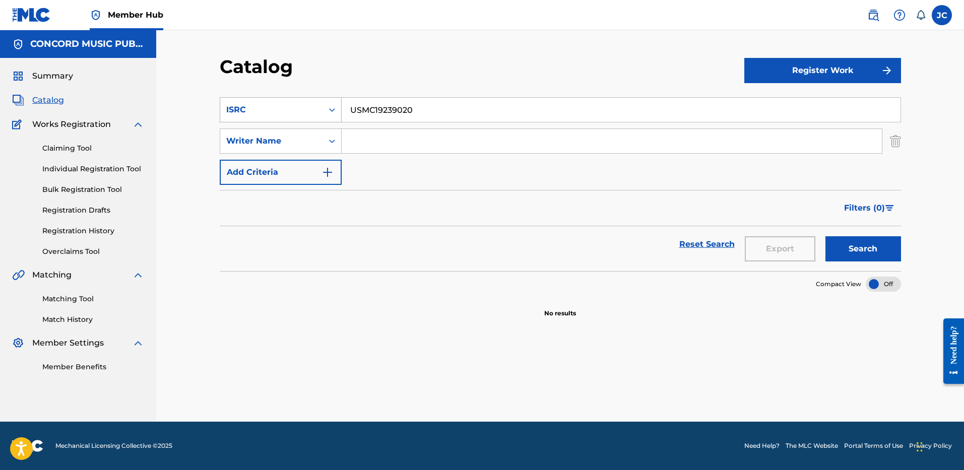
click at [318, 107] on div "ISRC" at bounding box center [271, 109] width 103 height 19
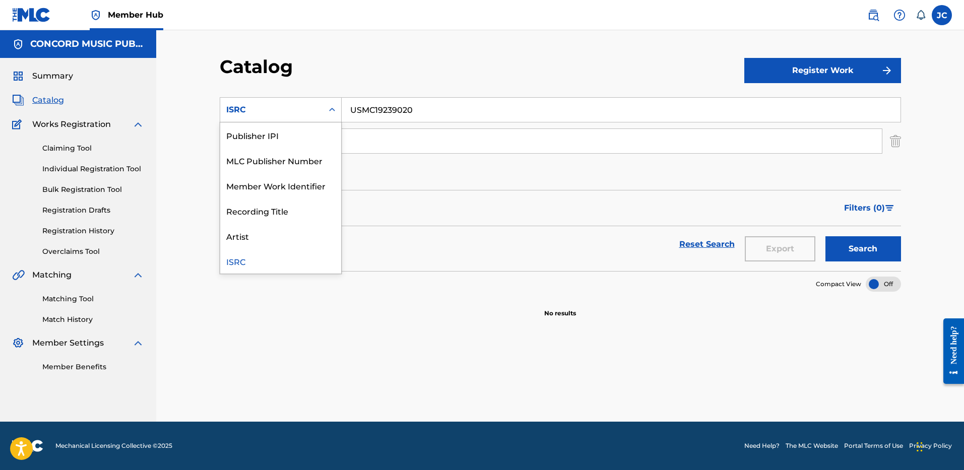
scroll to position [0, 0]
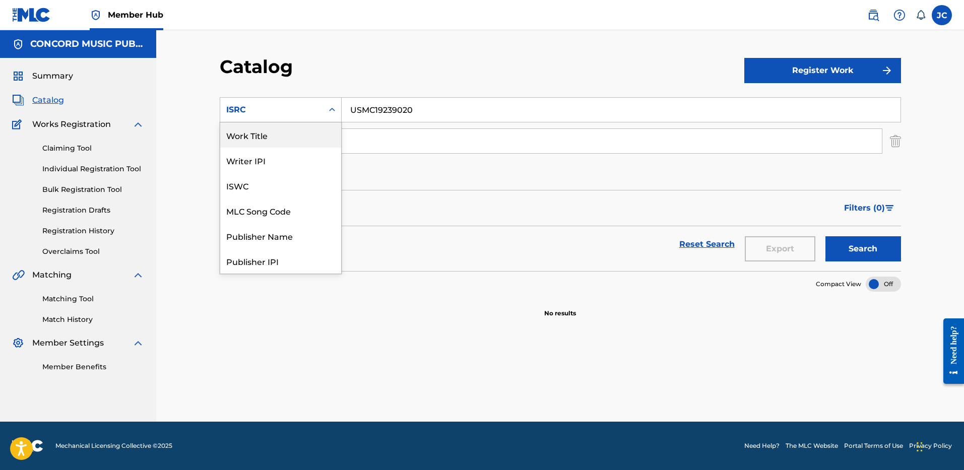
click at [295, 133] on div "Work Title" at bounding box center [280, 134] width 121 height 25
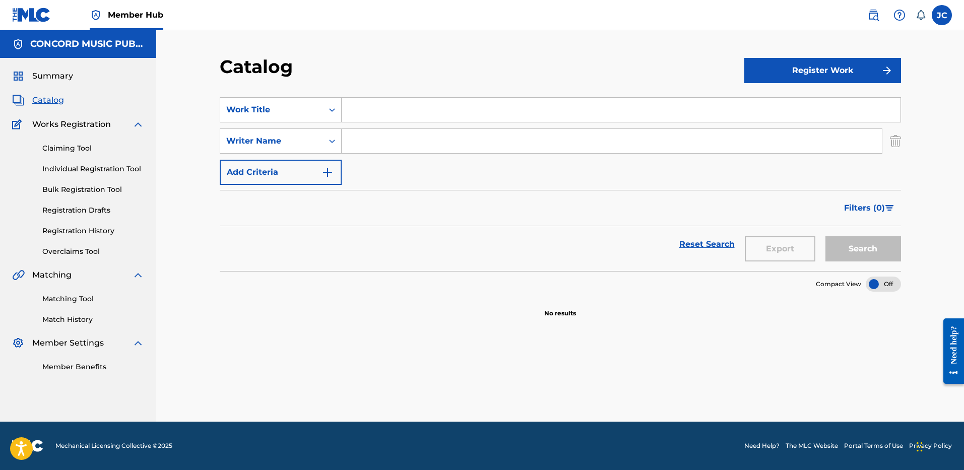
click at [395, 108] on input "Search Form" at bounding box center [621, 110] width 559 height 24
paste input "Finally [DATE]"
type input "Finally [DATE]"
click at [466, 143] on input "Search Form" at bounding box center [612, 141] width 540 height 24
paste input "[PERSON_NAME]"
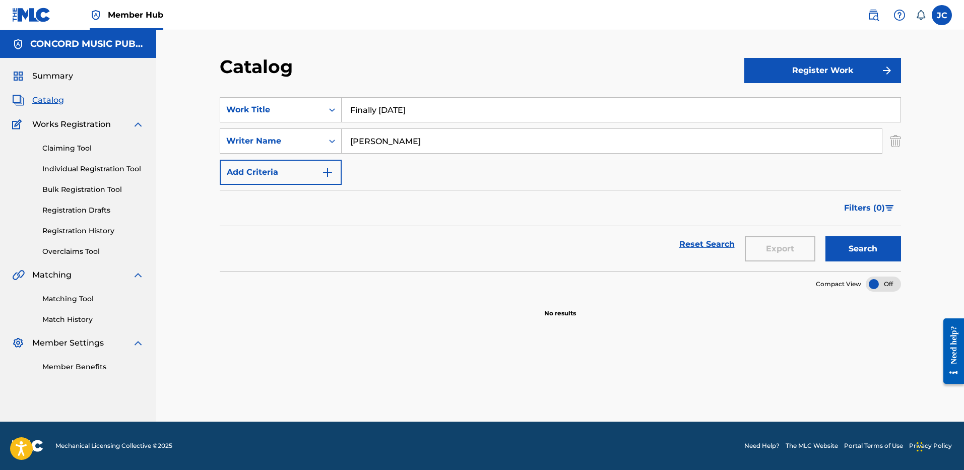
click at [825, 236] on button "Search" at bounding box center [863, 248] width 76 height 25
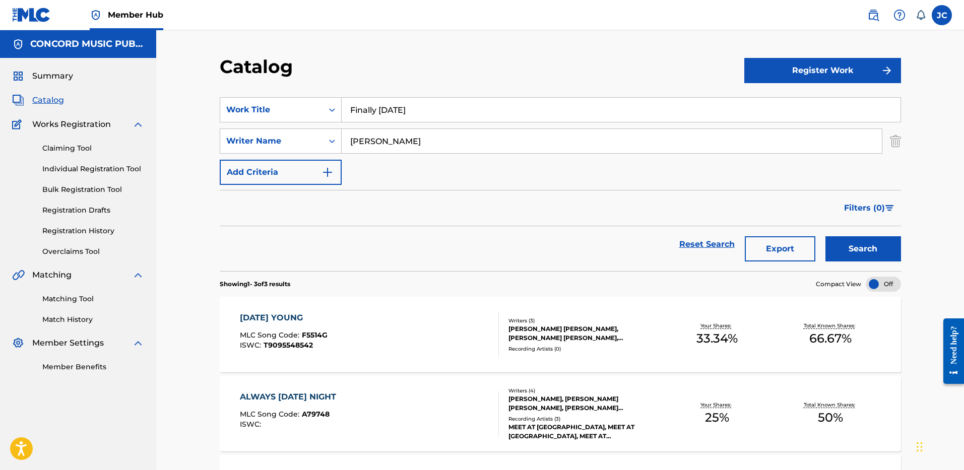
click at [472, 146] on input "[PERSON_NAME]" at bounding box center [612, 141] width 540 height 24
paste input "Hayne"
click at [825, 236] on button "Search" at bounding box center [863, 248] width 76 height 25
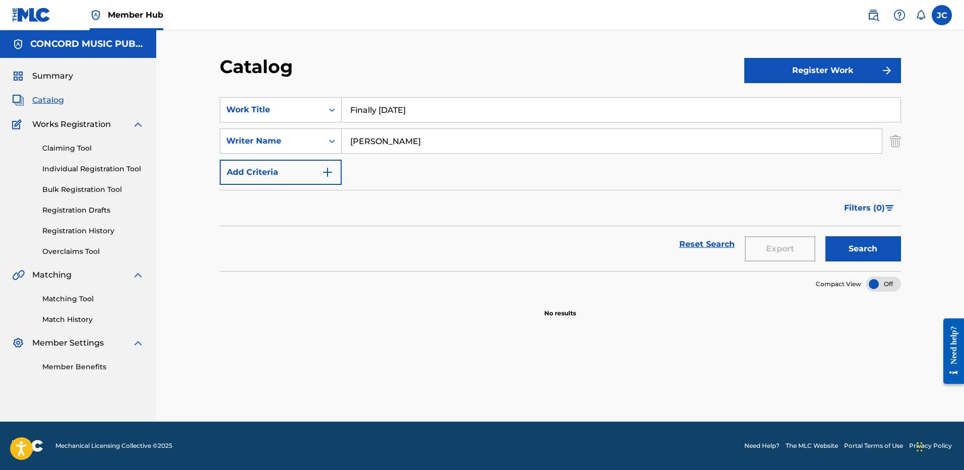
click at [403, 131] on input "[PERSON_NAME]" at bounding box center [612, 141] width 540 height 24
paste input "[PERSON_NAME]"
type input "[PERSON_NAME]"
click at [825, 236] on button "Search" at bounding box center [863, 248] width 76 height 25
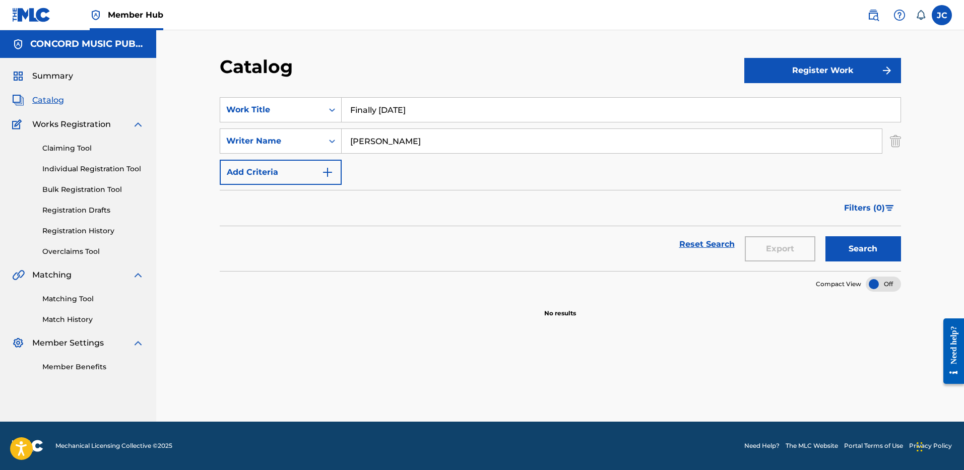
click at [410, 97] on section "SearchWithCriteria9461b52b-cb8c-4c11-af7a-1771610c2c91 Work Title Finally [DATE…" at bounding box center [560, 178] width 681 height 186
click at [410, 103] on input "Finally [DATE]" at bounding box center [621, 110] width 559 height 24
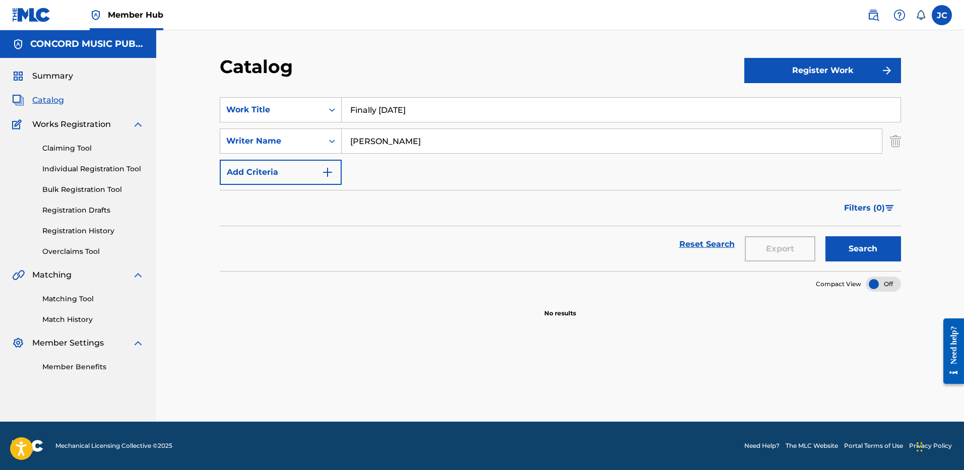
click at [409, 108] on input "Finally [DATE]" at bounding box center [621, 110] width 559 height 24
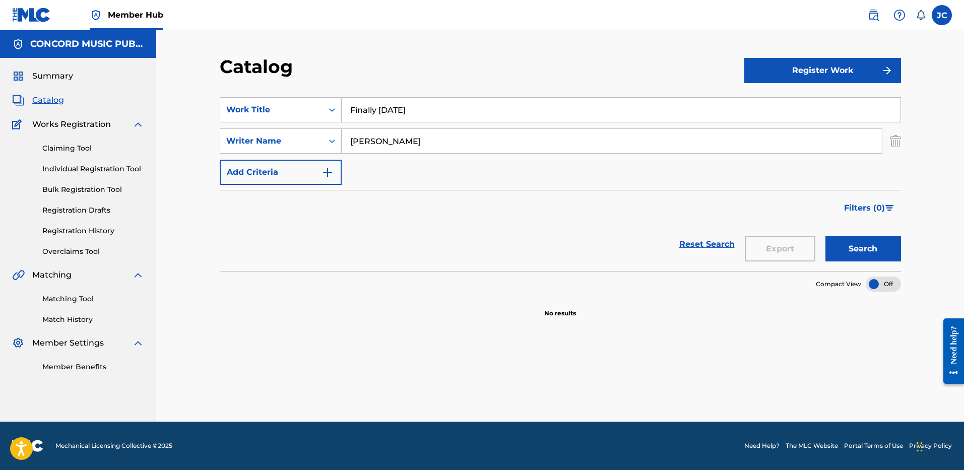
click at [409, 108] on input "Finally [DATE]" at bounding box center [621, 110] width 559 height 24
click at [899, 146] on img "Search Form" at bounding box center [895, 141] width 11 height 25
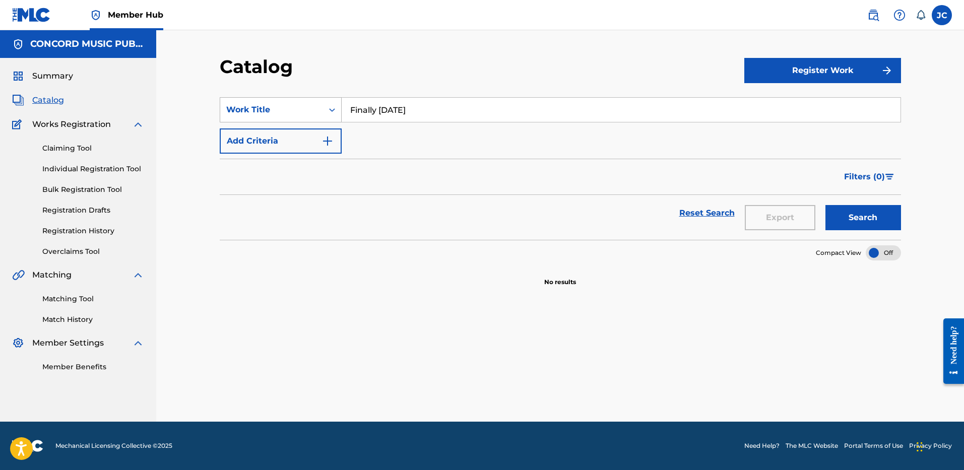
click at [303, 108] on div "Work Title" at bounding box center [271, 110] width 91 height 12
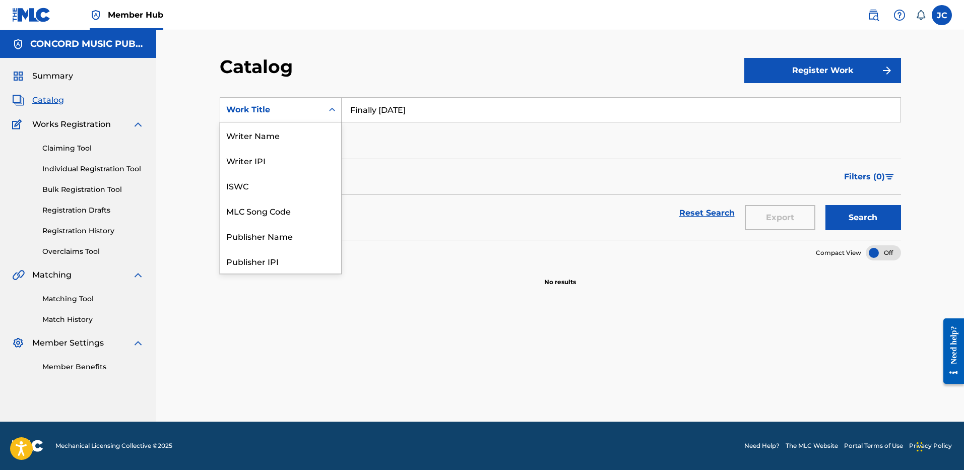
scroll to position [151, 0]
click at [303, 240] on div "ISRC" at bounding box center [280, 235] width 121 height 25
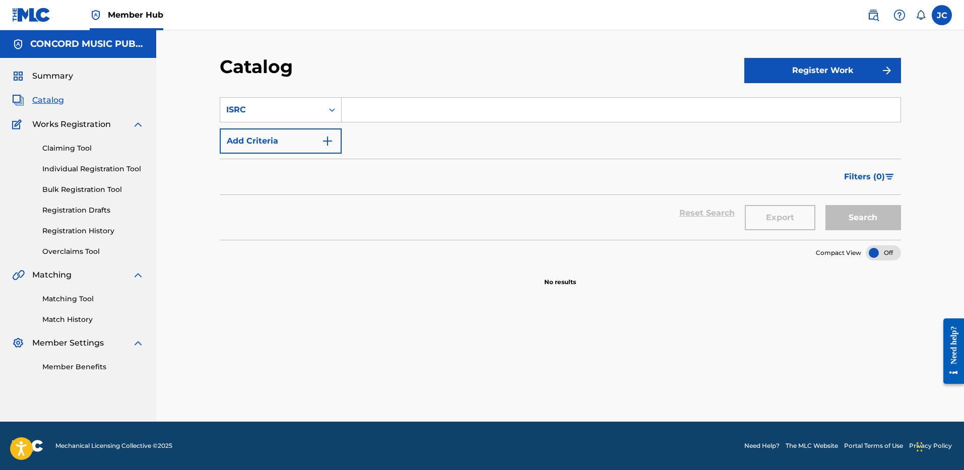
click at [366, 106] on input "Search Form" at bounding box center [621, 110] width 559 height 24
paste input "USUM72509121"
type input "USUM72509121"
click at [825, 205] on button "Search" at bounding box center [863, 217] width 76 height 25
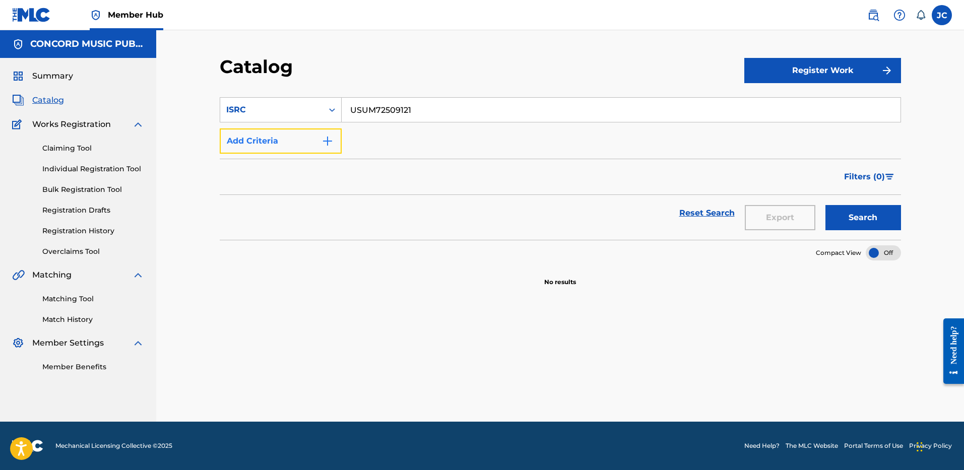
click at [308, 139] on button "Add Criteria" at bounding box center [281, 141] width 122 height 25
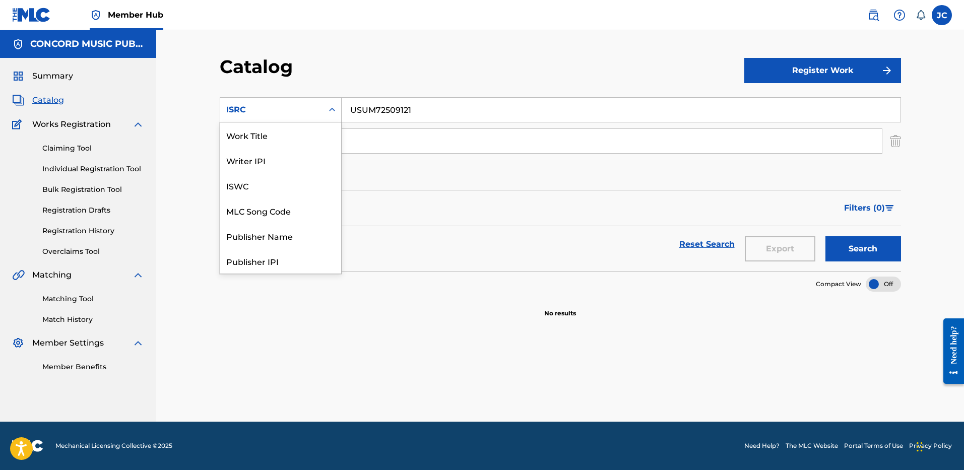
click at [313, 117] on div "ISRC" at bounding box center [271, 109] width 103 height 19
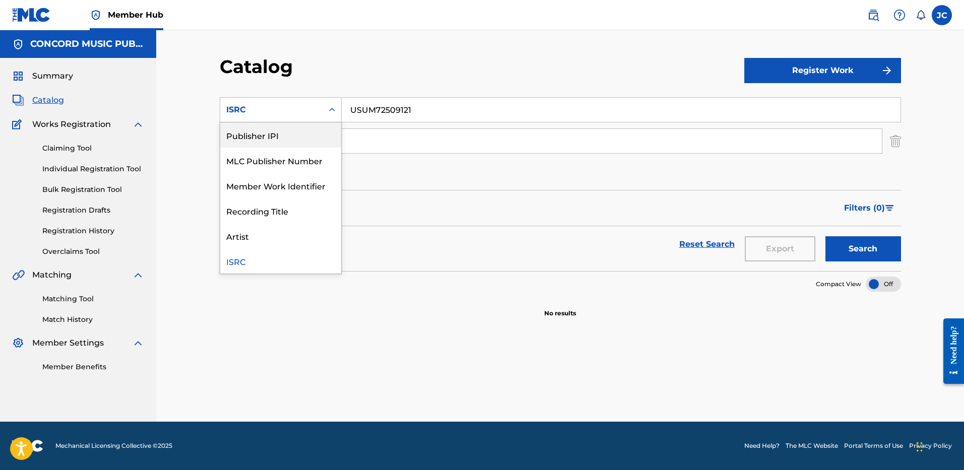
scroll to position [0, 0]
click at [299, 136] on div "Work Title" at bounding box center [280, 134] width 121 height 25
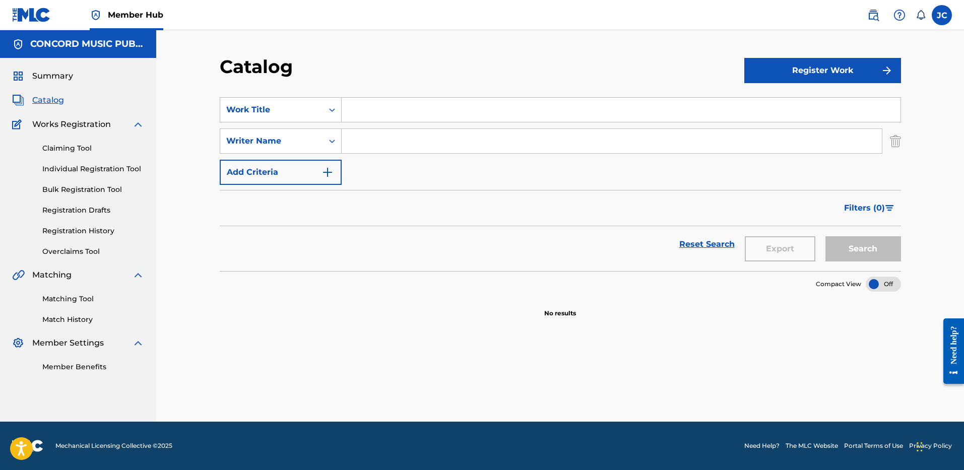
click at [426, 99] on input "Search Form" at bounding box center [621, 110] width 559 height 24
paste input "tell me why"
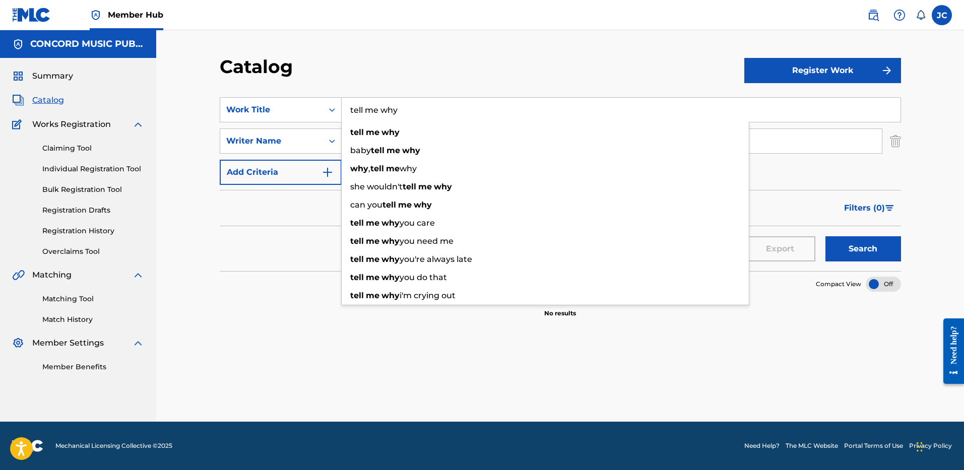
type input "tell me why"
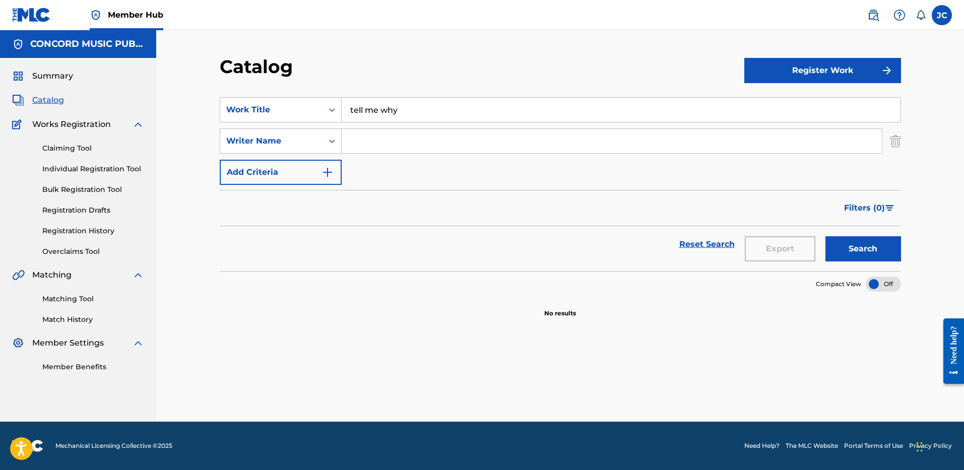
click at [472, 86] on section "SearchWithCriteria60a16fc4-4562-49d7-abff-90ea2af2f76e Work Title tell me why S…" at bounding box center [560, 178] width 681 height 186
click at [472, 134] on input "Search Form" at bounding box center [612, 141] width 540 height 24
type input "[PERSON_NAME]"
click at [825, 236] on button "Search" at bounding box center [863, 248] width 76 height 25
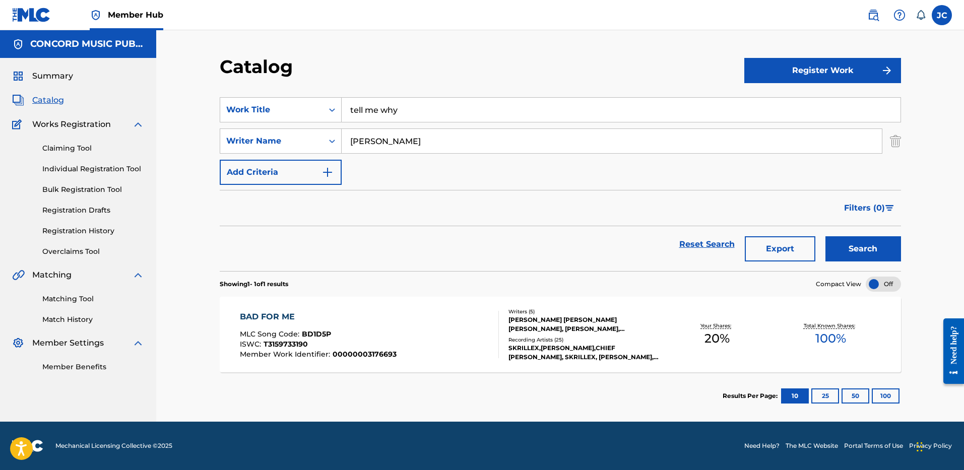
click at [370, 107] on input "tell me why" at bounding box center [621, 110] width 559 height 24
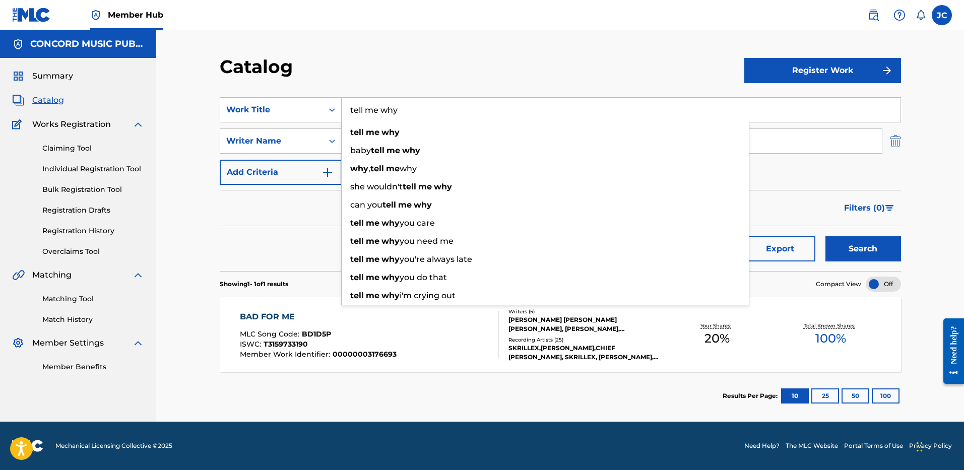
click at [896, 137] on img "Search Form" at bounding box center [895, 141] width 11 height 25
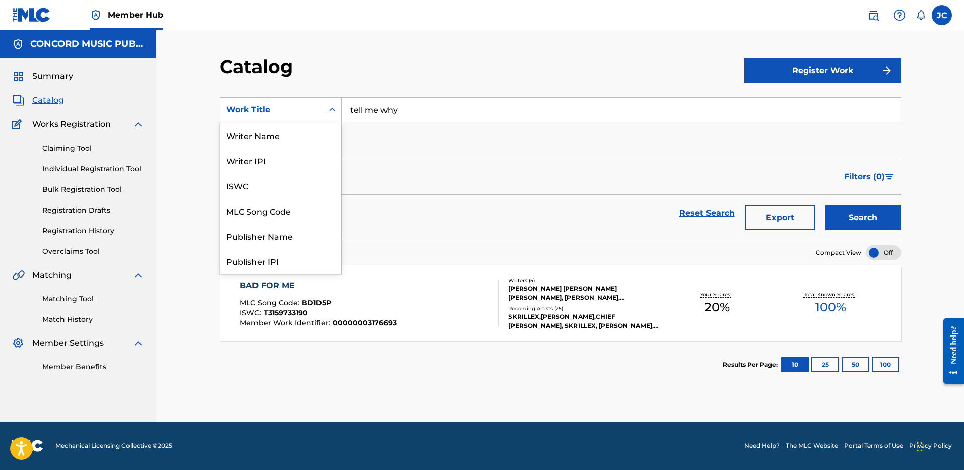
click at [319, 113] on div "Work Title" at bounding box center [271, 109] width 103 height 19
drag, startPoint x: 300, startPoint y: 235, endPoint x: 305, endPoint y: 229, distance: 8.3
click at [305, 229] on div "ISRC" at bounding box center [280, 235] width 121 height 25
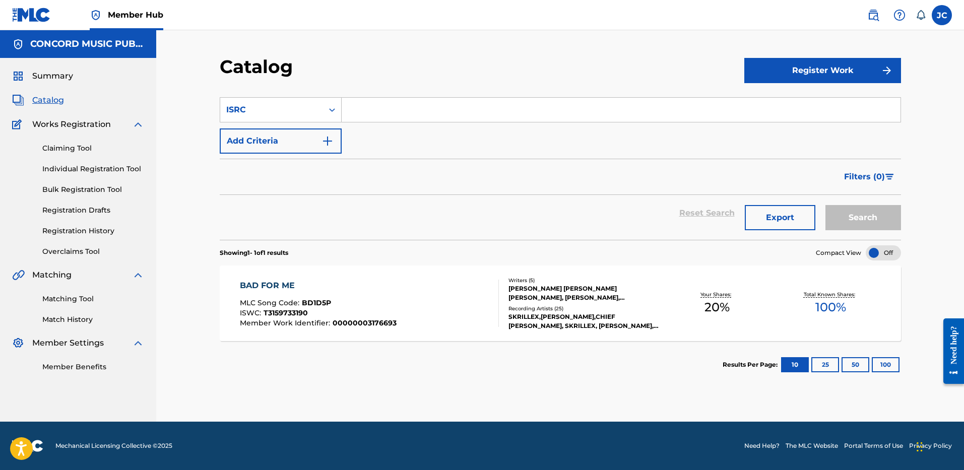
click at [382, 112] on input "Search Form" at bounding box center [621, 110] width 559 height 24
paste input "USUG12208796"
type input "USUG12208796"
click at [825, 205] on button "Search" at bounding box center [863, 217] width 76 height 25
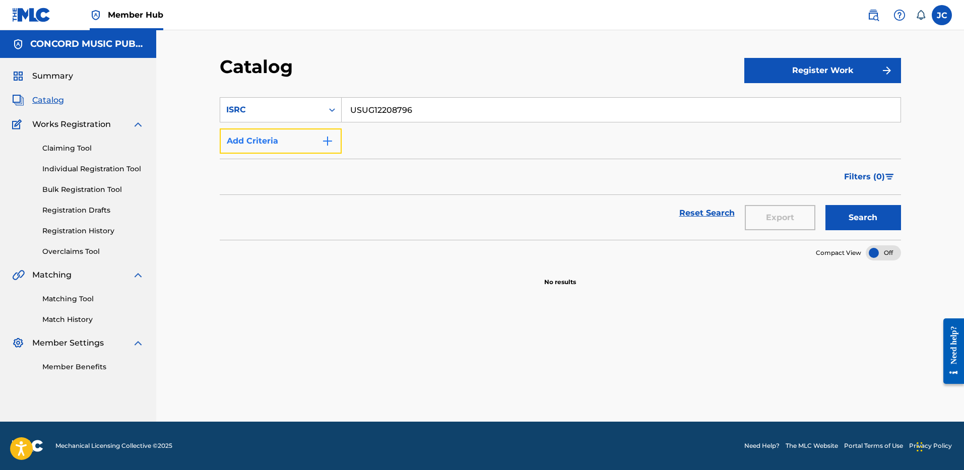
click at [309, 142] on button "Add Criteria" at bounding box center [281, 141] width 122 height 25
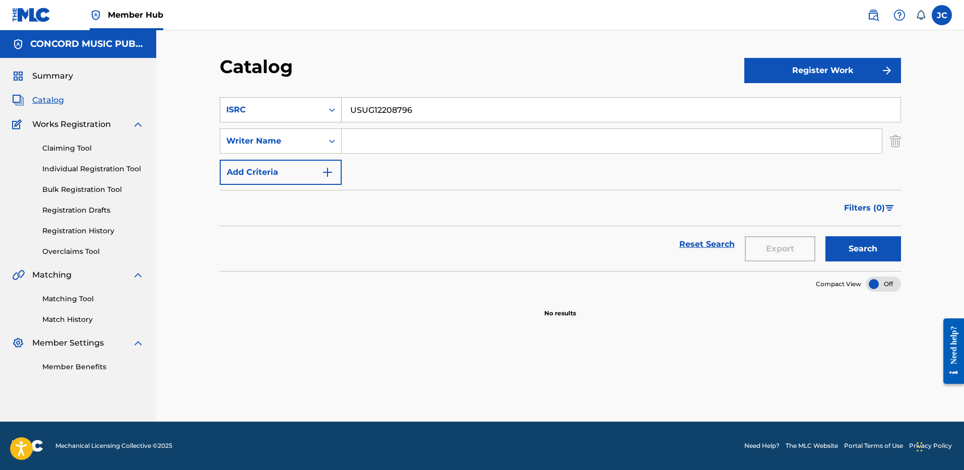
click at [314, 117] on div "ISRC" at bounding box center [271, 109] width 103 height 19
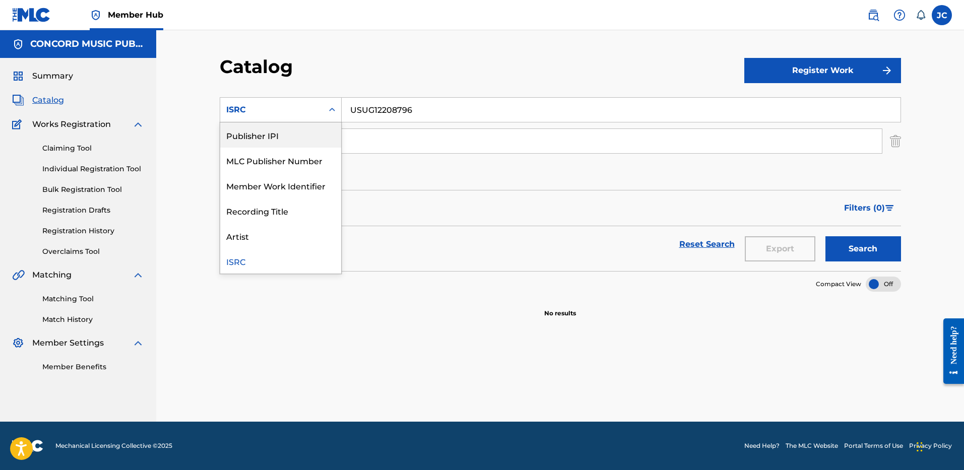
scroll to position [0, 0]
click at [281, 133] on div "Work Title" at bounding box center [280, 134] width 121 height 25
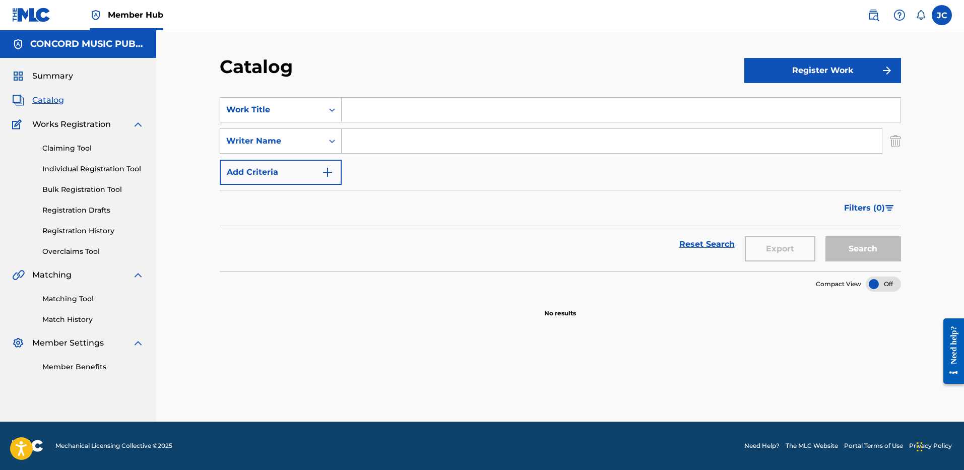
click at [390, 103] on input "Search Form" at bounding box center [621, 110] width 559 height 24
paste input "All The Money"
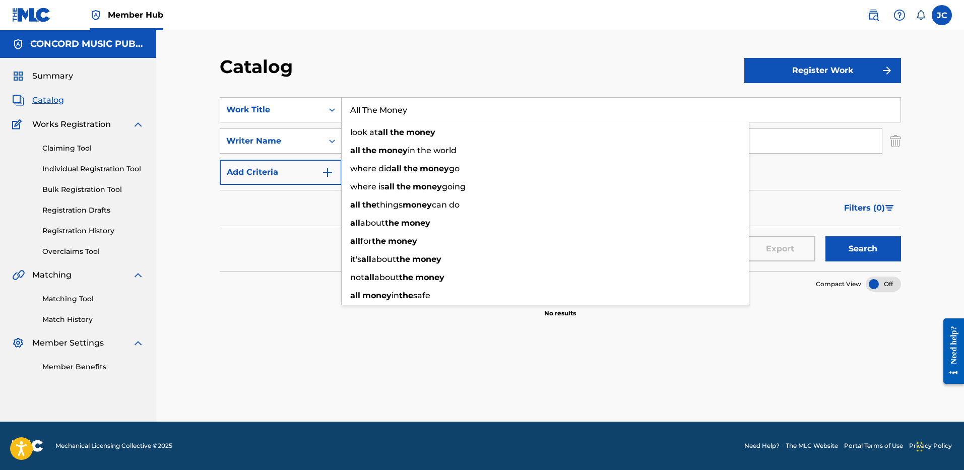
type input "All The Money"
click at [435, 59] on div "Catalog" at bounding box center [482, 70] width 525 height 30
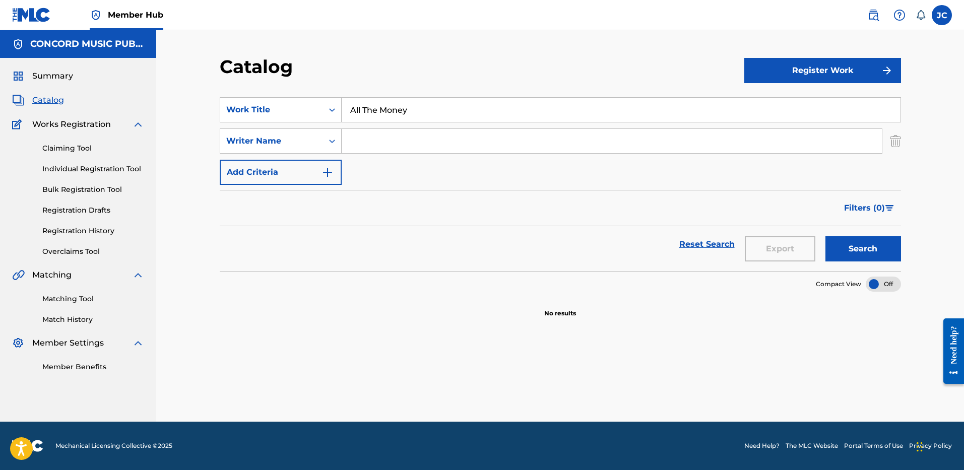
click at [443, 139] on input "Search Form" at bounding box center [612, 141] width 540 height 24
paste input "Klughammer"
type input "Klughammer"
click at [825, 236] on button "Search" at bounding box center [863, 248] width 76 height 25
click at [432, 108] on input "All The Money" at bounding box center [621, 110] width 559 height 24
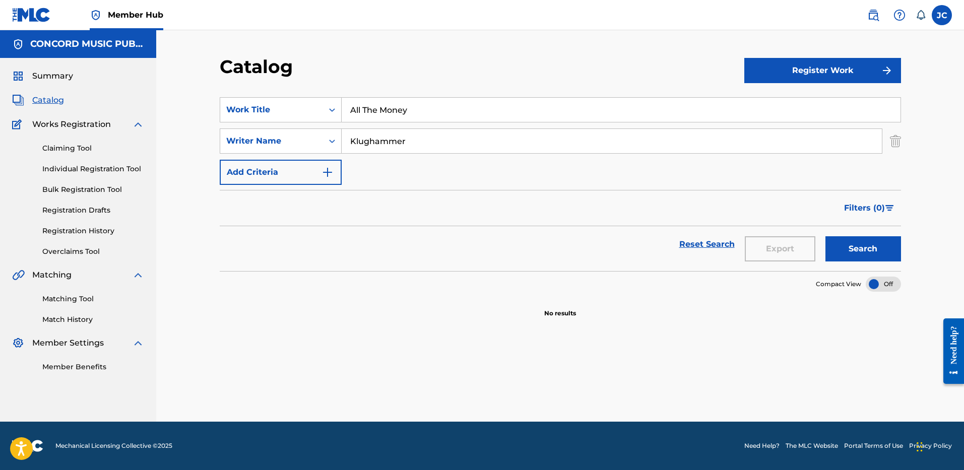
click at [432, 108] on input "All The Money" at bounding box center [621, 110] width 559 height 24
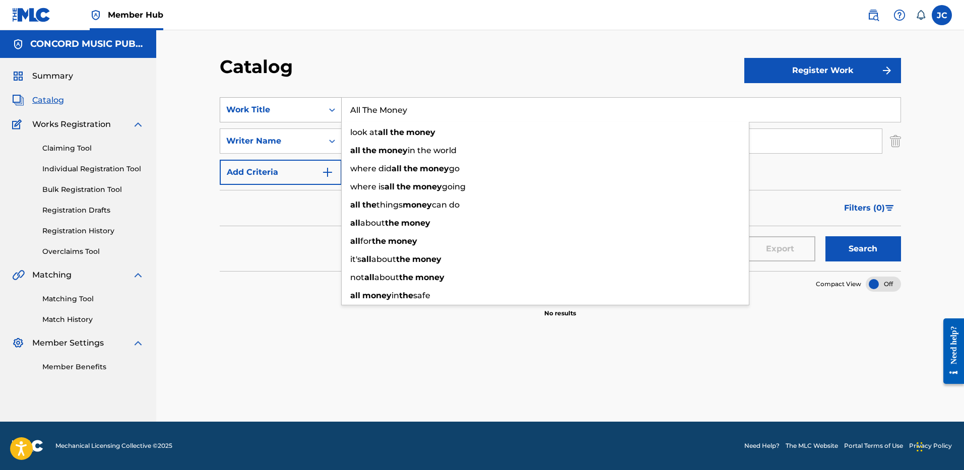
click at [323, 110] on div "Search Form" at bounding box center [332, 110] width 18 height 18
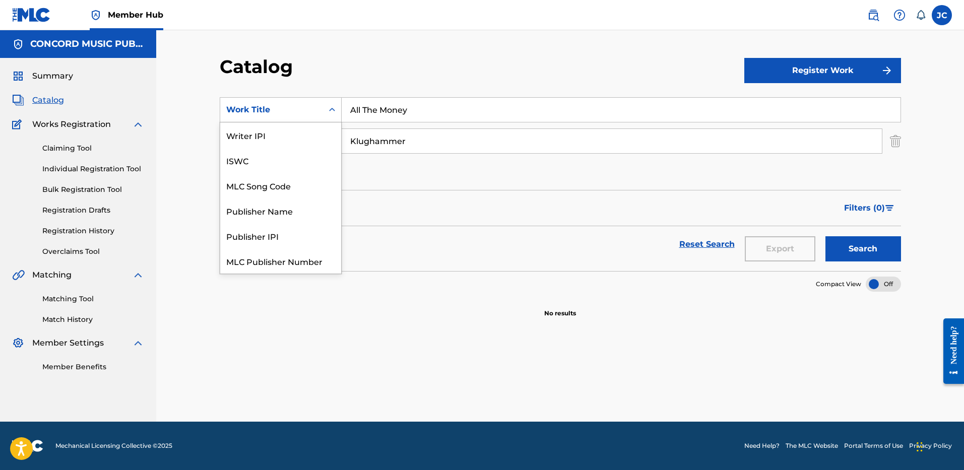
scroll to position [126, 0]
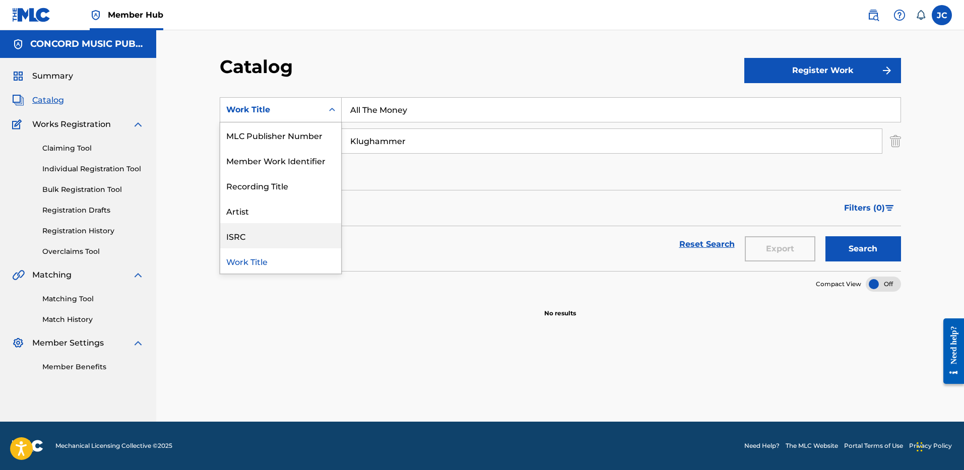
click at [303, 238] on div "ISRC" at bounding box center [280, 235] width 121 height 25
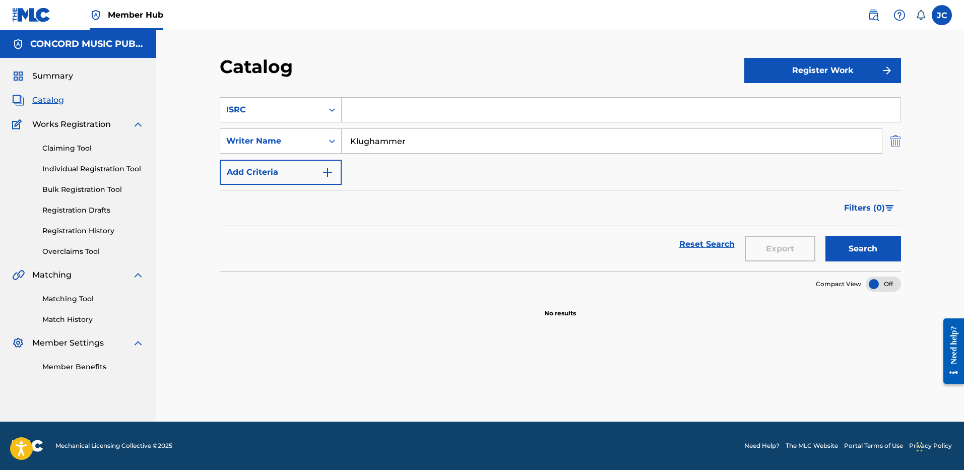
click at [892, 148] on img "Search Form" at bounding box center [895, 141] width 11 height 25
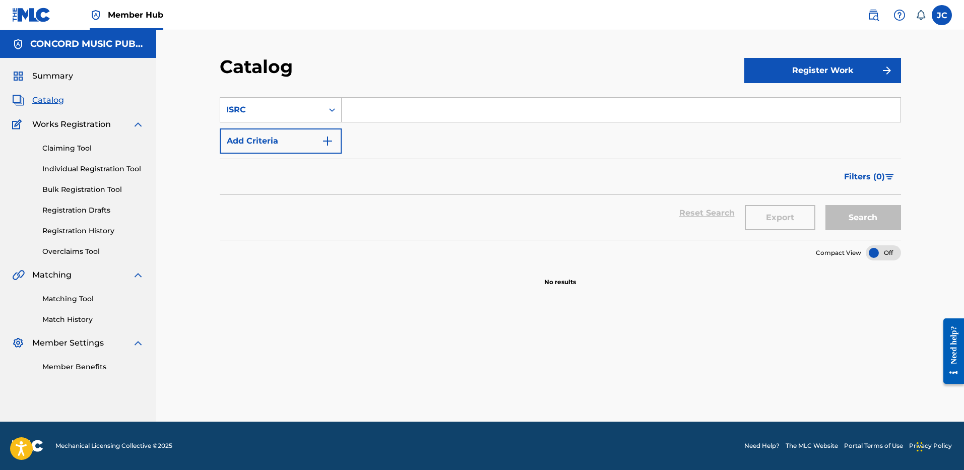
click at [481, 110] on input "Search Form" at bounding box center [621, 110] width 559 height 24
paste input "USSM11912593"
type input "USSM11912593"
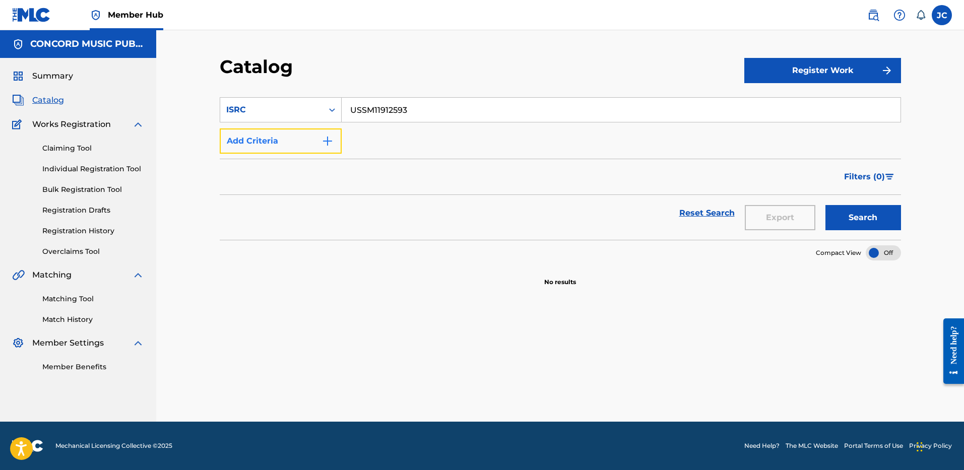
click at [324, 149] on button "Add Criteria" at bounding box center [281, 141] width 122 height 25
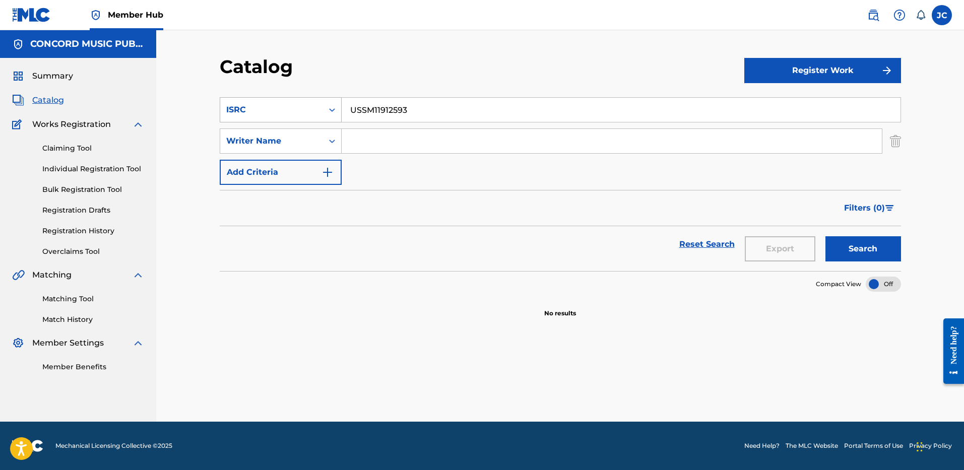
click at [316, 109] on div "ISRC" at bounding box center [271, 110] width 91 height 12
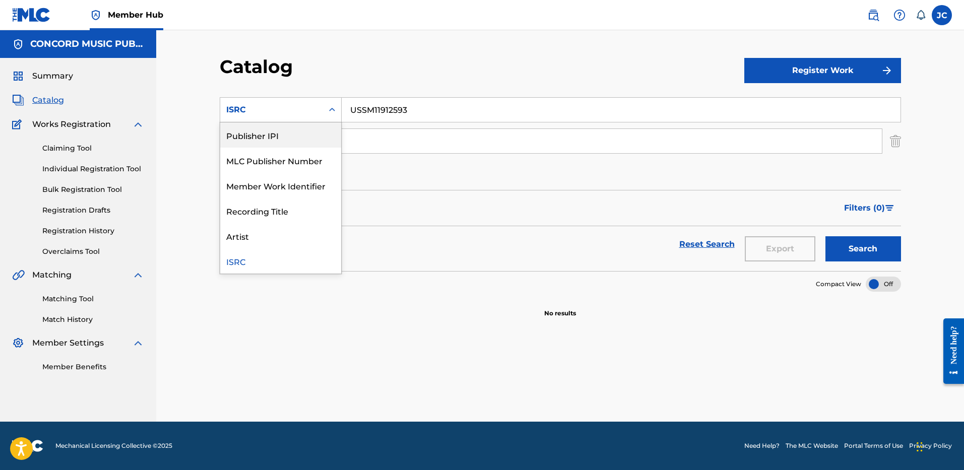
scroll to position [0, 0]
click at [299, 130] on div "Work Title" at bounding box center [280, 134] width 121 height 25
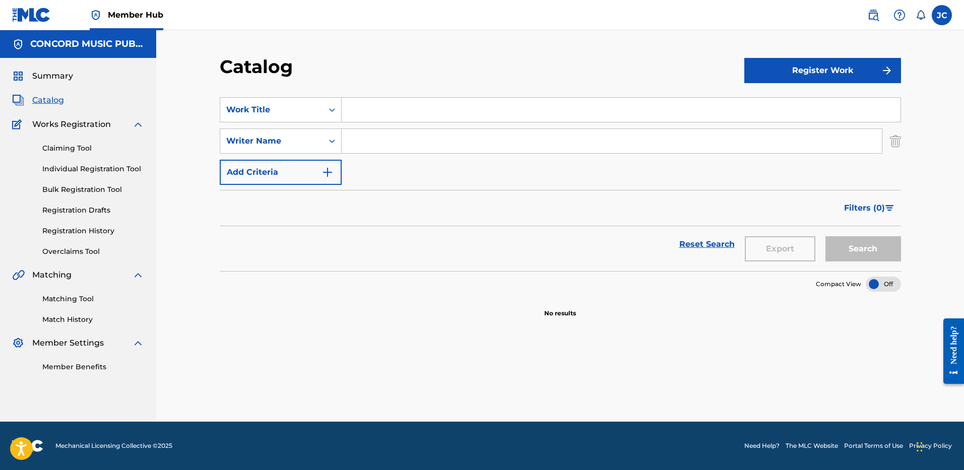
click at [375, 105] on input "Search Form" at bounding box center [621, 110] width 559 height 24
paste input "Sunflower, Vol. 6"
type input "Sunflower, Vol. 6"
click at [383, 140] on input "Search Form" at bounding box center [612, 141] width 540 height 24
type input "STYLES"
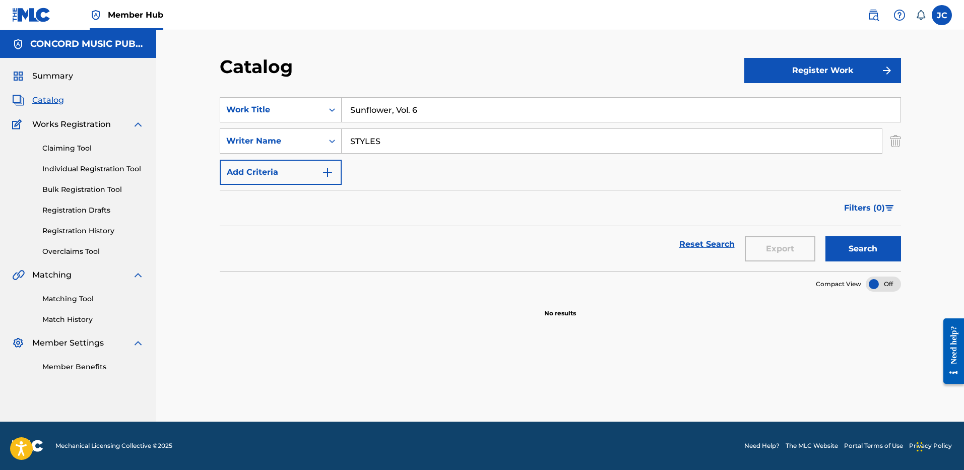
click at [825, 236] on button "Search" at bounding box center [863, 248] width 76 height 25
click at [373, 108] on input "Sunflower, Vol. 6" at bounding box center [621, 110] width 559 height 24
click at [898, 142] on img "Search Form" at bounding box center [895, 141] width 11 height 25
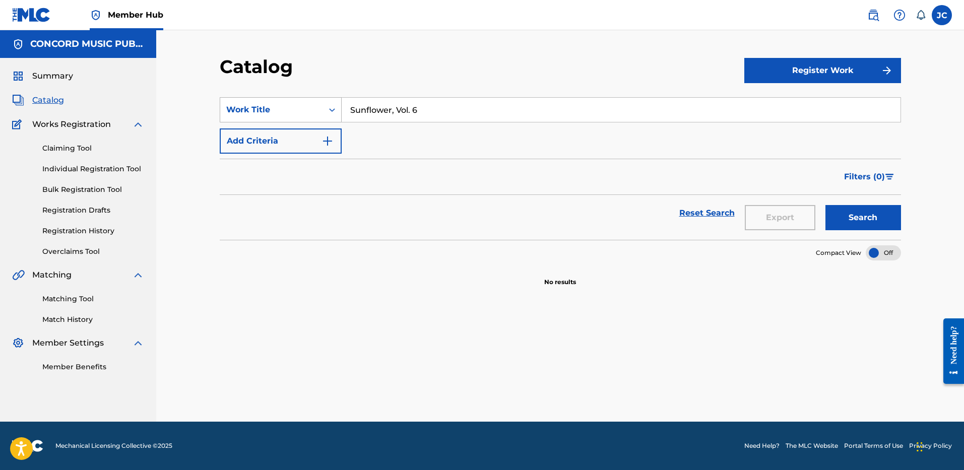
click at [324, 108] on div "Search Form" at bounding box center [332, 110] width 18 height 18
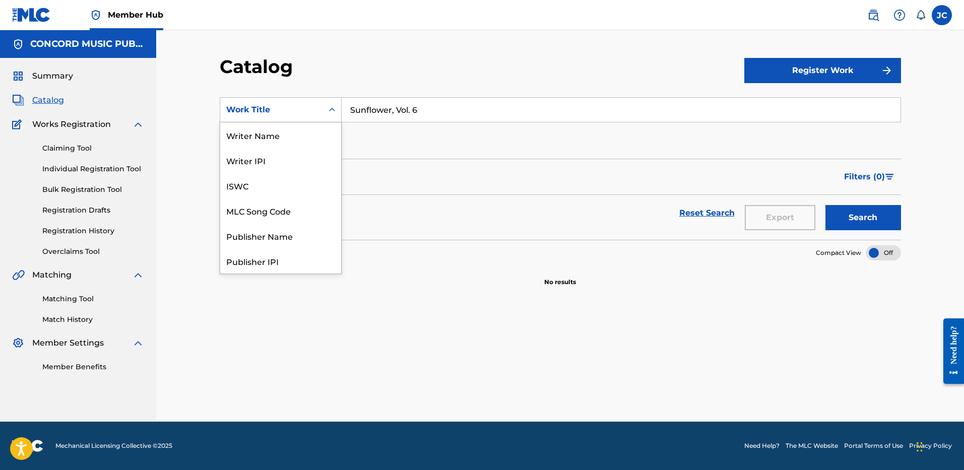
scroll to position [151, 0]
click at [305, 231] on div "ISRC" at bounding box center [280, 235] width 121 height 25
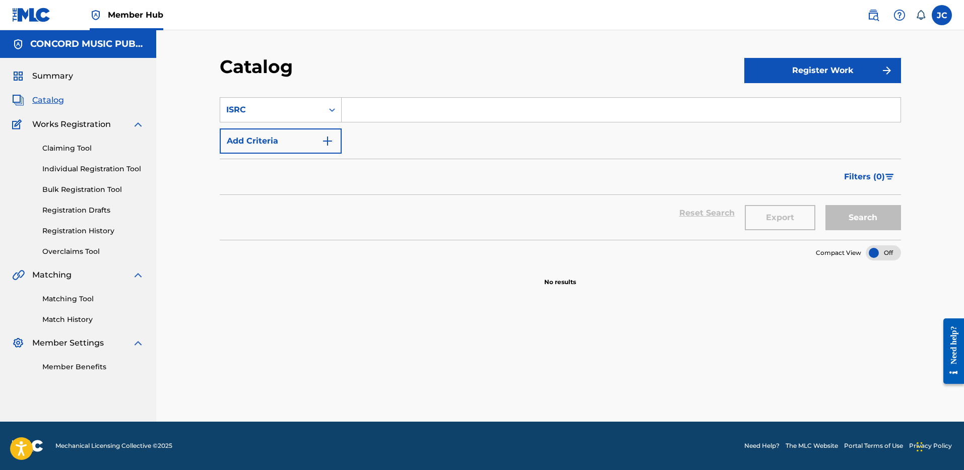
click at [410, 110] on input "Search Form" at bounding box center [621, 110] width 559 height 24
paste input "US38Y2576563"
type input "US38Y2576563"
click at [825, 205] on button "Search" at bounding box center [863, 217] width 76 height 25
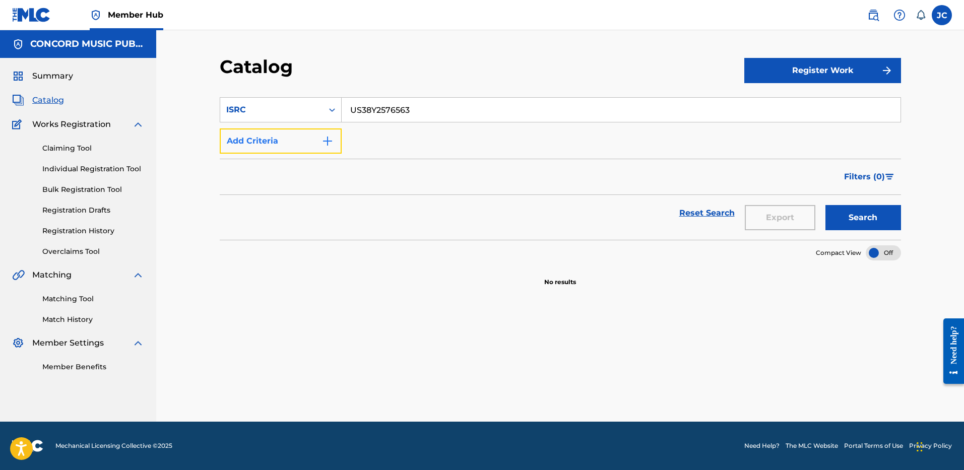
click at [262, 135] on button "Add Criteria" at bounding box center [281, 141] width 122 height 25
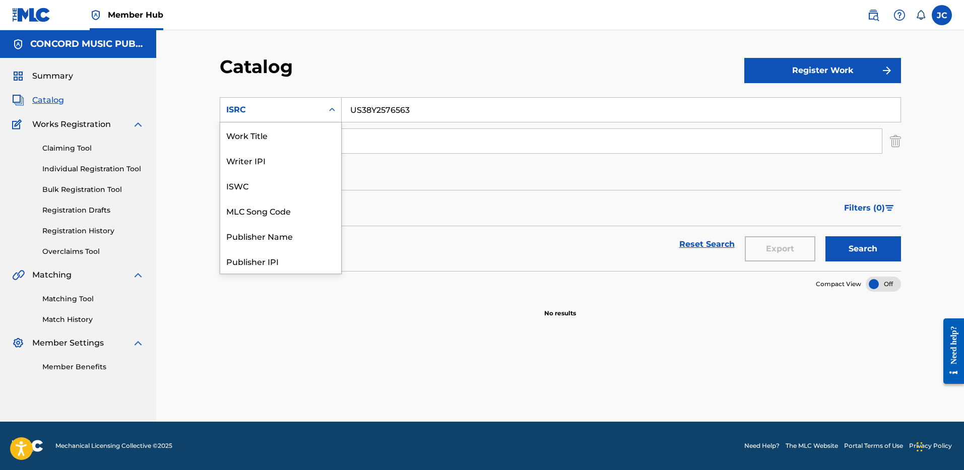
click at [295, 113] on div "ISRC" at bounding box center [271, 110] width 91 height 12
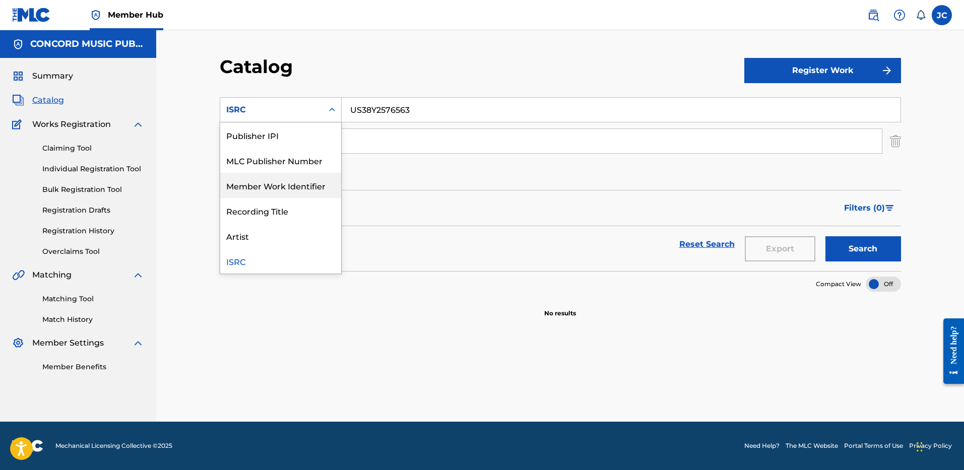
scroll to position [0, 0]
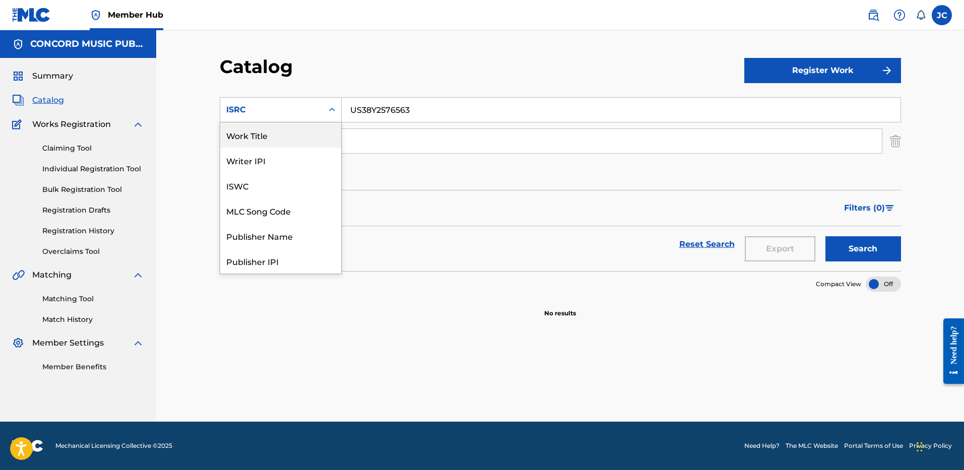
click at [274, 137] on div "Work Title" at bounding box center [280, 134] width 121 height 25
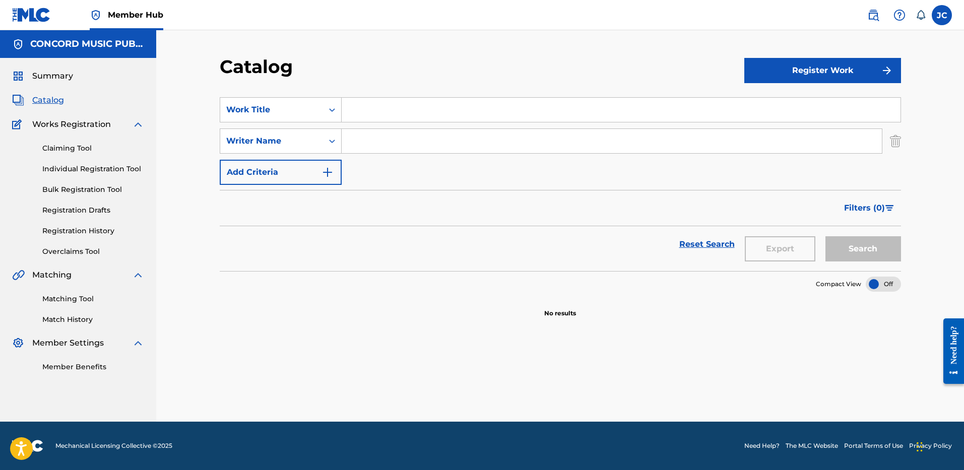
click at [397, 110] on input "Search Form" at bounding box center [621, 110] width 559 height 24
paste input "OOWEE"
type input "OOWEE"
click at [379, 61] on div "Catalog" at bounding box center [482, 70] width 525 height 30
click at [422, 131] on input "Search Form" at bounding box center [612, 141] width 540 height 24
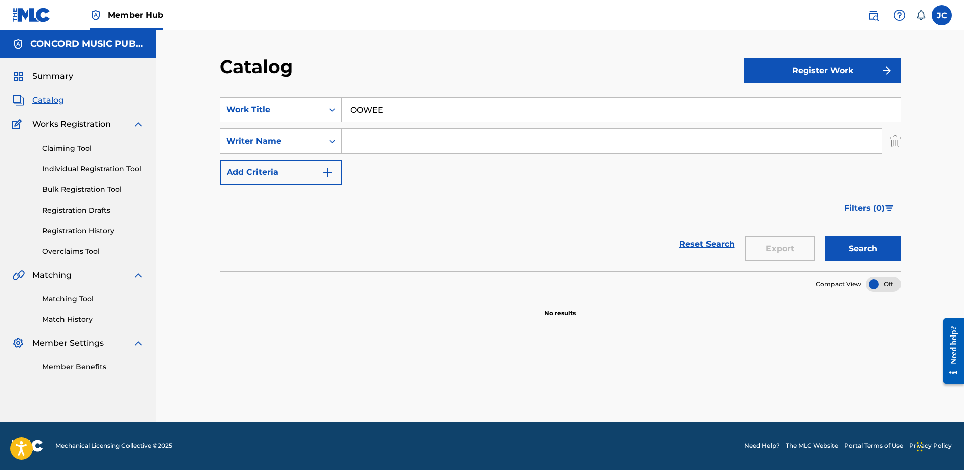
paste input "[PERSON_NAME]"
click at [825, 236] on button "Search" at bounding box center [863, 248] width 76 height 25
click at [400, 112] on input "OOWEE" at bounding box center [621, 110] width 559 height 24
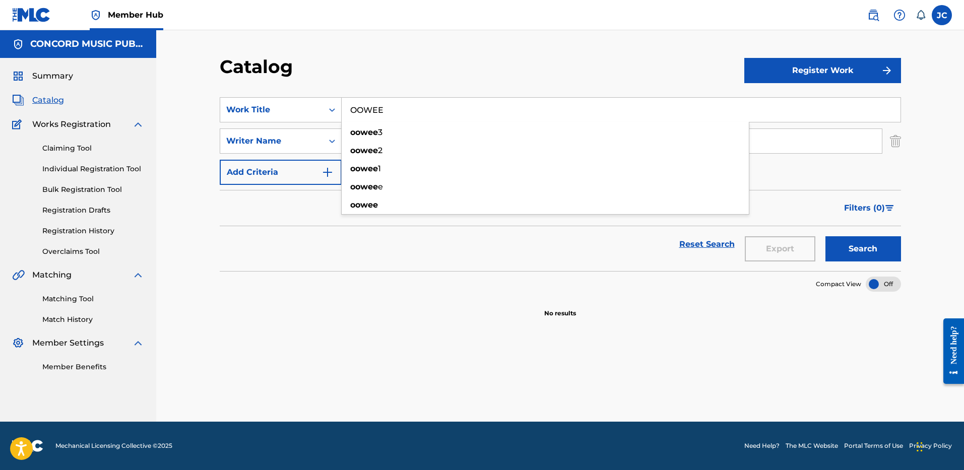
click at [350, 46] on div "Catalog Register Work SearchWithCriteriaacce4983-9f9b-4939-92c3-c792d47cf998 Wo…" at bounding box center [560, 226] width 808 height 392
click at [397, 147] on input "[PERSON_NAME]" at bounding box center [612, 141] width 540 height 24
type input "[PERSON_NAME]"
click at [825, 236] on button "Search" at bounding box center [863, 248] width 76 height 25
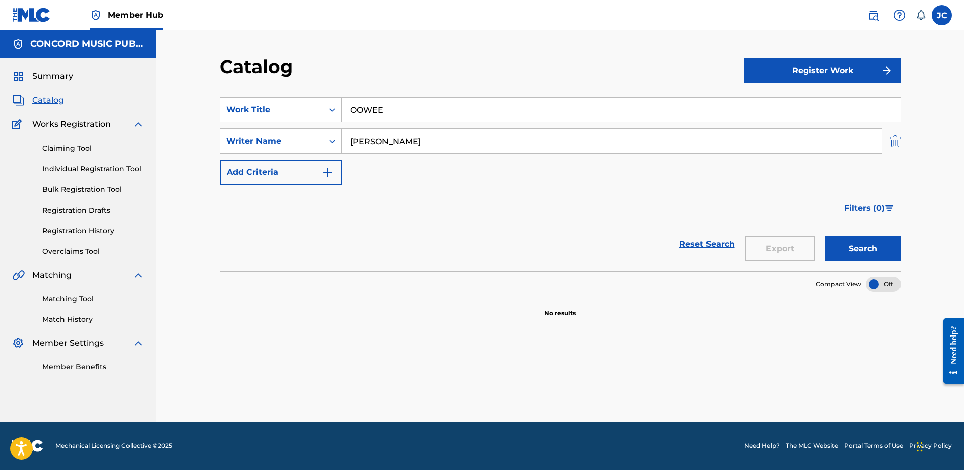
click at [890, 141] on img "Search Form" at bounding box center [895, 141] width 11 height 25
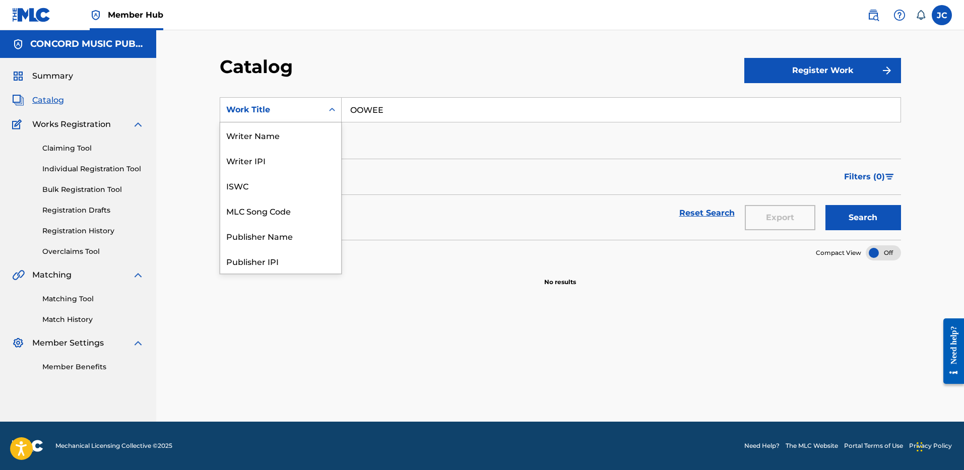
click at [315, 106] on div "Work Title" at bounding box center [271, 110] width 91 height 12
click at [283, 232] on div "ISRC" at bounding box center [280, 235] width 121 height 25
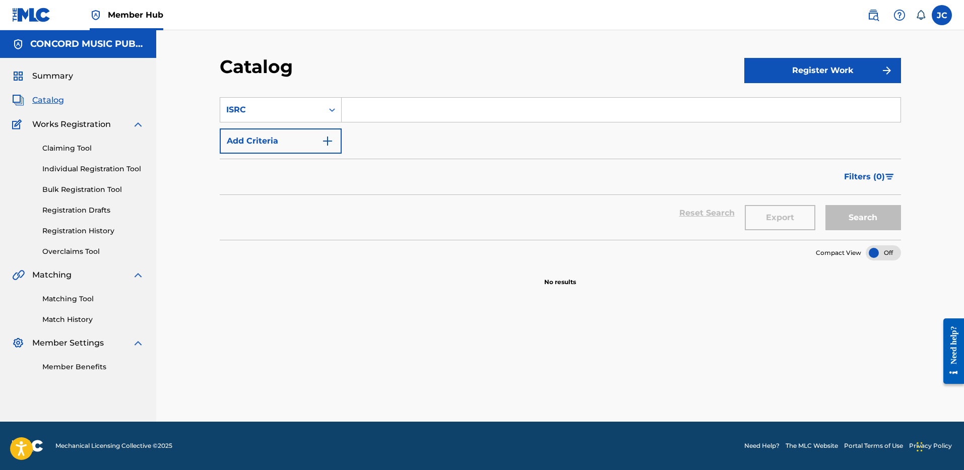
click at [369, 100] on input "Search Form" at bounding box center [621, 110] width 559 height 24
paste input "USQX92502721"
type input "USQX92502721"
click at [825, 205] on button "Search" at bounding box center [863, 217] width 76 height 25
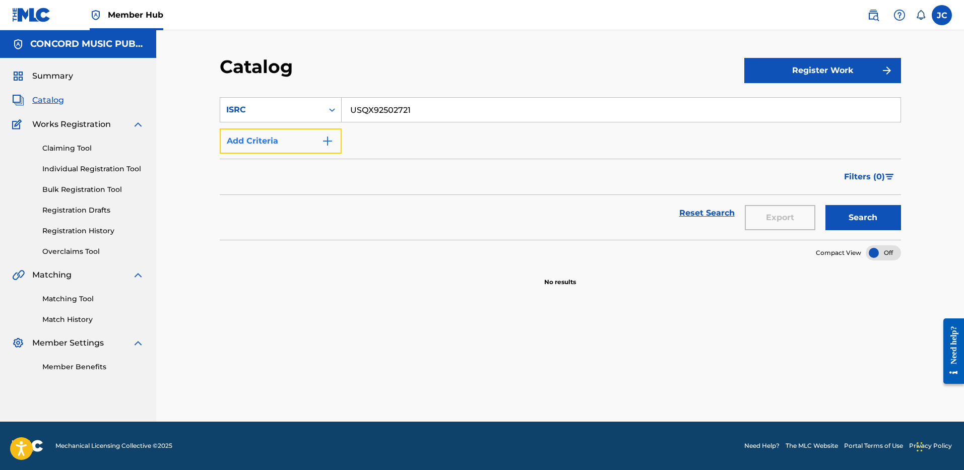
click at [333, 148] on button "Add Criteria" at bounding box center [281, 141] width 122 height 25
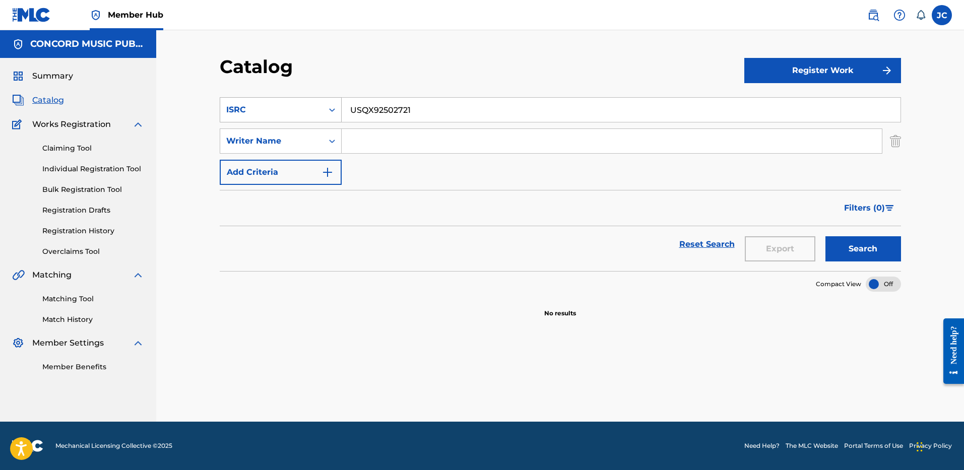
click at [320, 109] on div "ISRC" at bounding box center [271, 109] width 103 height 19
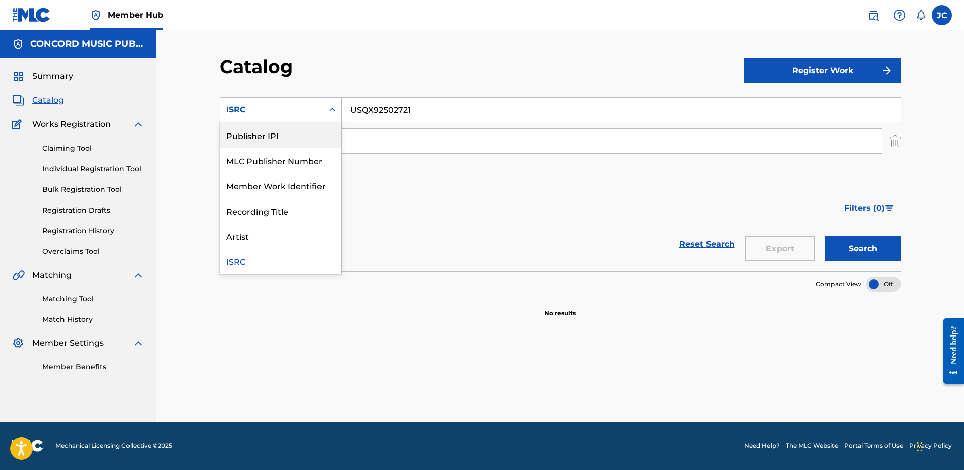
scroll to position [0, 0]
click at [300, 135] on div "Work Title" at bounding box center [280, 134] width 121 height 25
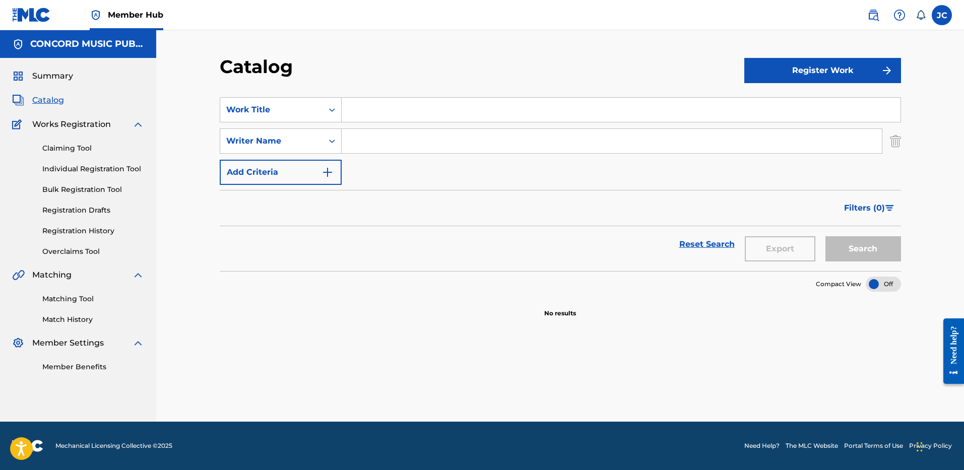
click at [405, 100] on input "Search Form" at bounding box center [621, 110] width 559 height 24
paste input "[PERSON_NAME]' On Top Of The World"
type input "[PERSON_NAME]' On Top Of The World"
click at [429, 143] on input "Search Form" at bounding box center [612, 141] width 540 height 24
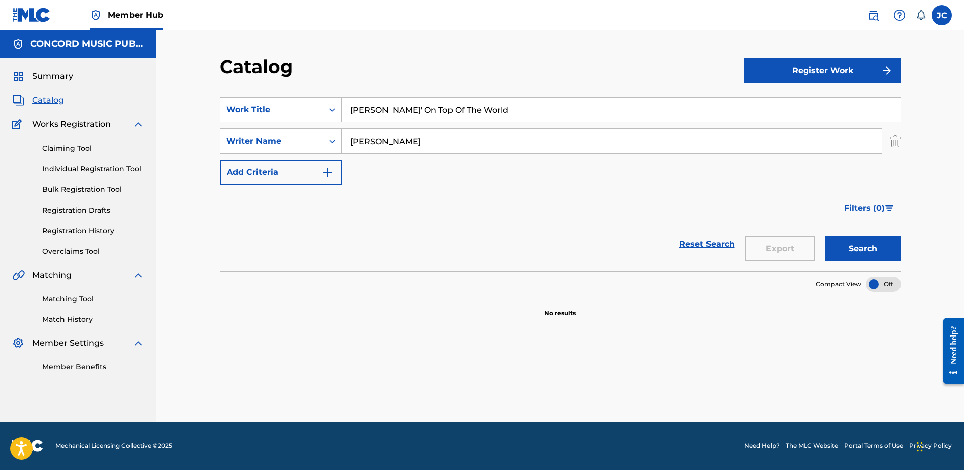
type input "[PERSON_NAME]"
click at [825, 236] on button "Search" at bounding box center [863, 248] width 76 height 25
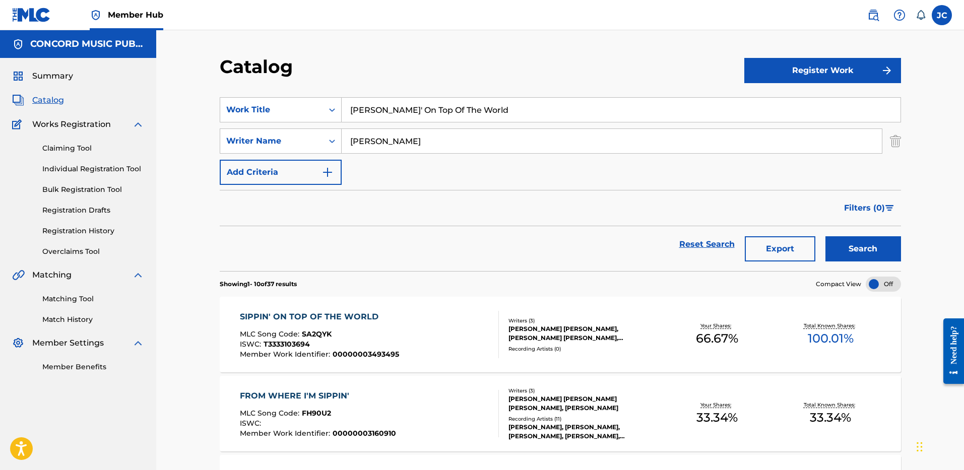
click at [384, 116] on input "[PERSON_NAME]' On Top Of The World" at bounding box center [621, 110] width 559 height 24
